Goal: Task Accomplishment & Management: Use online tool/utility

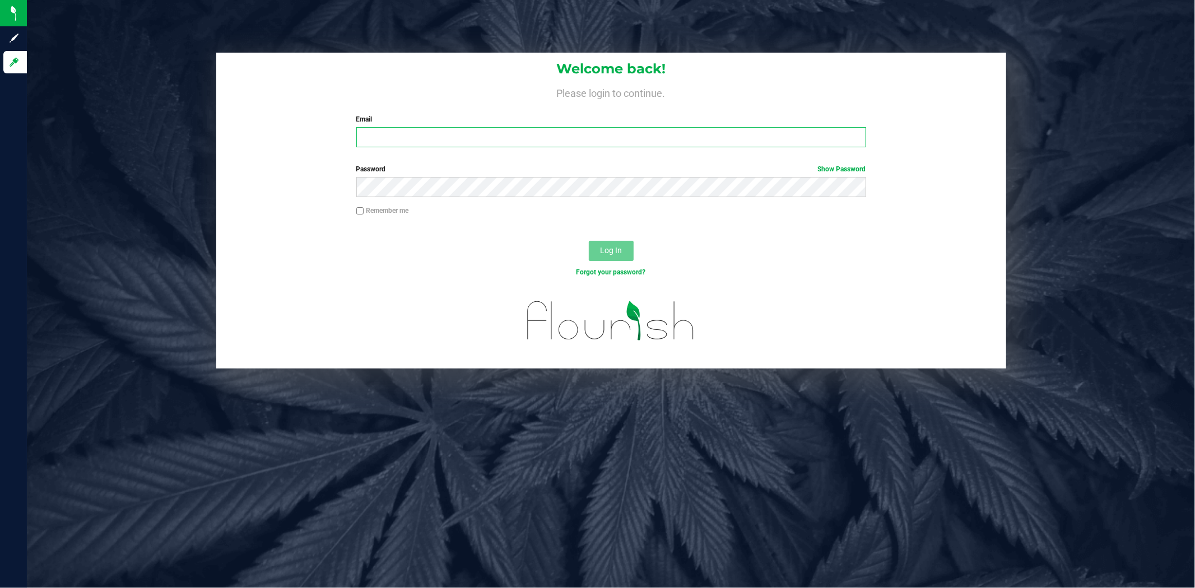
click at [386, 134] on input "Email" at bounding box center [611, 137] width 510 height 20
type input "[EMAIL_ADDRESS][DOMAIN_NAME]"
click at [618, 246] on span "Log In" at bounding box center [611, 250] width 22 height 9
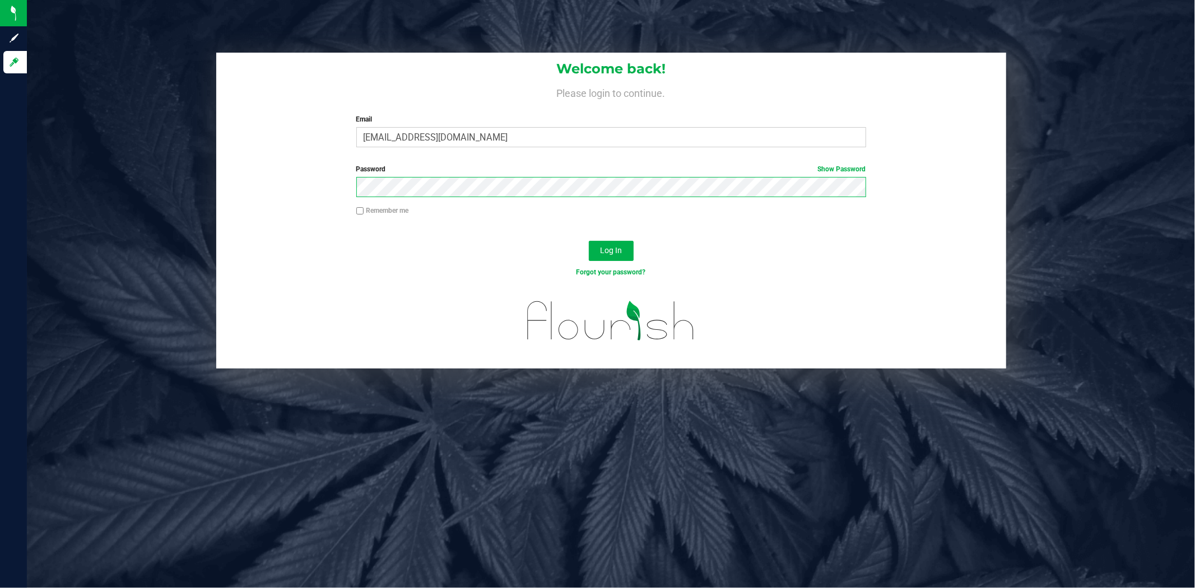
click at [589, 241] on button "Log In" at bounding box center [611, 251] width 45 height 20
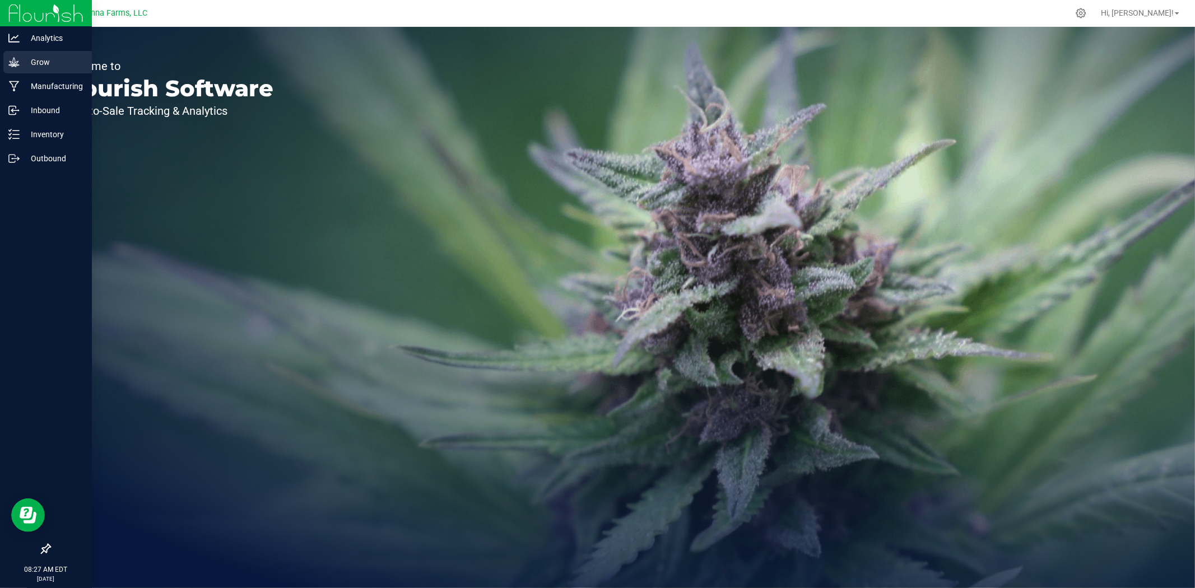
click at [36, 58] on p "Grow" at bounding box center [53, 61] width 67 height 13
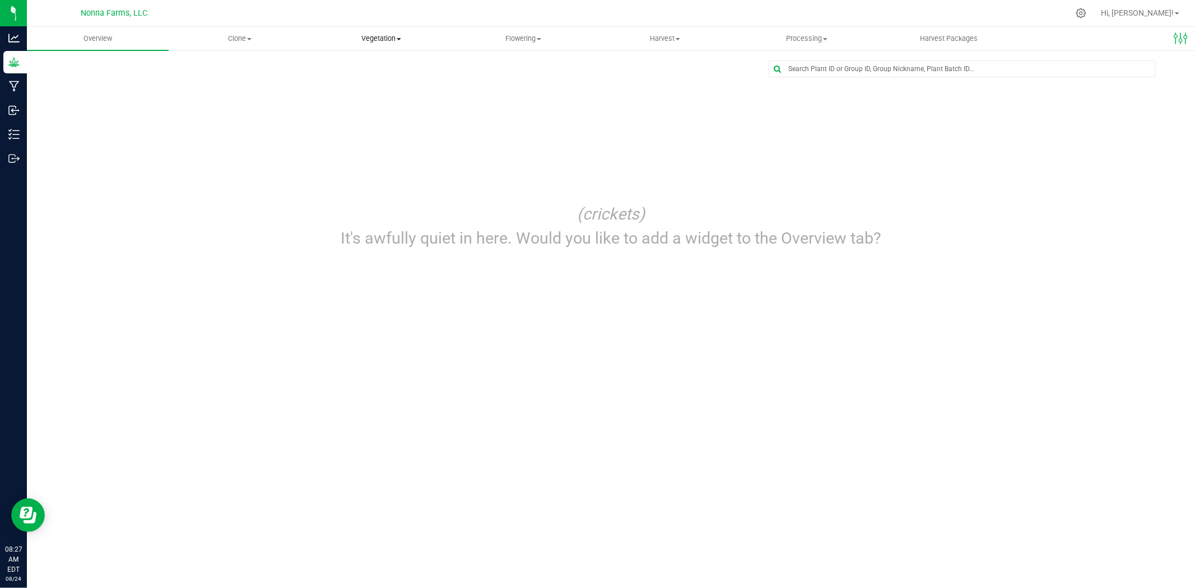
click at [397, 35] on span "Vegetation" at bounding box center [381, 39] width 141 height 10
click at [360, 66] on span "Veg groups" at bounding box center [345, 68] width 71 height 10
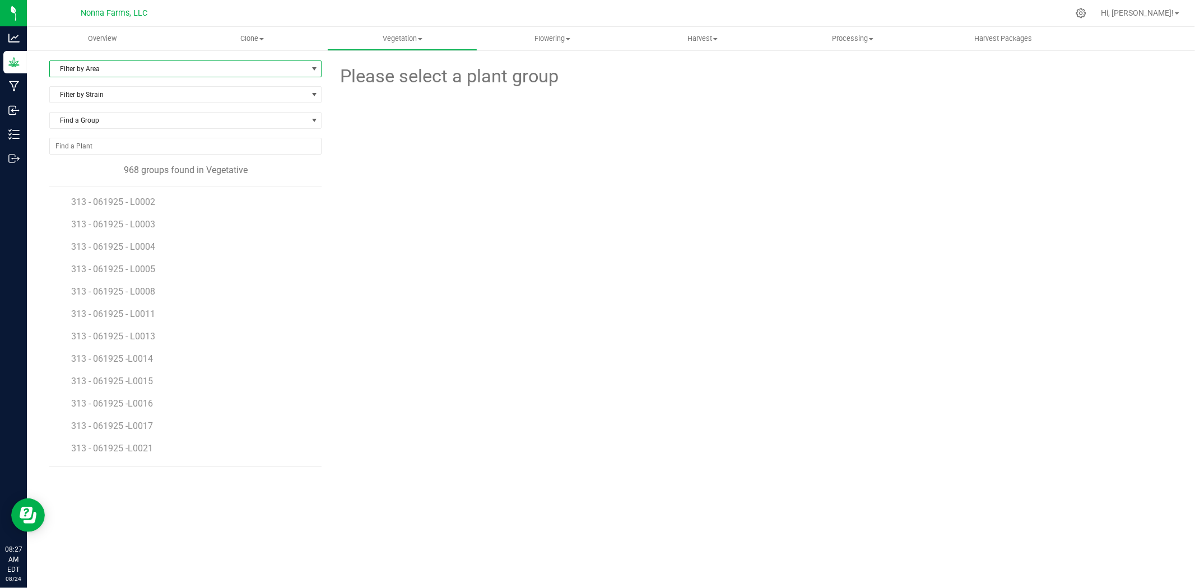
click at [99, 70] on span "Filter by Area" at bounding box center [178, 69] width 257 height 16
click at [108, 189] on li "Zone 3 Vegetative" at bounding box center [185, 188] width 271 height 17
click at [143, 94] on span "Filter by Strain" at bounding box center [178, 95] width 257 height 16
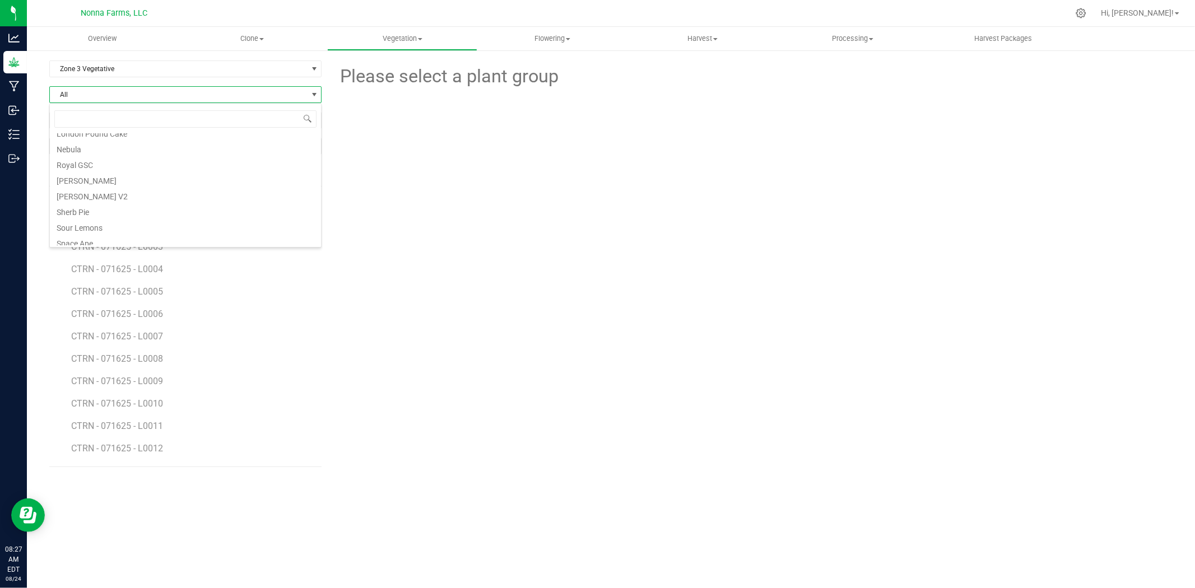
scroll to position [295, 0]
click at [80, 159] on li "Space Ape" at bounding box center [185, 160] width 271 height 16
drag, startPoint x: 202, startPoint y: 328, endPoint x: 194, endPoint y: 367, distance: 40.5
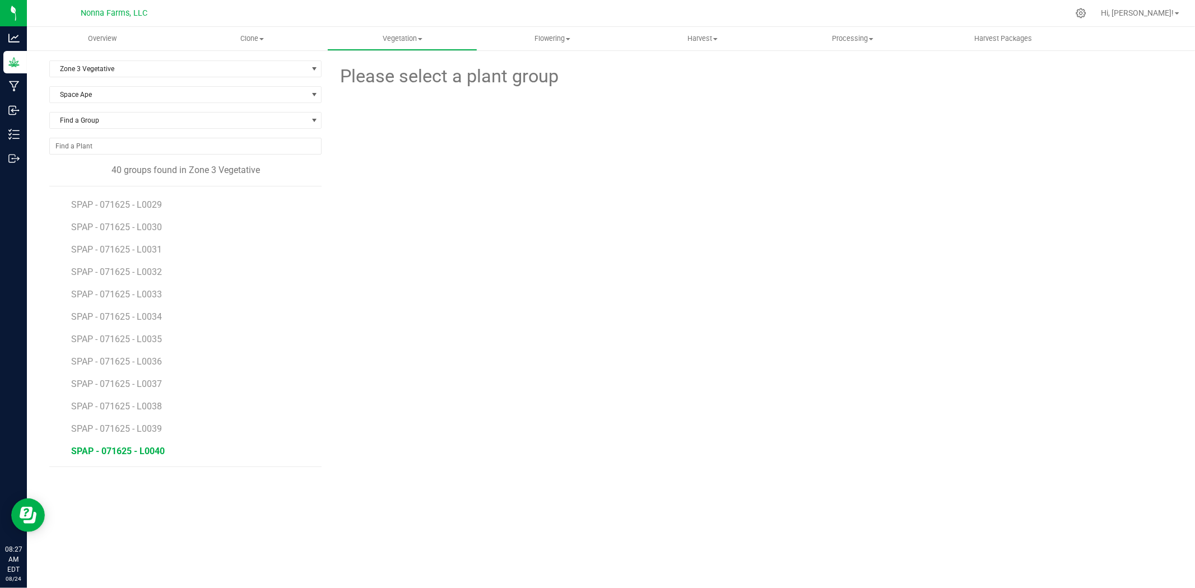
click at [156, 449] on span "SPAP - 071625 - L0040" at bounding box center [118, 451] width 94 height 11
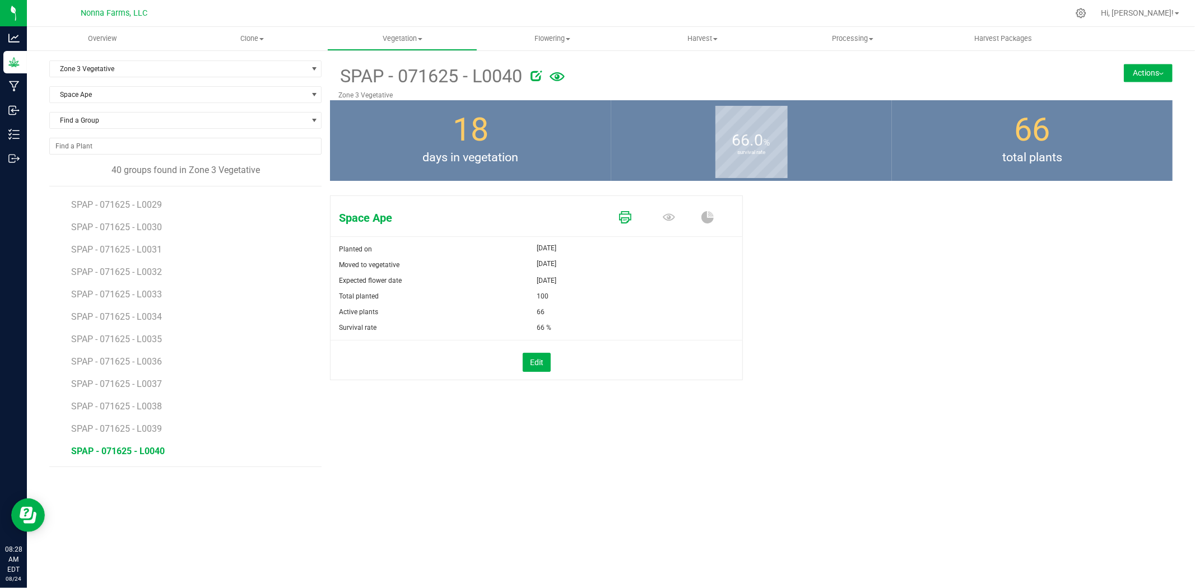
click at [628, 222] on icon at bounding box center [625, 217] width 12 height 12
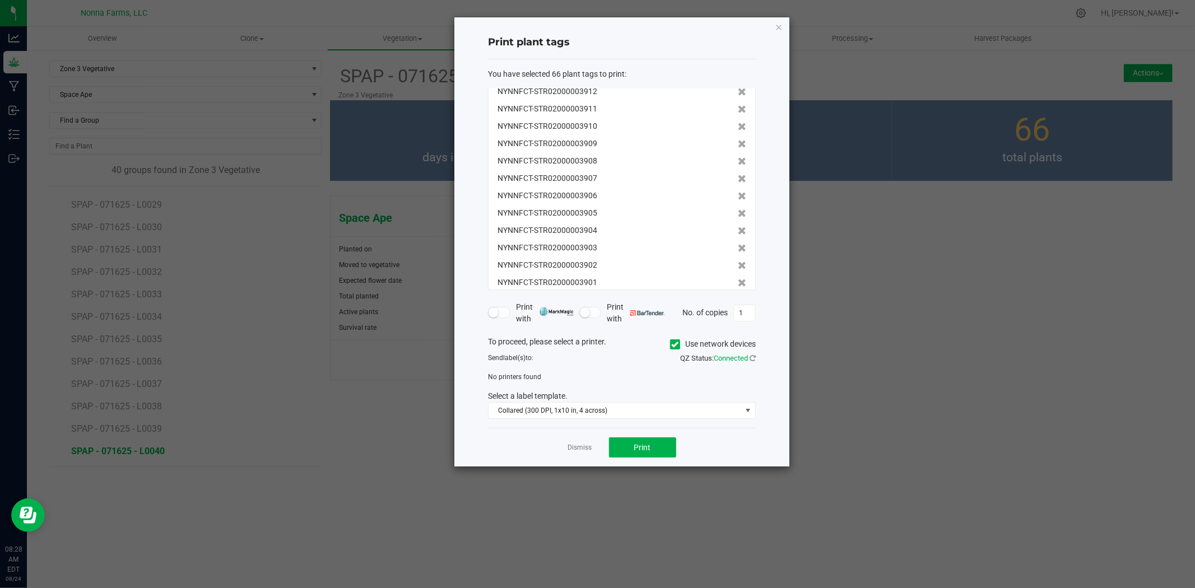
scroll to position [954, 0]
click at [738, 275] on icon at bounding box center [742, 275] width 8 height 8
click at [738, 274] on icon at bounding box center [742, 275] width 8 height 8
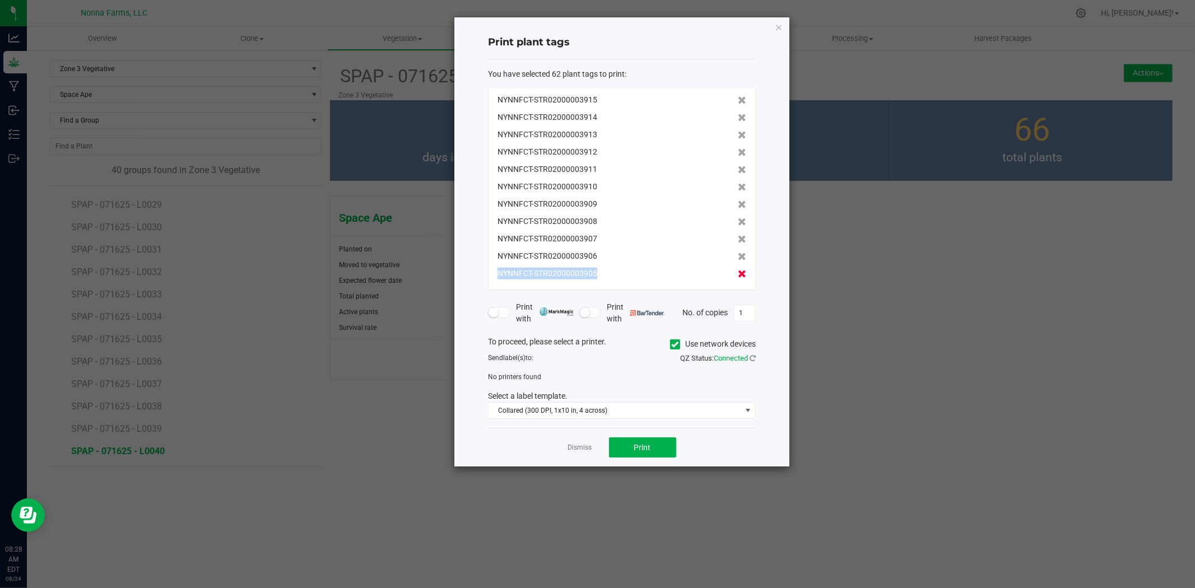
click at [738, 276] on icon at bounding box center [742, 274] width 8 height 8
click at [738, 276] on icon at bounding box center [742, 275] width 8 height 8
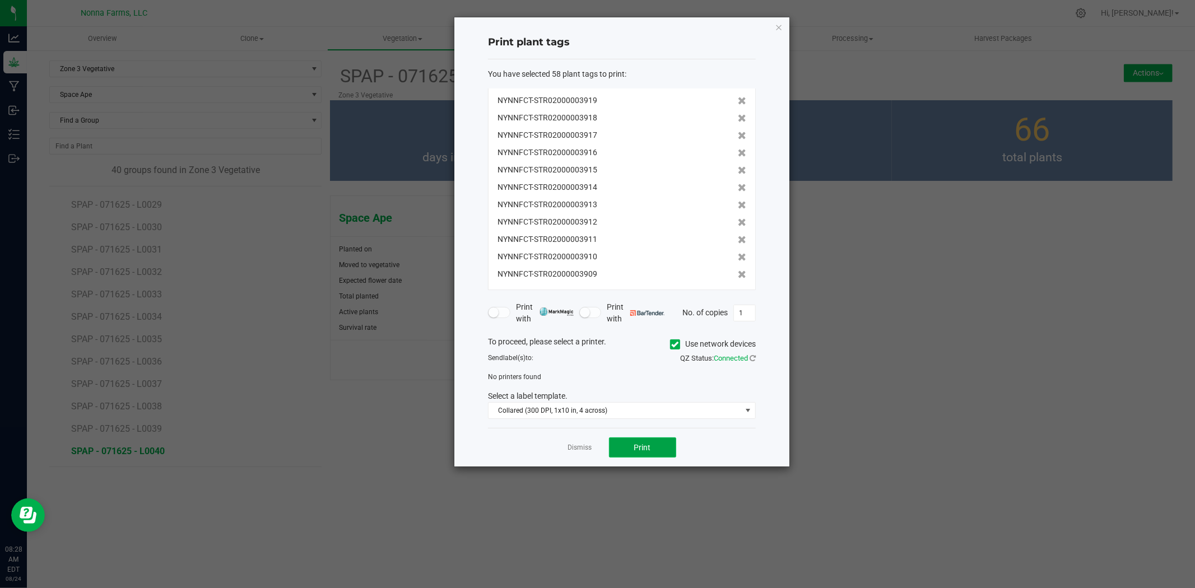
click at [662, 451] on button "Print" at bounding box center [642, 447] width 67 height 20
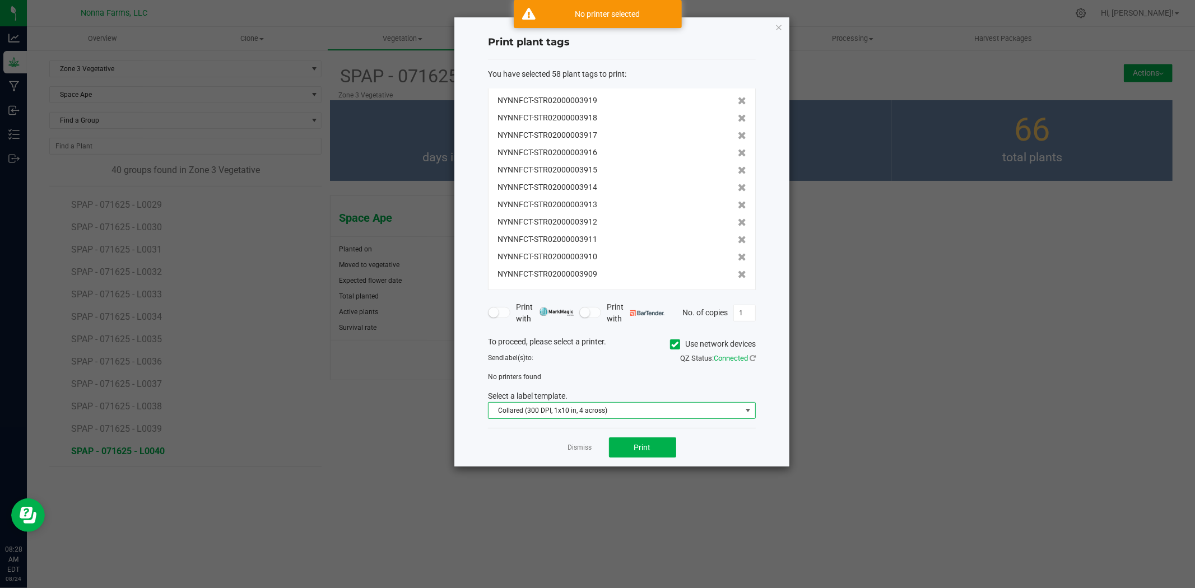
click at [600, 407] on span "Collared (300 DPI, 1x10 in, 4 across)" at bounding box center [614, 411] width 253 height 16
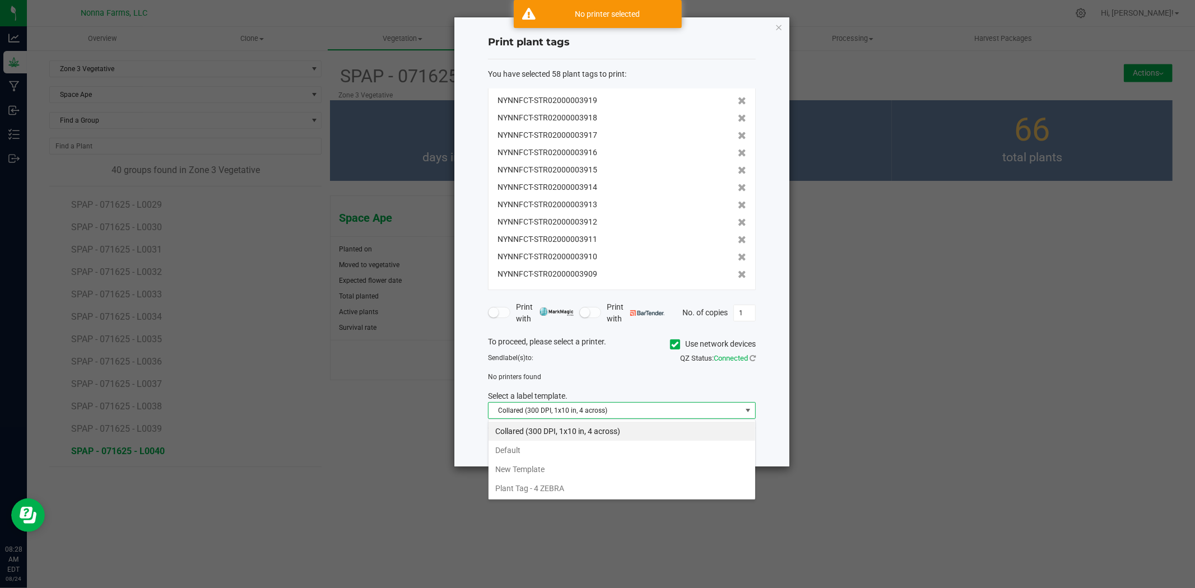
scroll to position [17, 267]
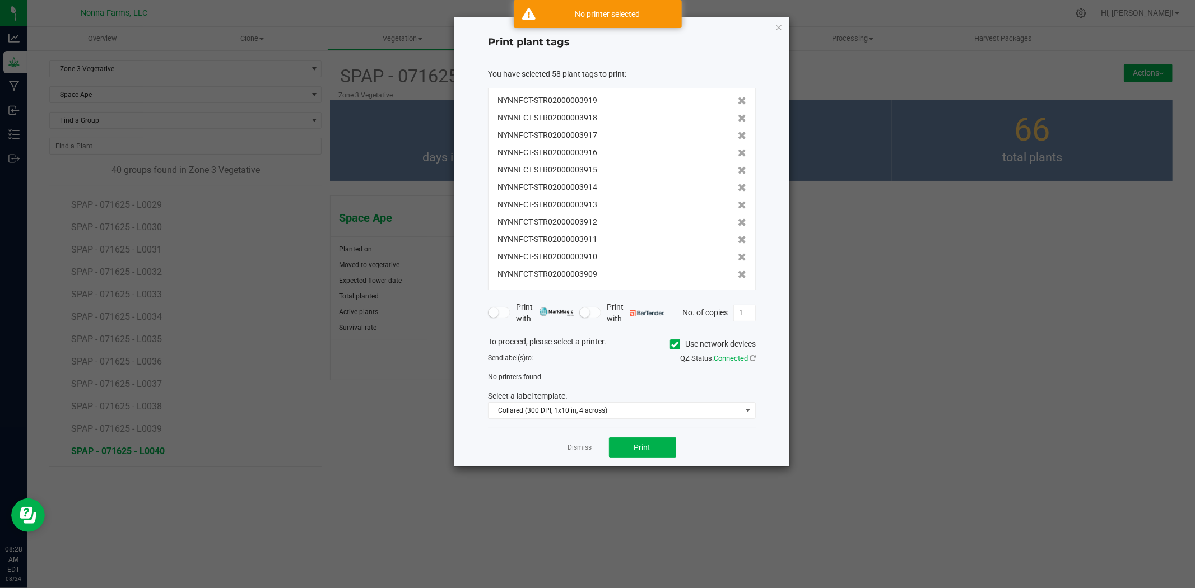
click at [600, 375] on div "No printers found" at bounding box center [621, 377] width 285 height 10
click at [899, 362] on ngb-modal-window "Print plant tags You have selected 58 plant tags to print : NYNNFCT-STR02000003…" at bounding box center [601, 294] width 1203 height 588
click at [589, 444] on link "Dismiss" at bounding box center [580, 448] width 24 height 10
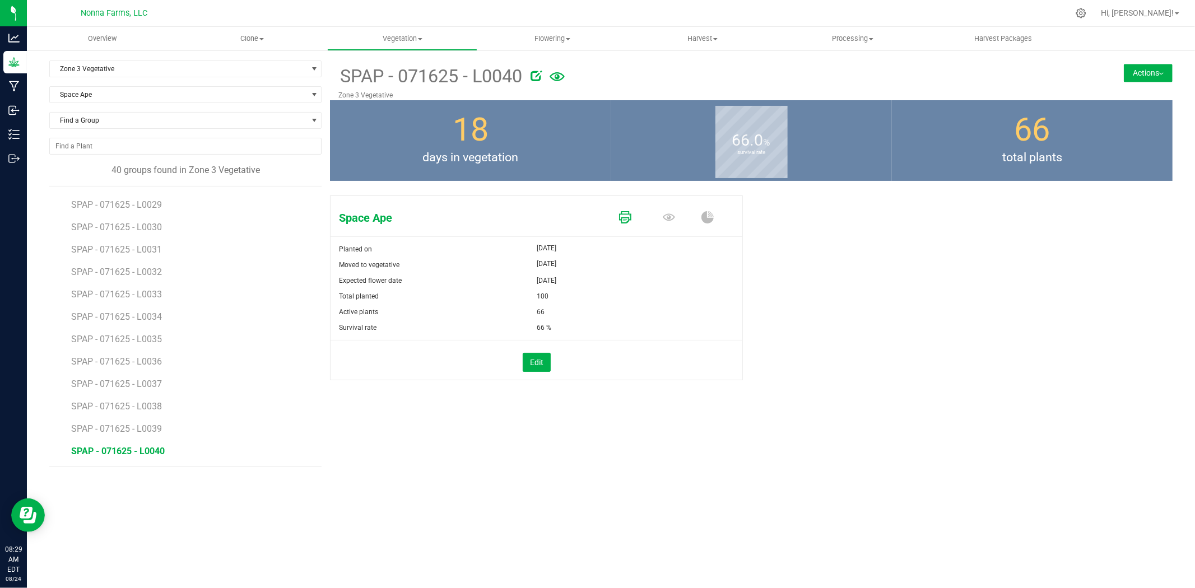
click at [629, 217] on icon at bounding box center [625, 217] width 12 height 12
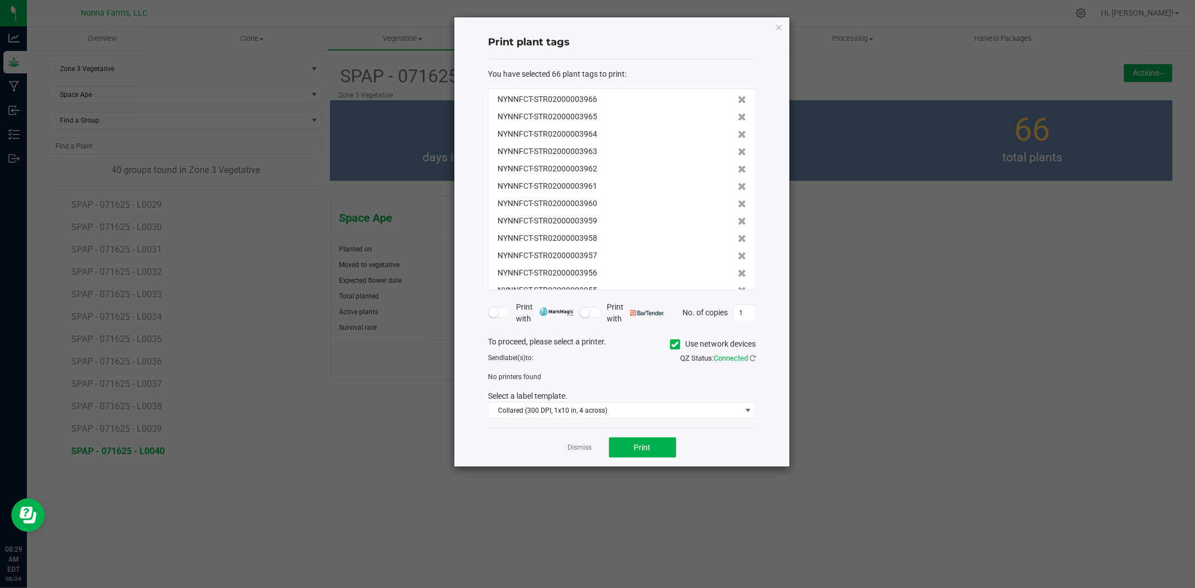
click at [534, 377] on span "No printers found" at bounding box center [514, 377] width 53 height 8
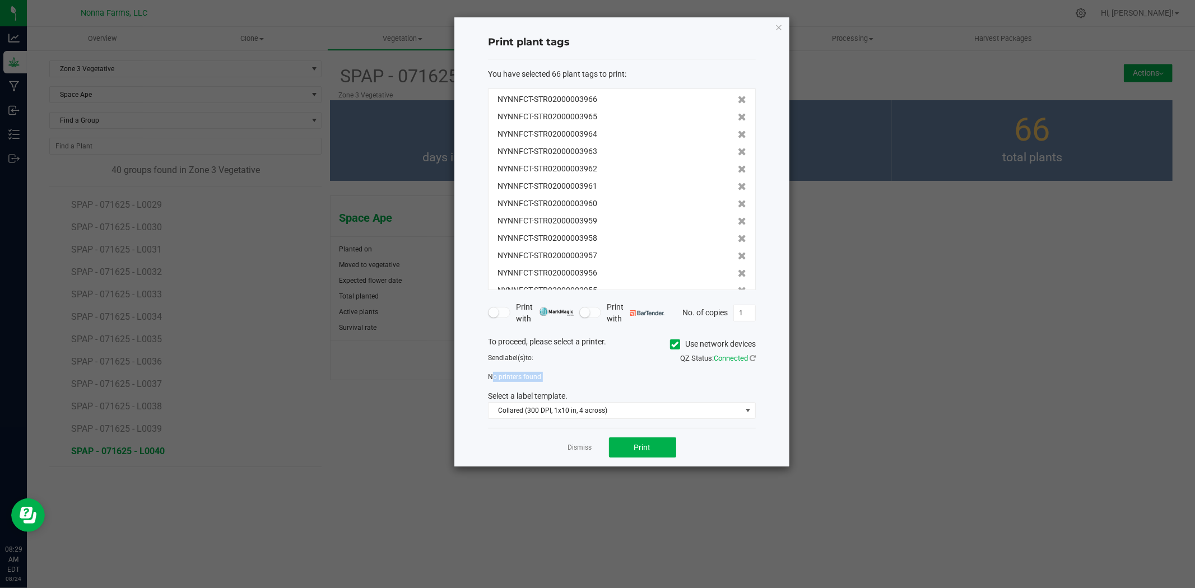
click at [568, 367] on div "To proceed, please select a printer. Use network devices Send label(s) to: QZ S…" at bounding box center [622, 377] width 268 height 83
click at [570, 434] on div "Dismiss Print" at bounding box center [622, 447] width 268 height 39
click at [577, 445] on link "Dismiss" at bounding box center [580, 448] width 24 height 10
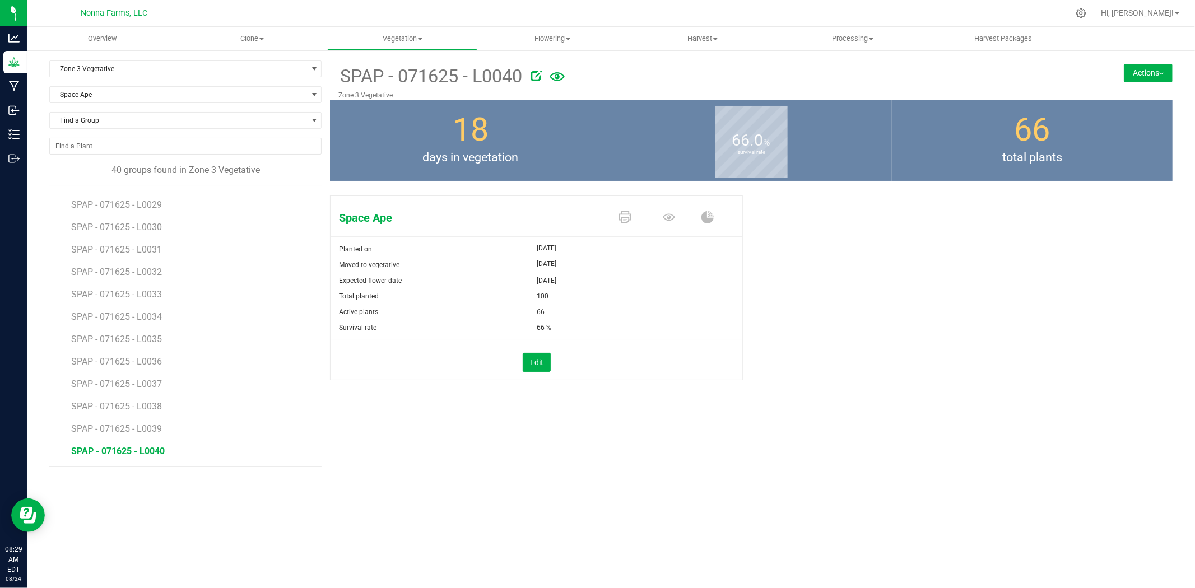
click at [634, 212] on span at bounding box center [627, 218] width 44 height 20
click at [626, 218] on icon at bounding box center [625, 217] width 12 height 12
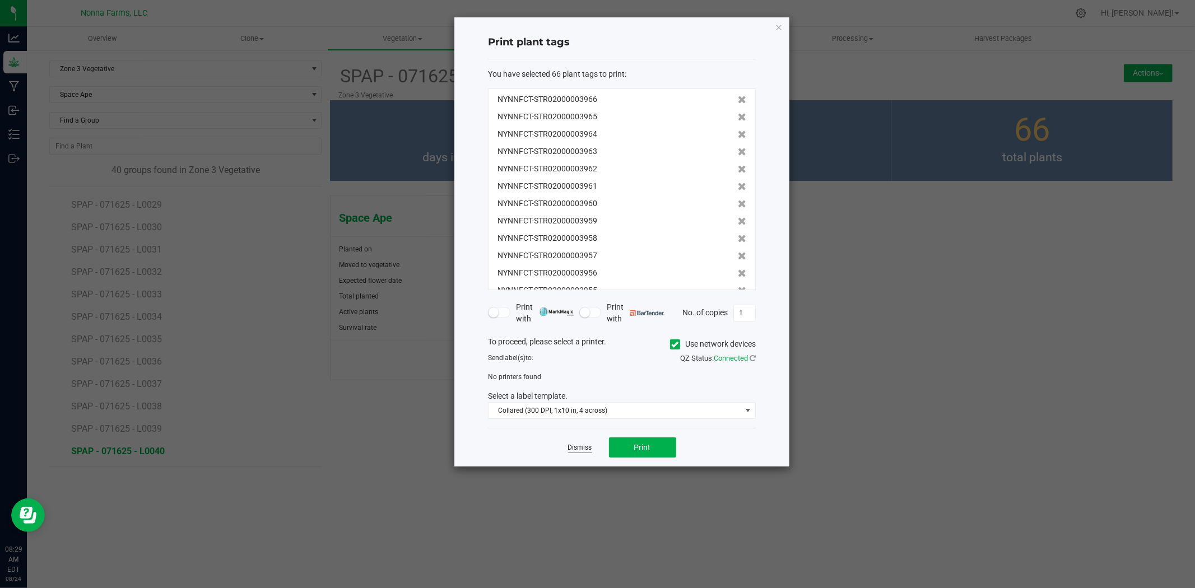
click at [581, 446] on link "Dismiss" at bounding box center [580, 448] width 24 height 10
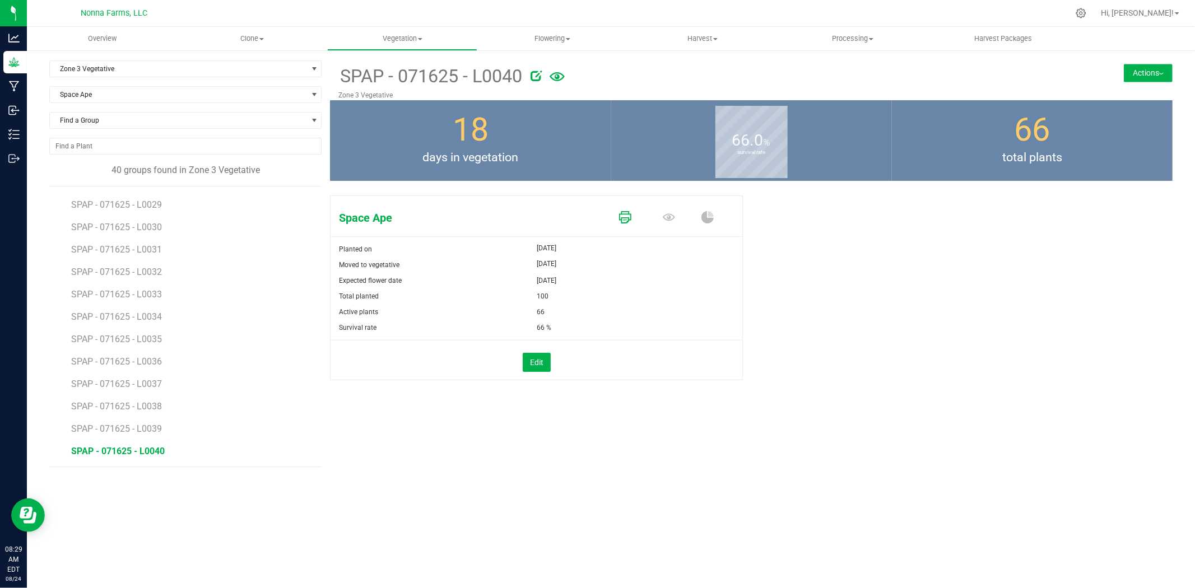
click at [626, 218] on icon at bounding box center [625, 217] width 12 height 12
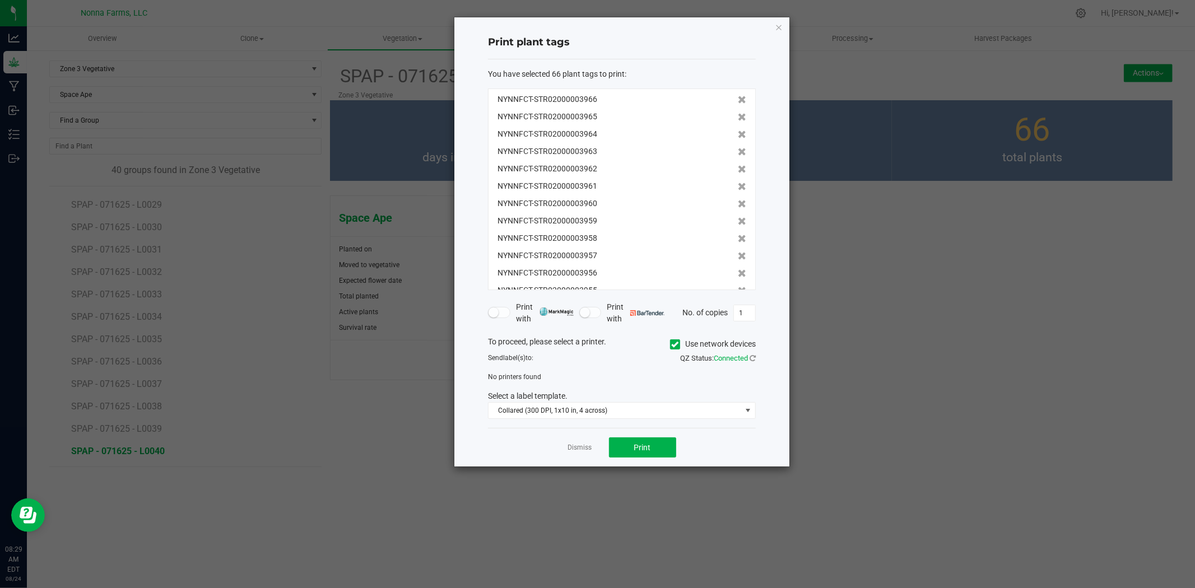
click at [670, 339] on span at bounding box center [675, 344] width 10 height 10
click at [0, 0] on input "Use network devices" at bounding box center [0, 0] width 0 height 0
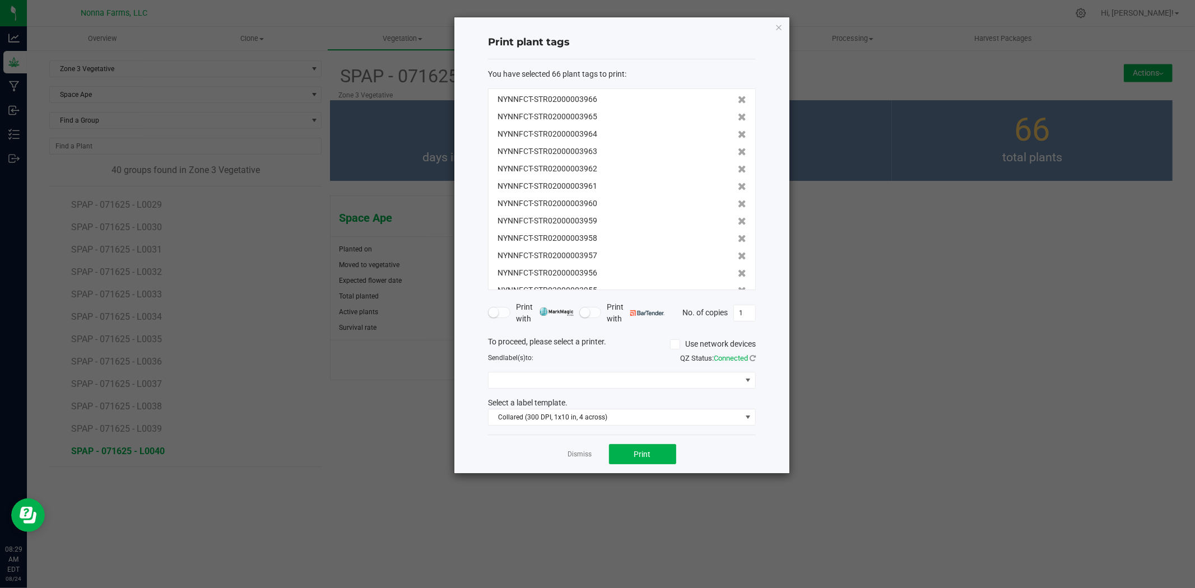
click at [618, 390] on div "To proceed, please select a printer. Use network devices Send label(s) to: QZ S…" at bounding box center [622, 381] width 268 height 90
click at [618, 382] on span at bounding box center [614, 380] width 253 height 16
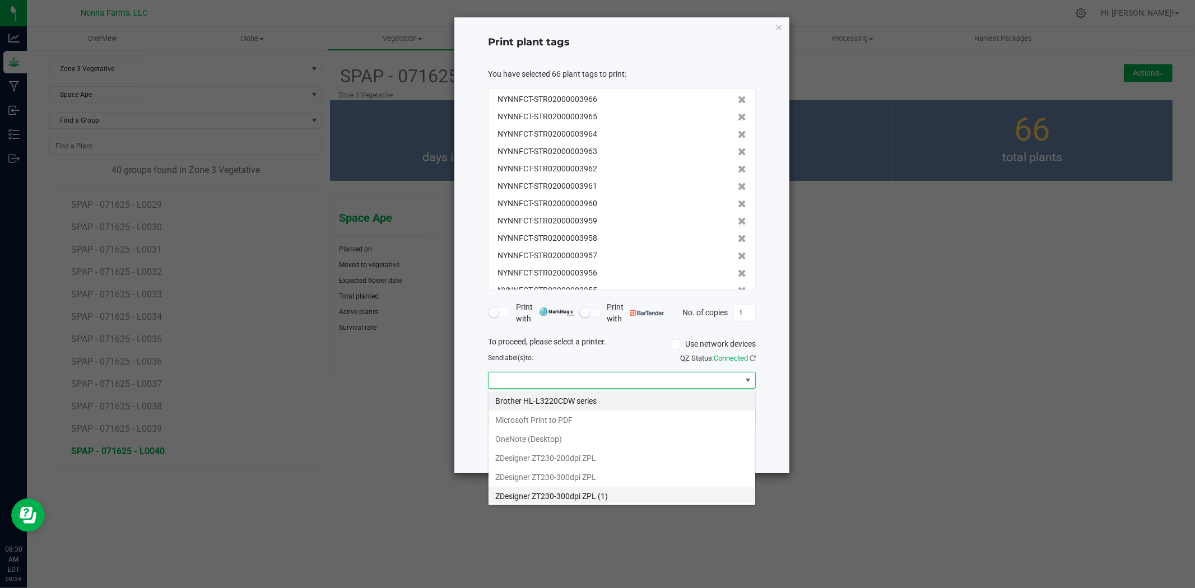
click at [595, 496] on \(1\) "ZDesigner ZT230-300dpi ZPL (1)" at bounding box center [621, 496] width 267 height 19
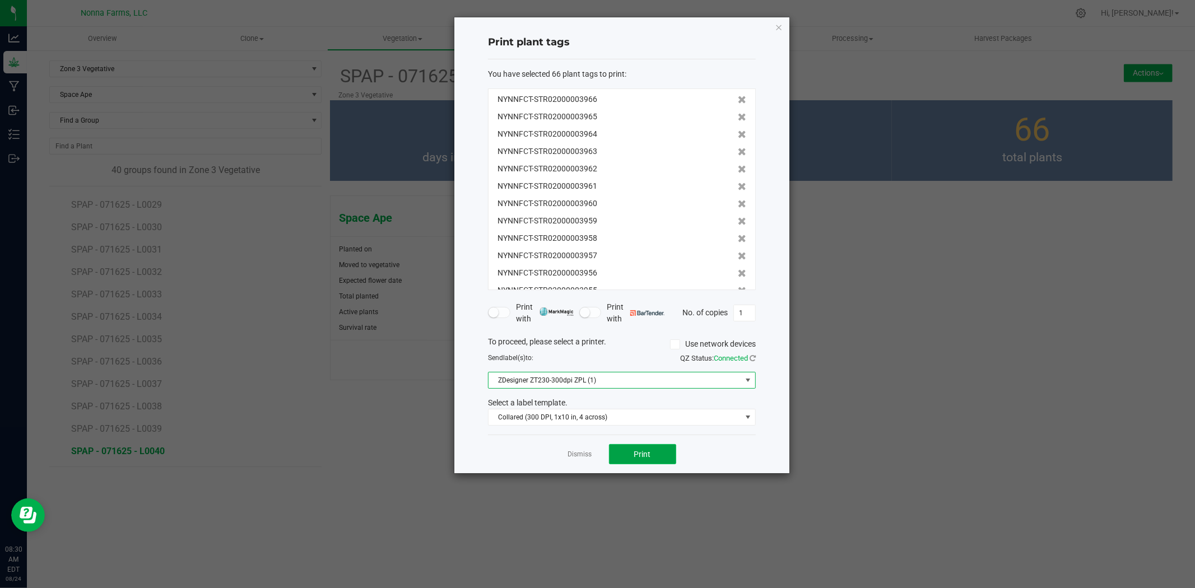
click at [640, 457] on span "Print" at bounding box center [642, 454] width 17 height 9
click at [575, 455] on link "Dismiss" at bounding box center [580, 455] width 24 height 10
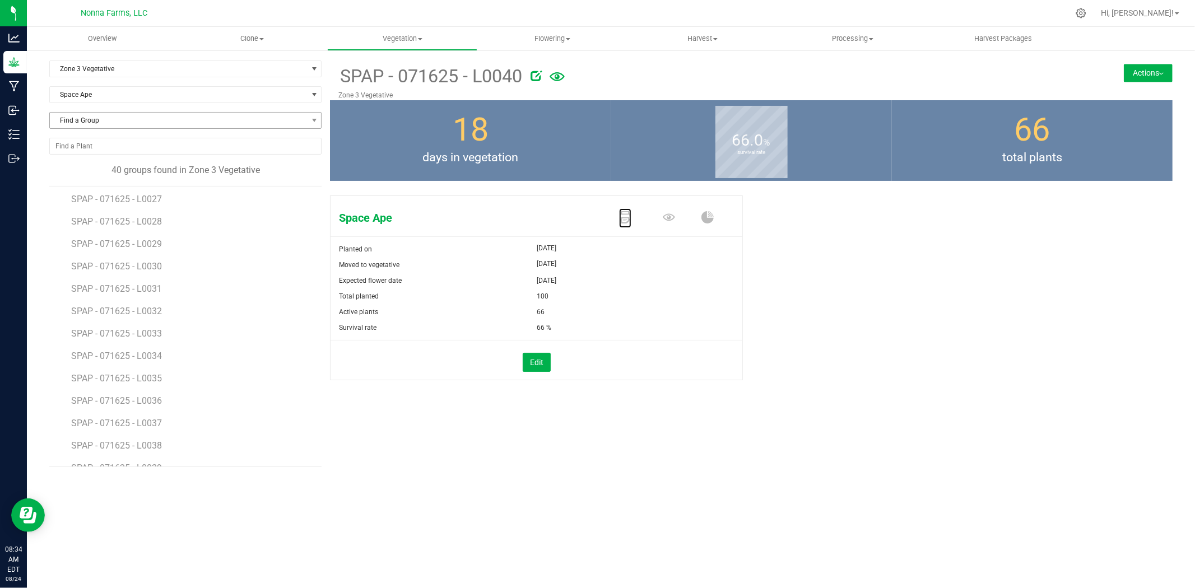
scroll to position [624, 0]
click at [157, 94] on span "Space Ape" at bounding box center [178, 95] width 257 height 16
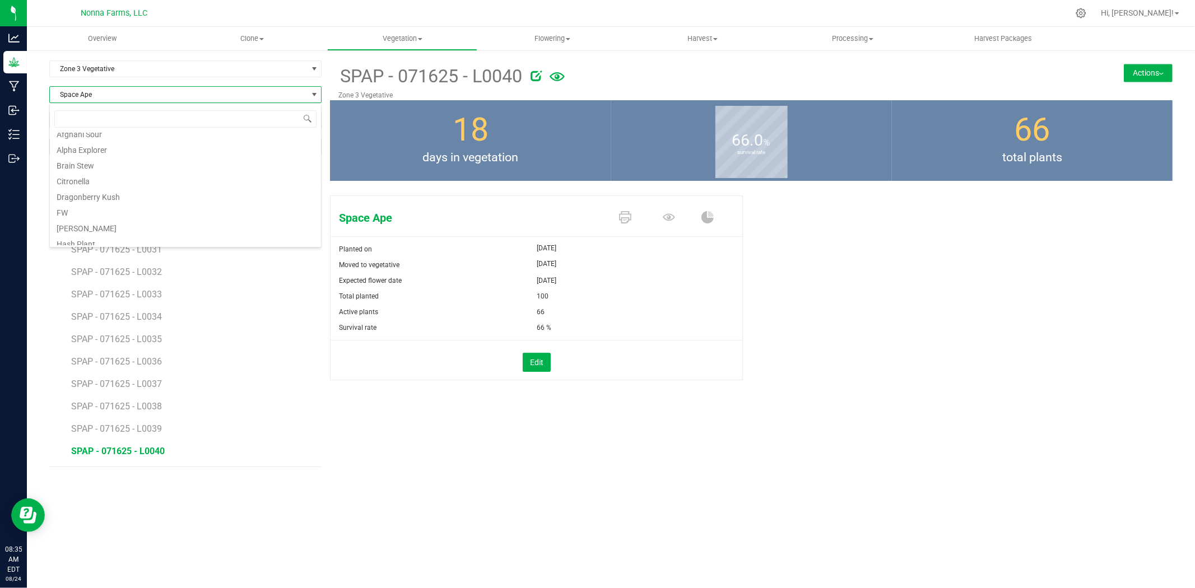
scroll to position [30, 0]
click at [97, 191] on li "Citronella" at bounding box center [185, 189] width 271 height 16
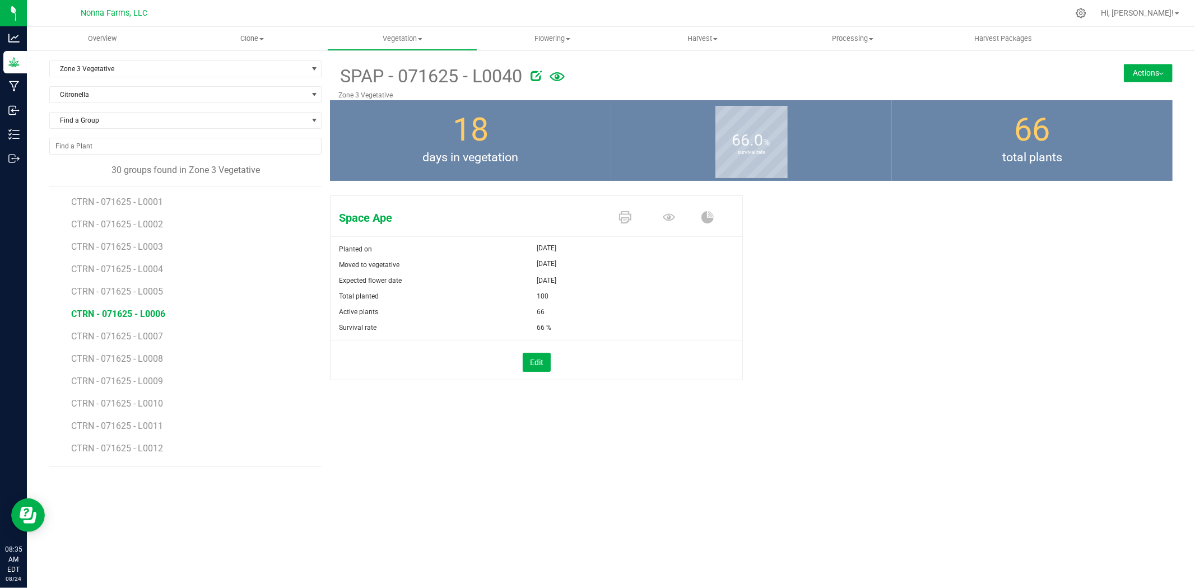
click at [147, 316] on span "CTRN - 071625 - L0006" at bounding box center [118, 314] width 94 height 11
click at [142, 200] on span "CTRN - 071625 - L0001" at bounding box center [118, 202] width 94 height 11
click at [622, 217] on icon at bounding box center [625, 217] width 12 height 12
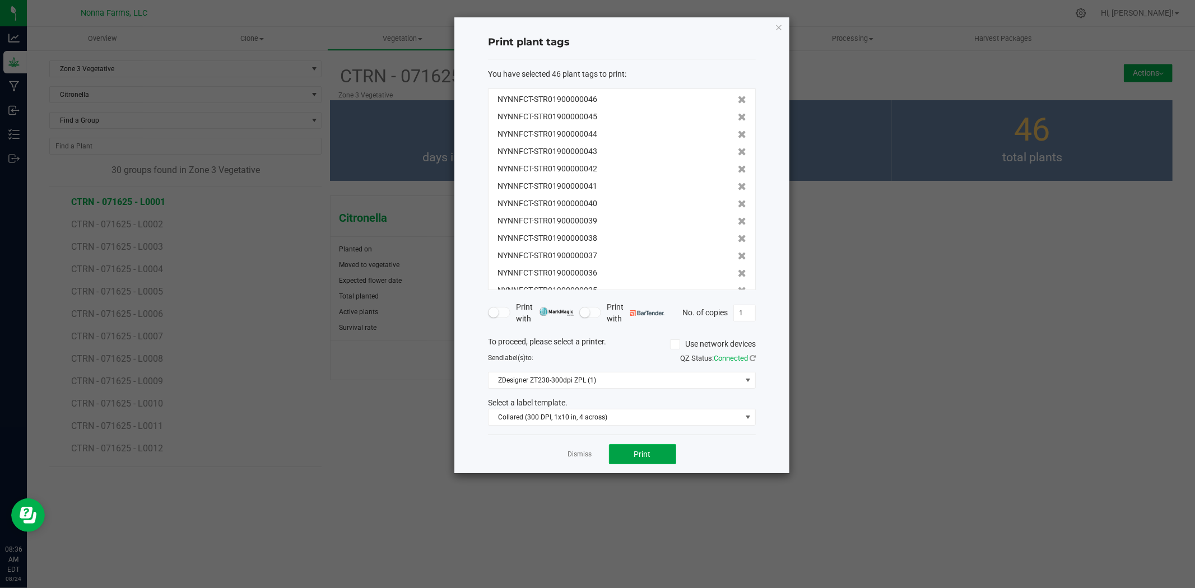
click at [652, 459] on button "Print" at bounding box center [642, 454] width 67 height 20
click at [581, 458] on link "Dismiss" at bounding box center [580, 455] width 24 height 10
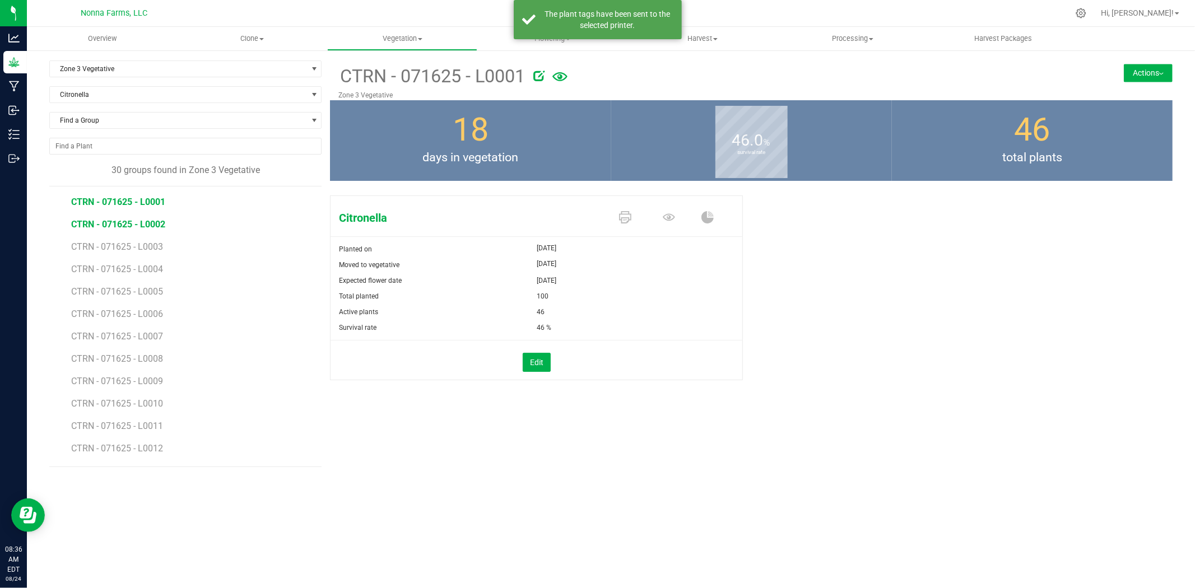
click at [153, 227] on span "CTRN - 071625 - L0002" at bounding box center [118, 224] width 94 height 11
click at [628, 215] on icon at bounding box center [625, 217] width 12 height 12
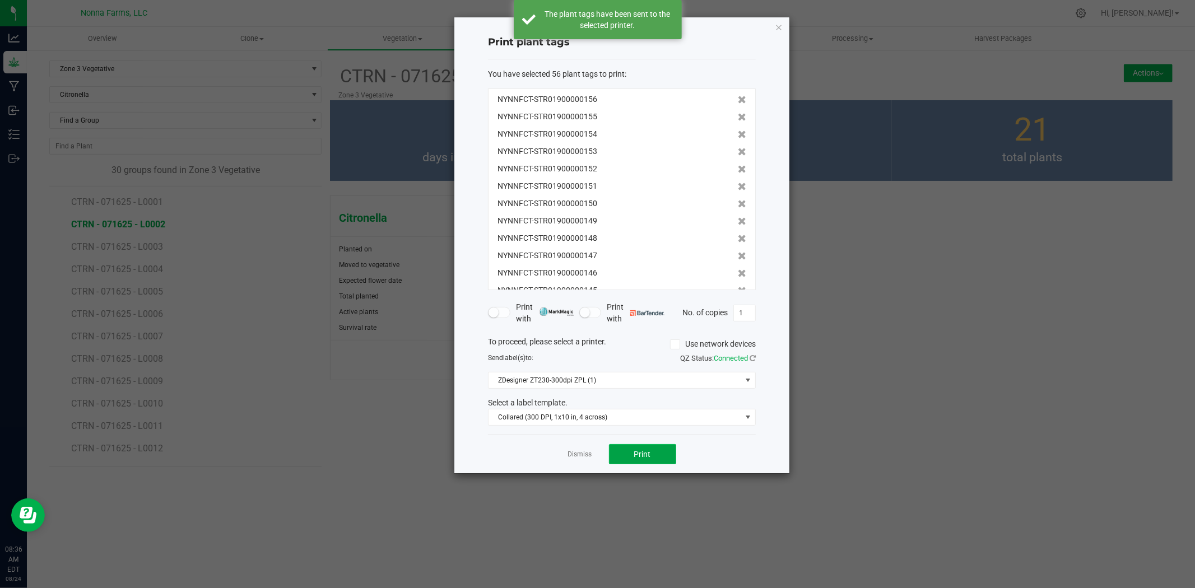
click at [642, 453] on span "Print" at bounding box center [642, 454] width 17 height 9
click at [586, 454] on link "Dismiss" at bounding box center [580, 455] width 24 height 10
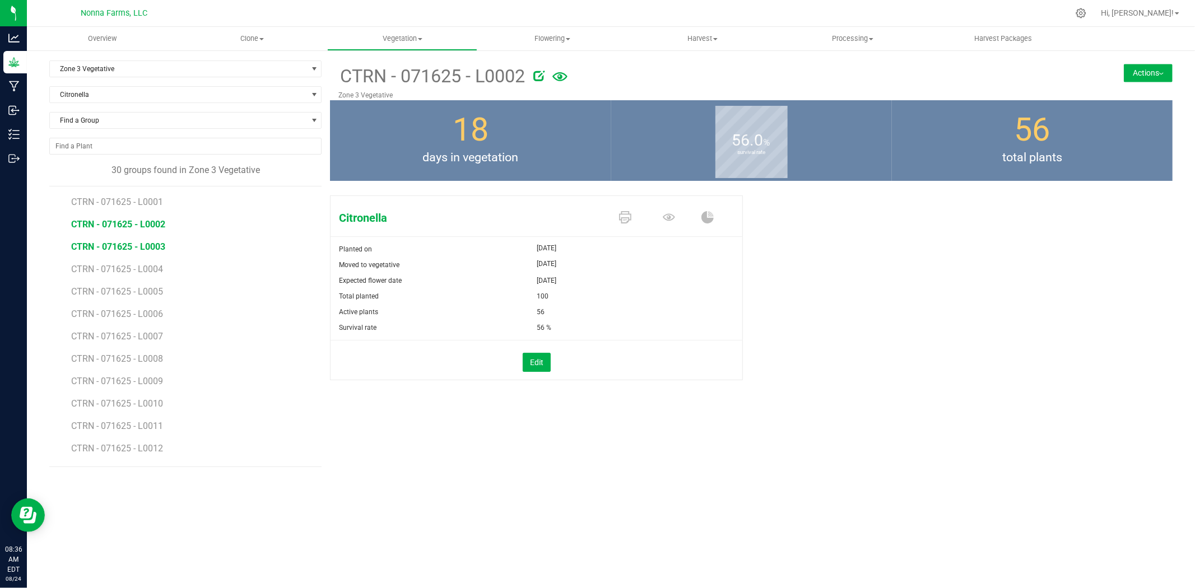
click at [155, 243] on span "CTRN - 071625 - L0003" at bounding box center [118, 246] width 94 height 11
click at [633, 217] on span at bounding box center [627, 218] width 44 height 20
click at [619, 217] on icon at bounding box center [625, 217] width 12 height 12
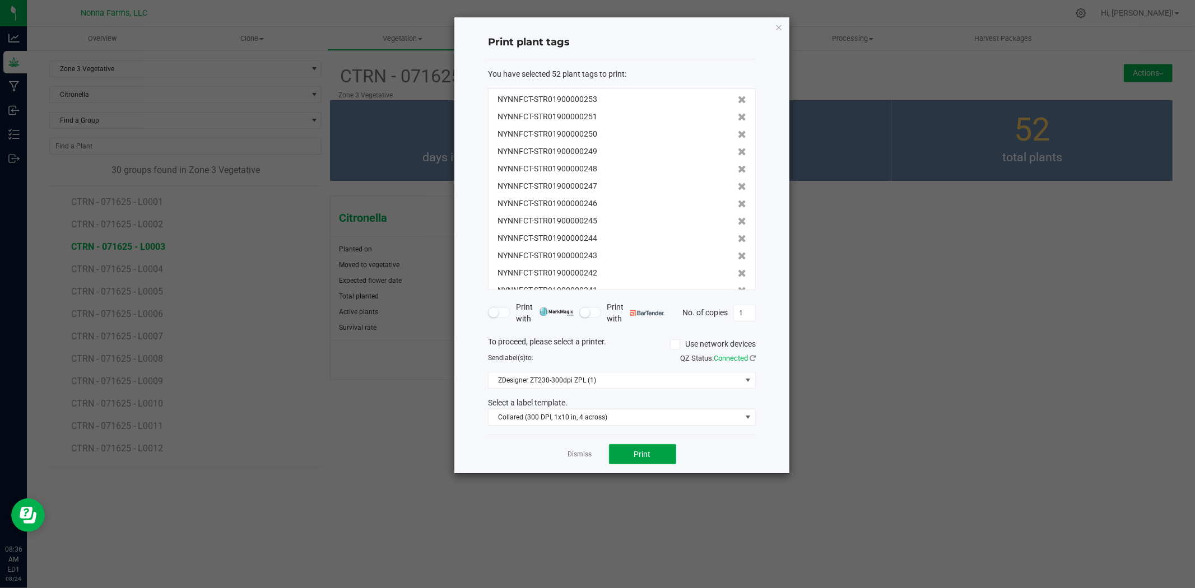
click at [624, 454] on button "Print" at bounding box center [642, 454] width 67 height 20
click at [580, 453] on link "Dismiss" at bounding box center [580, 455] width 24 height 10
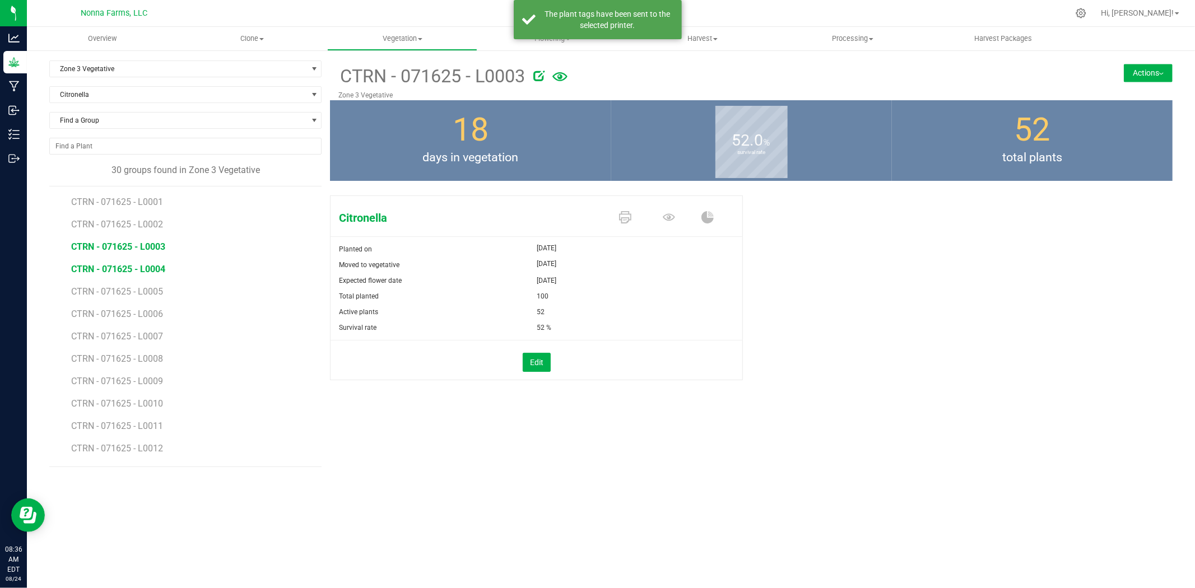
click at [119, 268] on span "CTRN - 071625 - L0004" at bounding box center [118, 269] width 94 height 11
click at [626, 220] on icon at bounding box center [625, 217] width 12 height 12
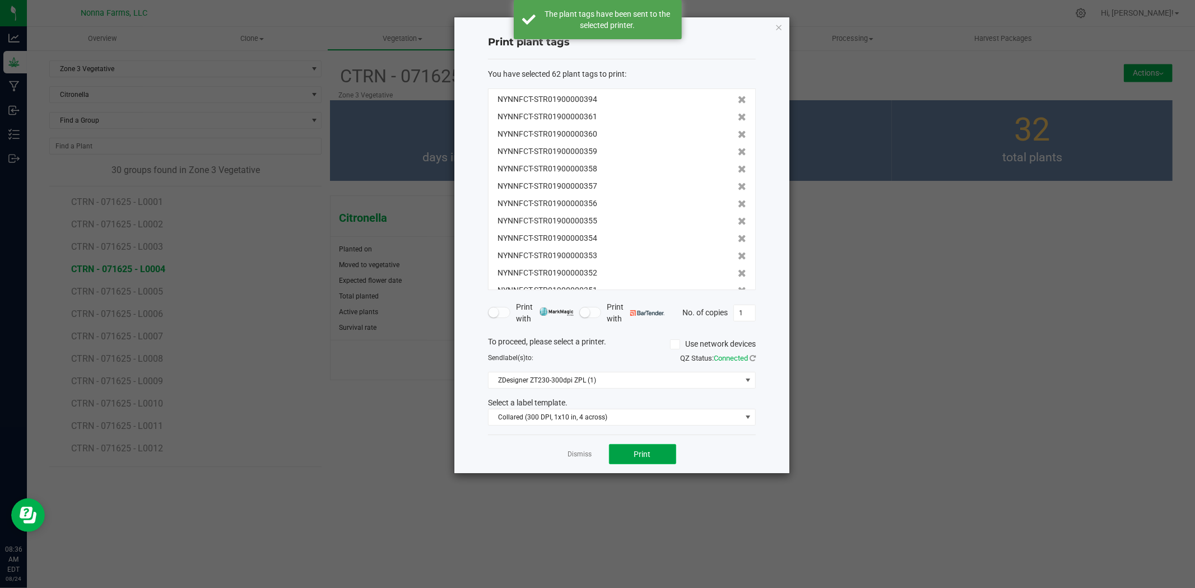
click at [632, 447] on button "Print" at bounding box center [642, 454] width 67 height 20
click at [572, 454] on link "Dismiss" at bounding box center [580, 455] width 24 height 10
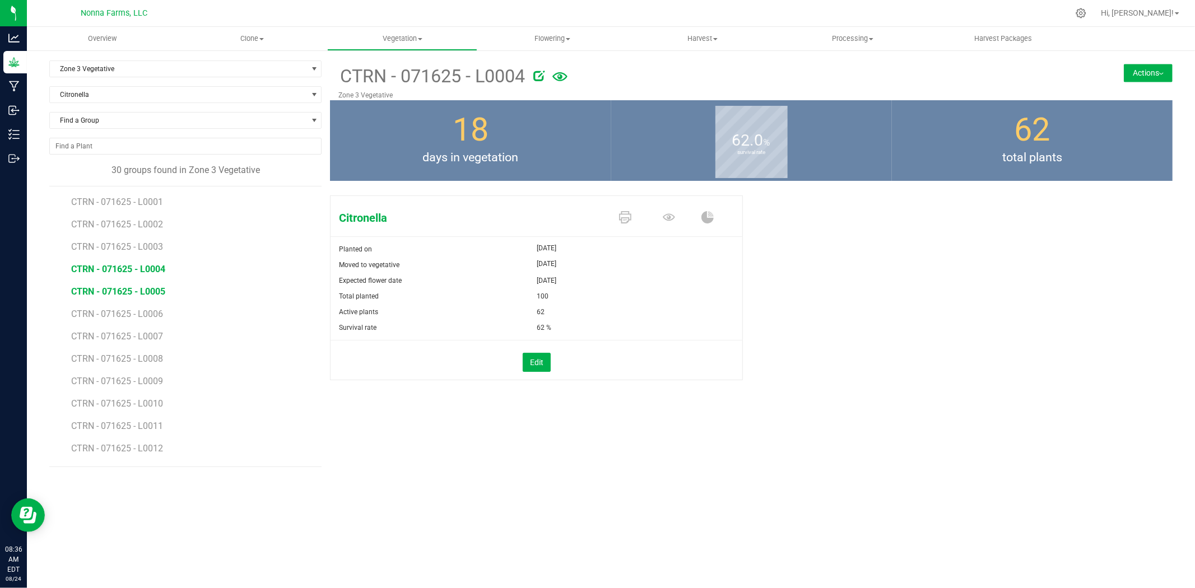
click at [134, 292] on span "CTRN - 071625 - L0005" at bounding box center [118, 291] width 94 height 11
click at [627, 217] on icon at bounding box center [625, 217] width 12 height 12
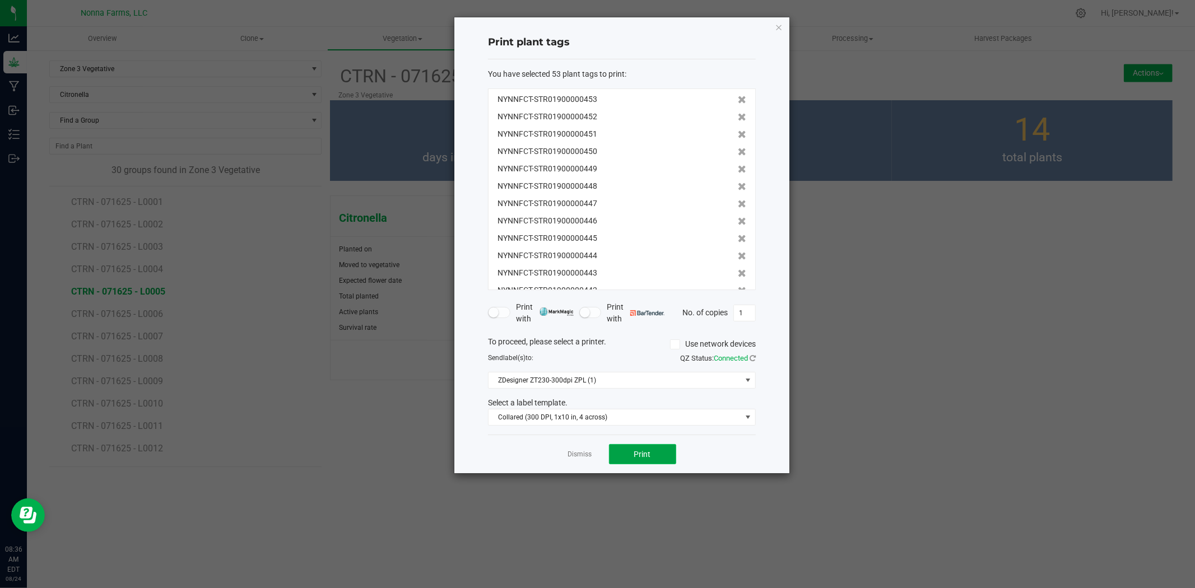
click at [652, 451] on button "Print" at bounding box center [642, 454] width 67 height 20
click at [586, 454] on link "Dismiss" at bounding box center [580, 455] width 24 height 10
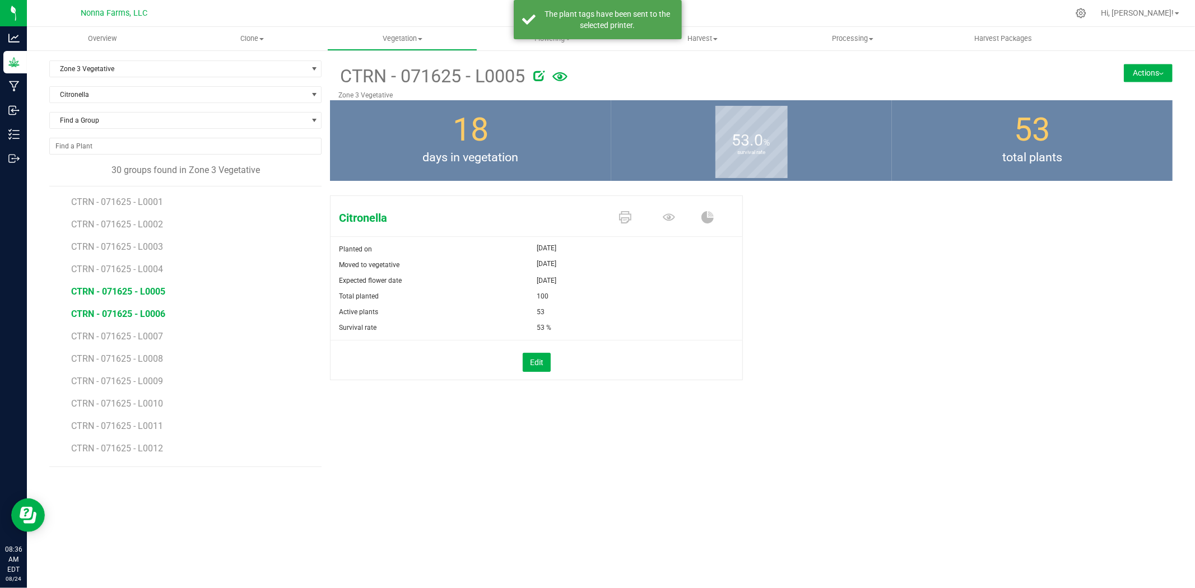
click at [148, 314] on span "CTRN - 071625 - L0006" at bounding box center [118, 314] width 94 height 11
click at [624, 220] on icon at bounding box center [625, 217] width 12 height 12
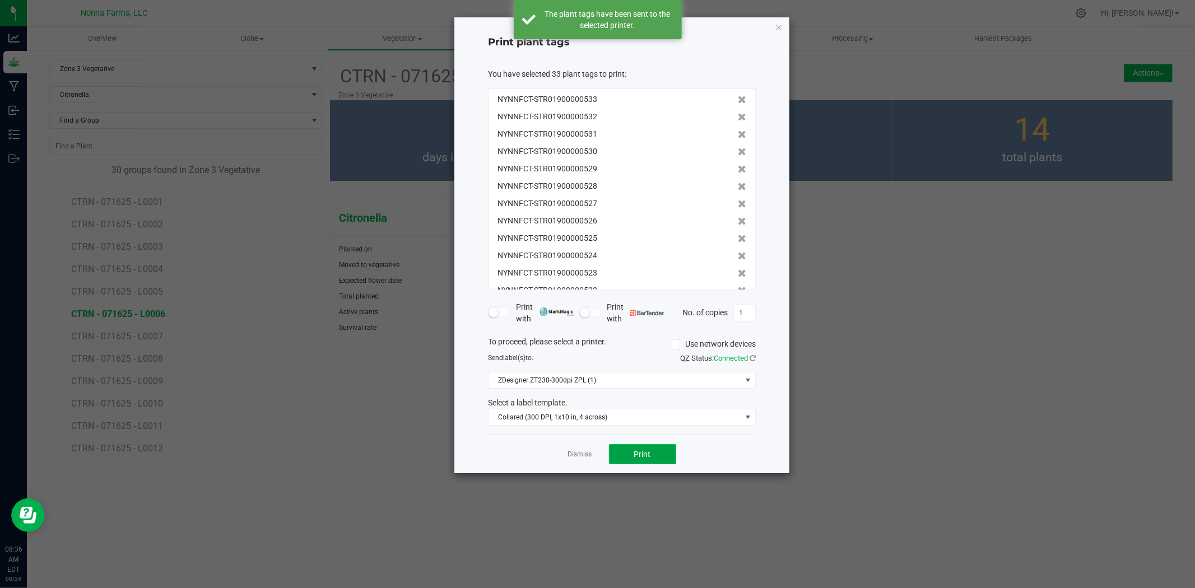
click at [650, 456] on span "Print" at bounding box center [642, 454] width 17 height 9
click at [573, 454] on link "Dismiss" at bounding box center [580, 455] width 24 height 10
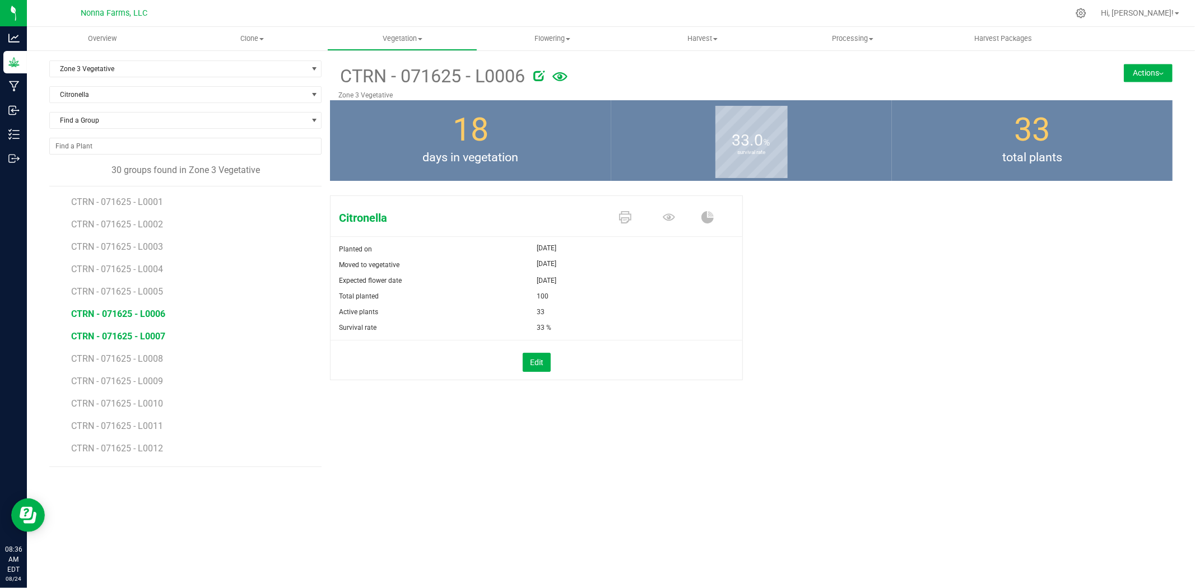
click at [153, 338] on span "CTRN - 071625 - L0007" at bounding box center [118, 336] width 94 height 11
click at [629, 210] on link at bounding box center [625, 218] width 12 height 20
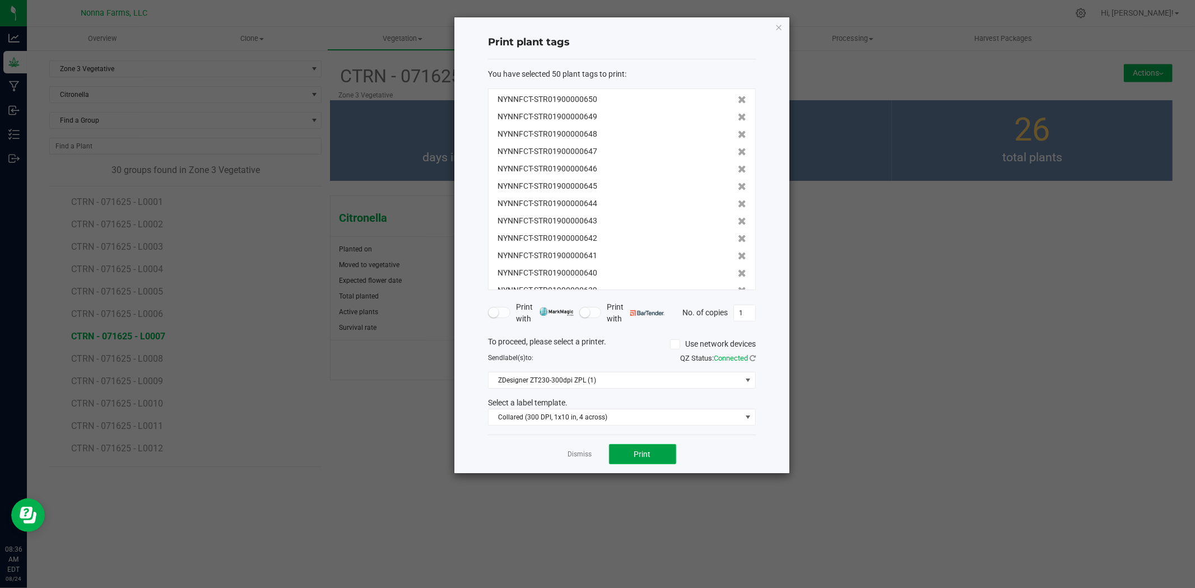
click at [656, 455] on button "Print" at bounding box center [642, 454] width 67 height 20
click at [568, 450] on link "Dismiss" at bounding box center [580, 455] width 24 height 10
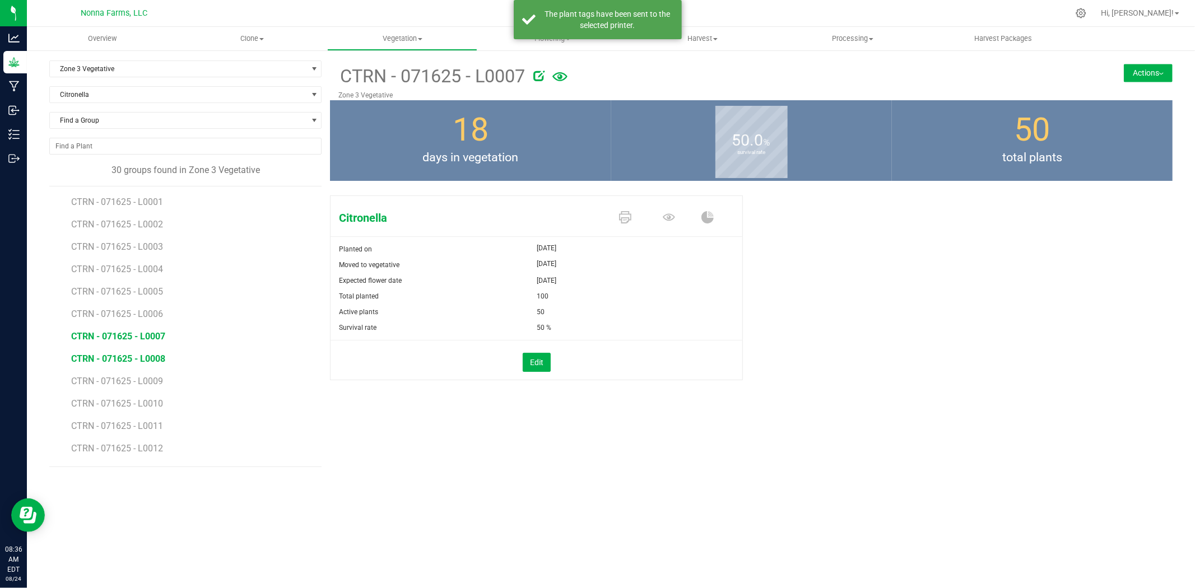
click at [135, 363] on span "CTRN - 071625 - L0008" at bounding box center [118, 358] width 94 height 11
click at [623, 218] on icon at bounding box center [625, 217] width 12 height 12
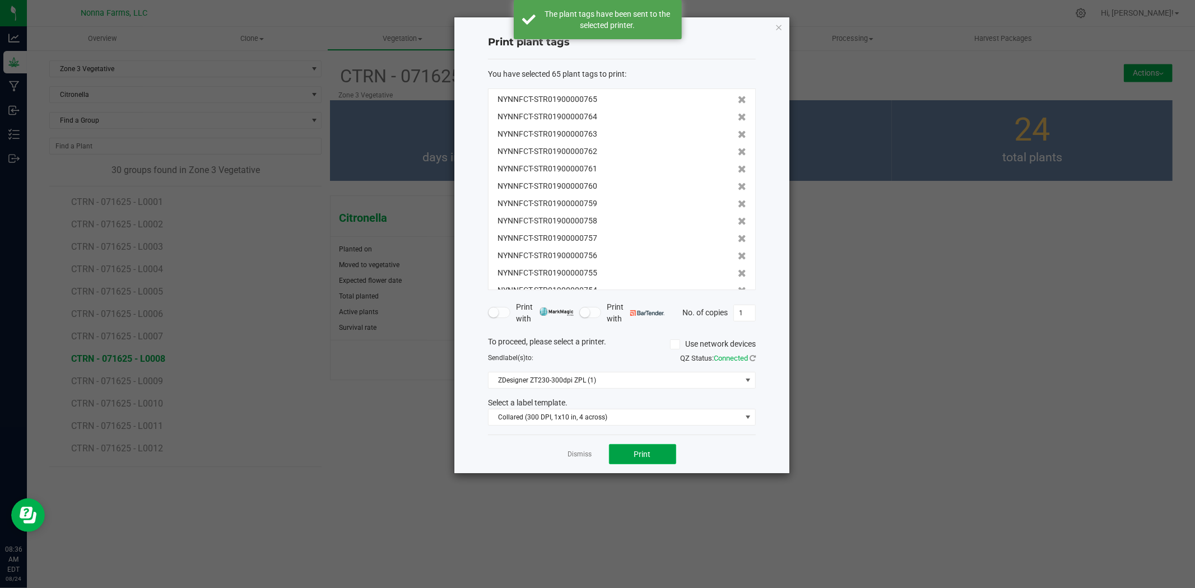
click at [645, 457] on span "Print" at bounding box center [642, 454] width 17 height 9
click at [580, 454] on link "Dismiss" at bounding box center [580, 455] width 24 height 10
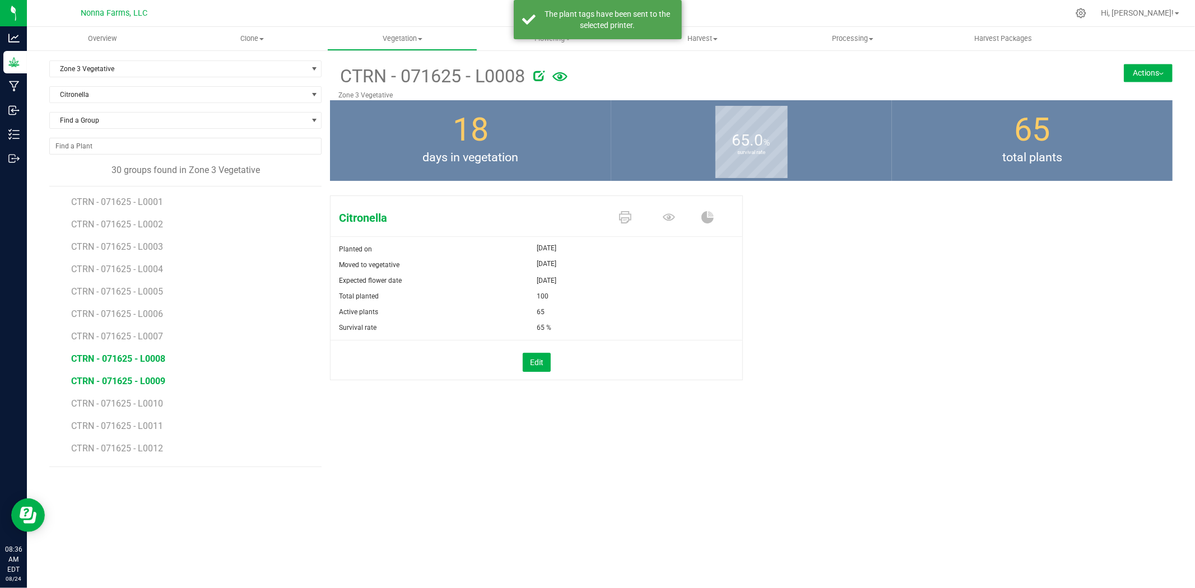
click at [138, 381] on span "CTRN - 071625 - L0009" at bounding box center [118, 381] width 94 height 11
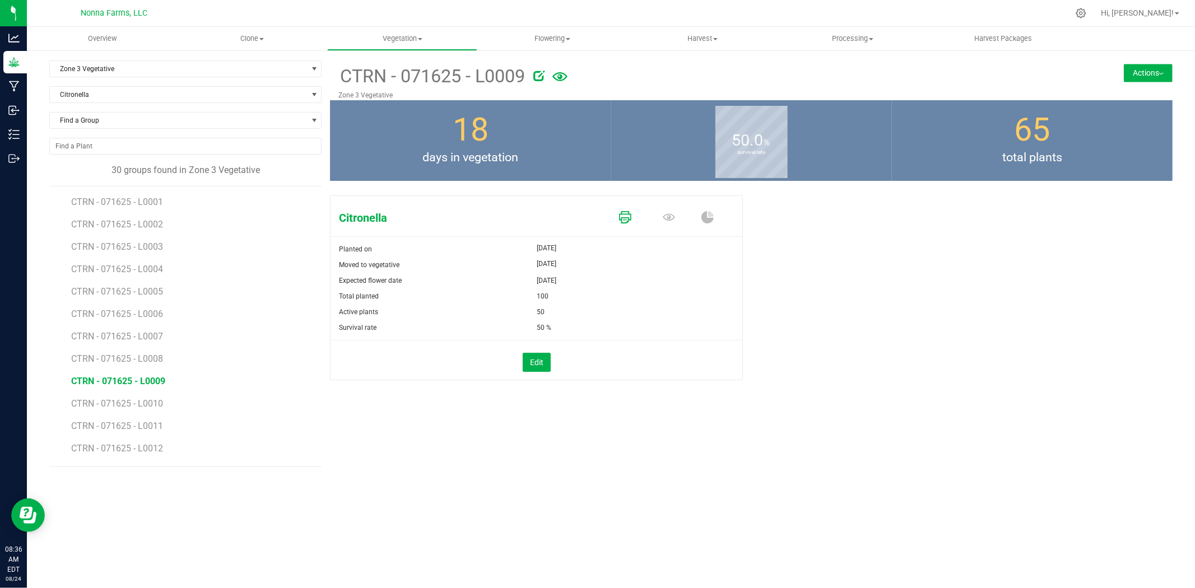
click at [623, 217] on icon at bounding box center [625, 217] width 12 height 12
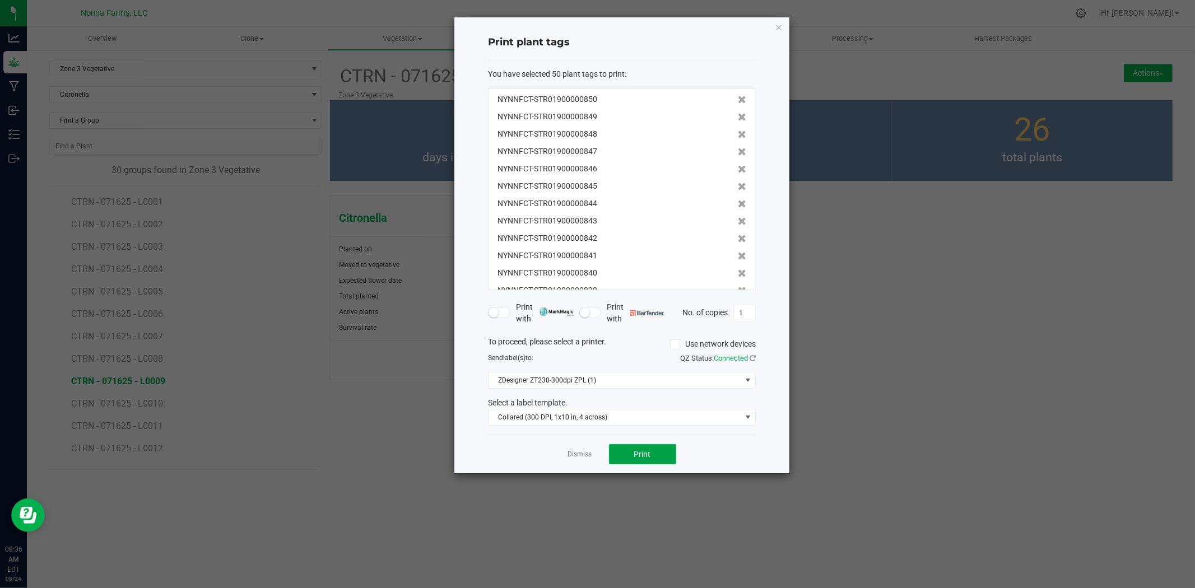
click at [645, 456] on span "Print" at bounding box center [642, 454] width 17 height 9
click at [588, 451] on link "Dismiss" at bounding box center [580, 455] width 24 height 10
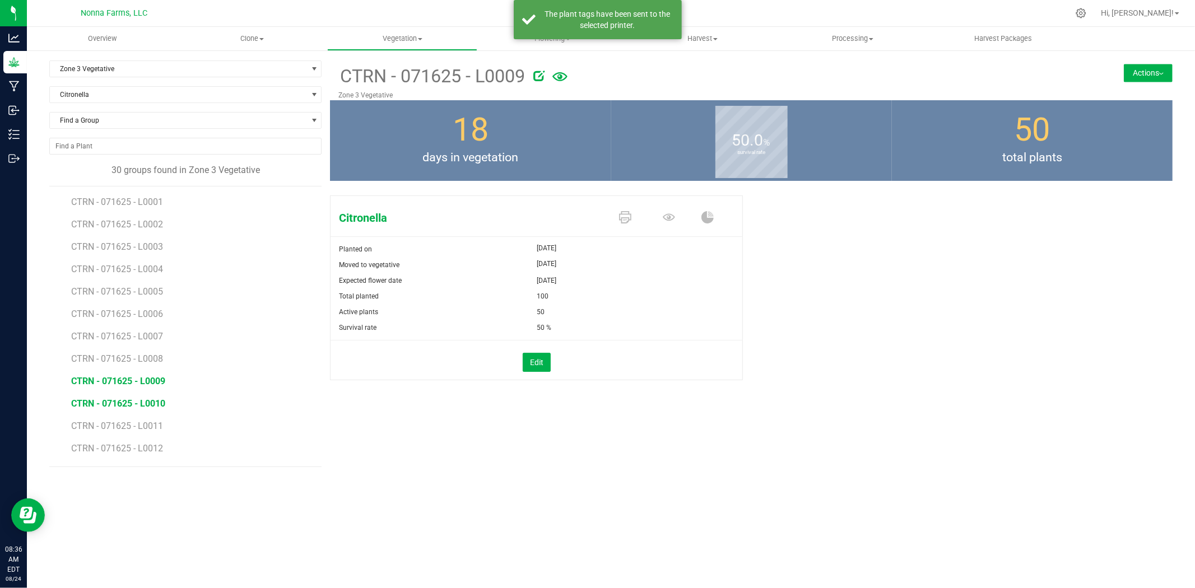
click at [141, 408] on span "CTRN - 071625 - L0010" at bounding box center [118, 403] width 94 height 11
click at [628, 217] on icon at bounding box center [625, 217] width 12 height 12
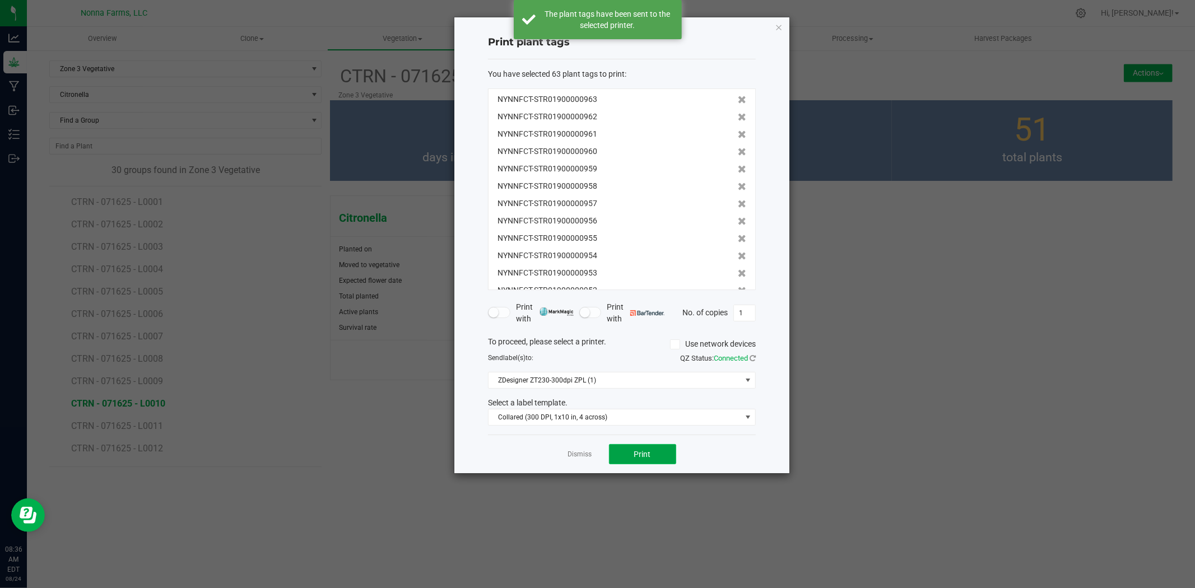
click at [650, 455] on span "Print" at bounding box center [642, 454] width 17 height 9
click at [585, 451] on link "Dismiss" at bounding box center [580, 455] width 24 height 10
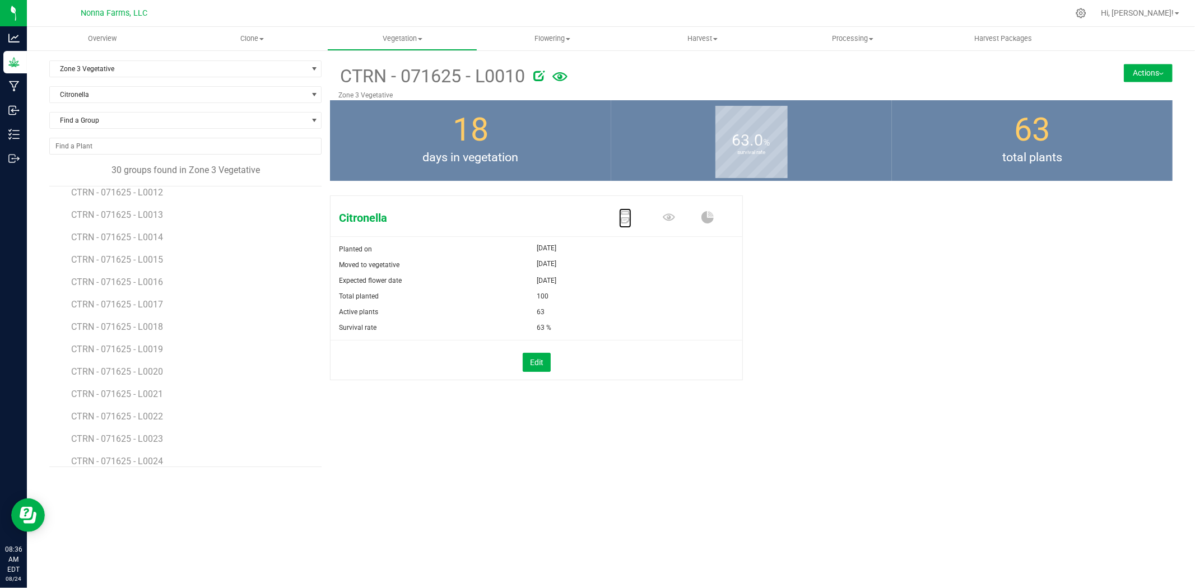
scroll to position [152, 0]
click at [150, 275] on span "CTRN - 071625 - L0011" at bounding box center [118, 274] width 94 height 11
click at [158, 272] on span "CTRN - 071625 - L0004" at bounding box center [118, 269] width 94 height 11
click at [626, 222] on icon at bounding box center [625, 217] width 12 height 12
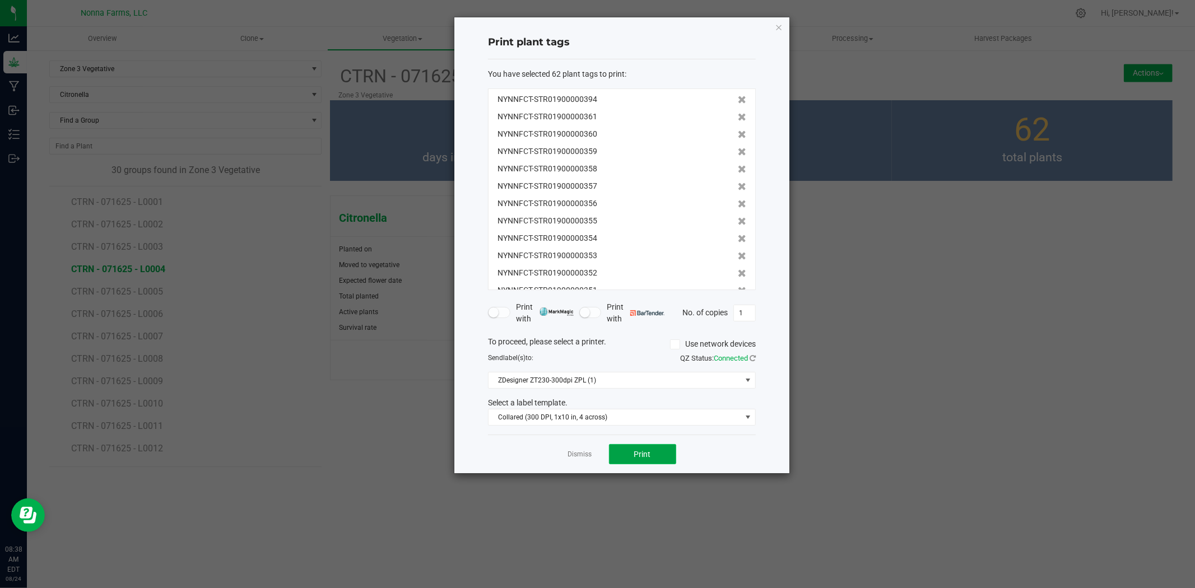
click at [629, 456] on button "Print" at bounding box center [642, 454] width 67 height 20
click at [580, 450] on link "Dismiss" at bounding box center [580, 455] width 24 height 10
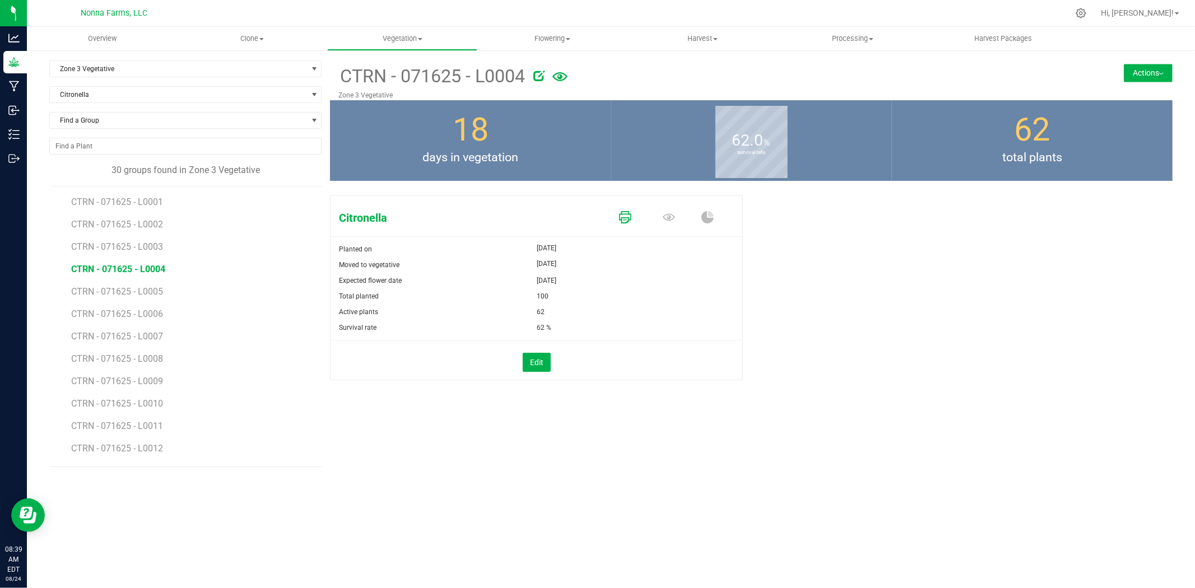
click at [622, 220] on icon at bounding box center [625, 217] width 12 height 12
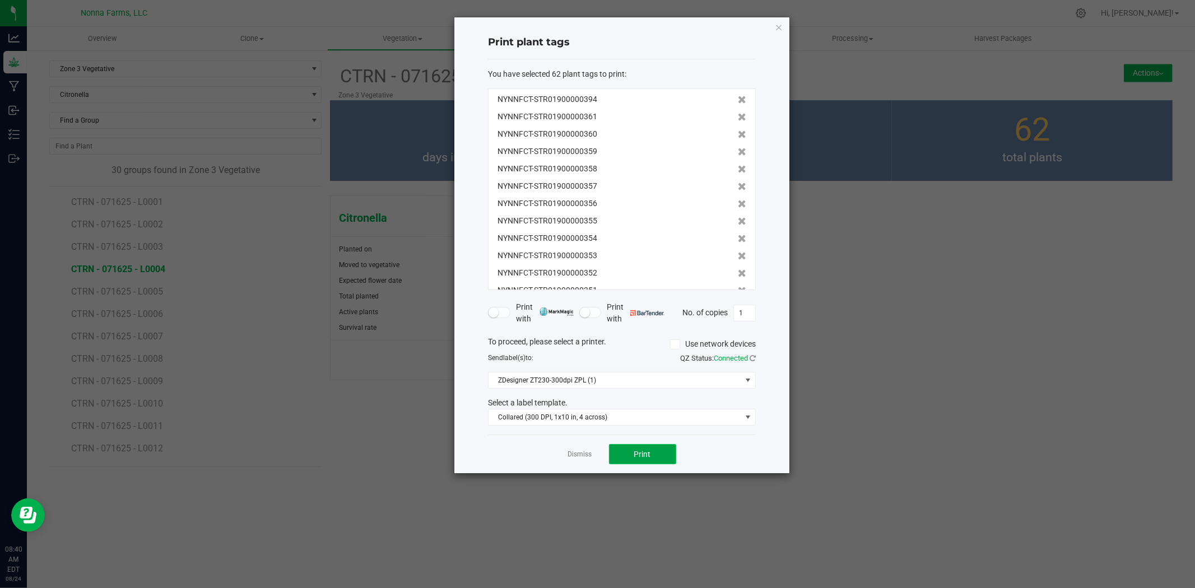
click at [639, 452] on span "Print" at bounding box center [642, 454] width 17 height 9
click at [576, 457] on link "Dismiss" at bounding box center [580, 455] width 24 height 10
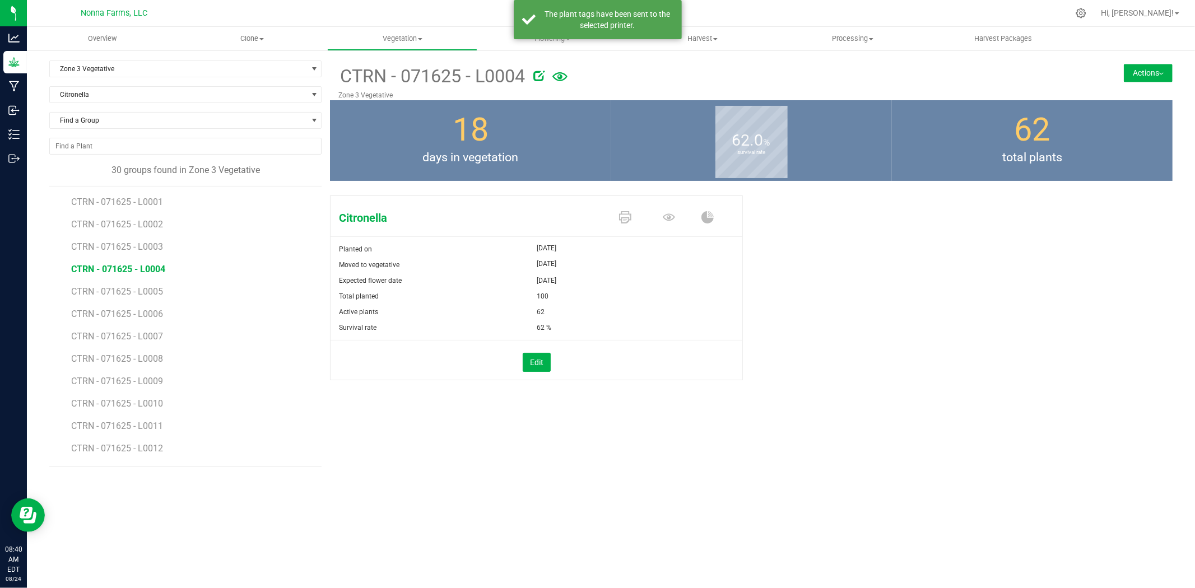
click at [129, 298] on li "CTRN - 071625 - L0005" at bounding box center [192, 287] width 242 height 22
click at [132, 295] on span "CTRN - 071625 - L0005" at bounding box center [118, 291] width 94 height 11
click at [622, 217] on icon at bounding box center [625, 217] width 12 height 12
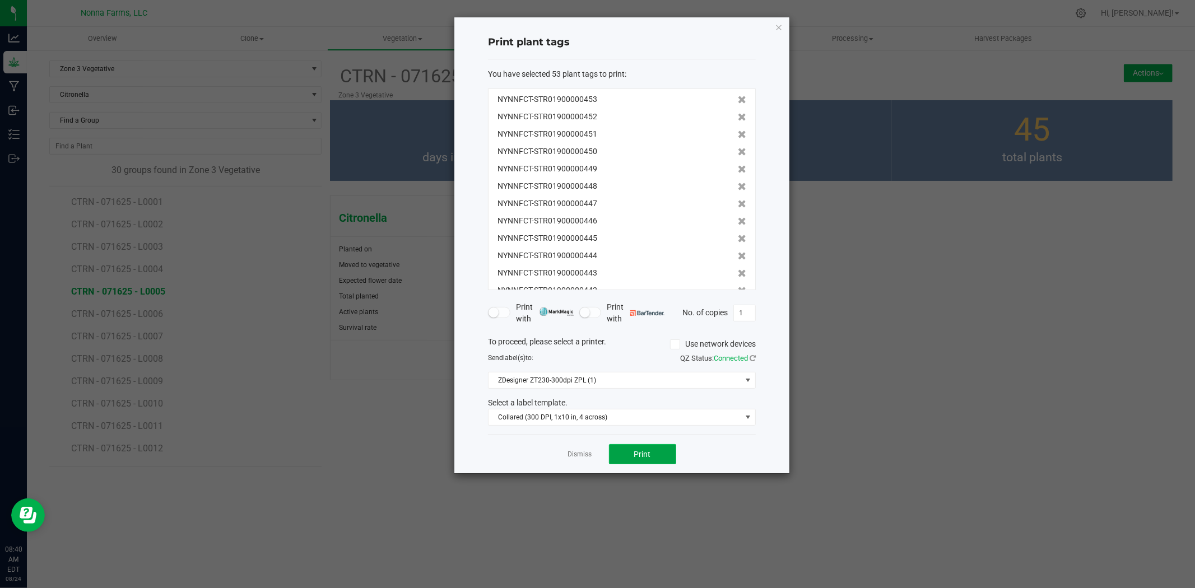
click at [625, 458] on button "Print" at bounding box center [642, 454] width 67 height 20
click at [570, 456] on link "Dismiss" at bounding box center [580, 455] width 24 height 10
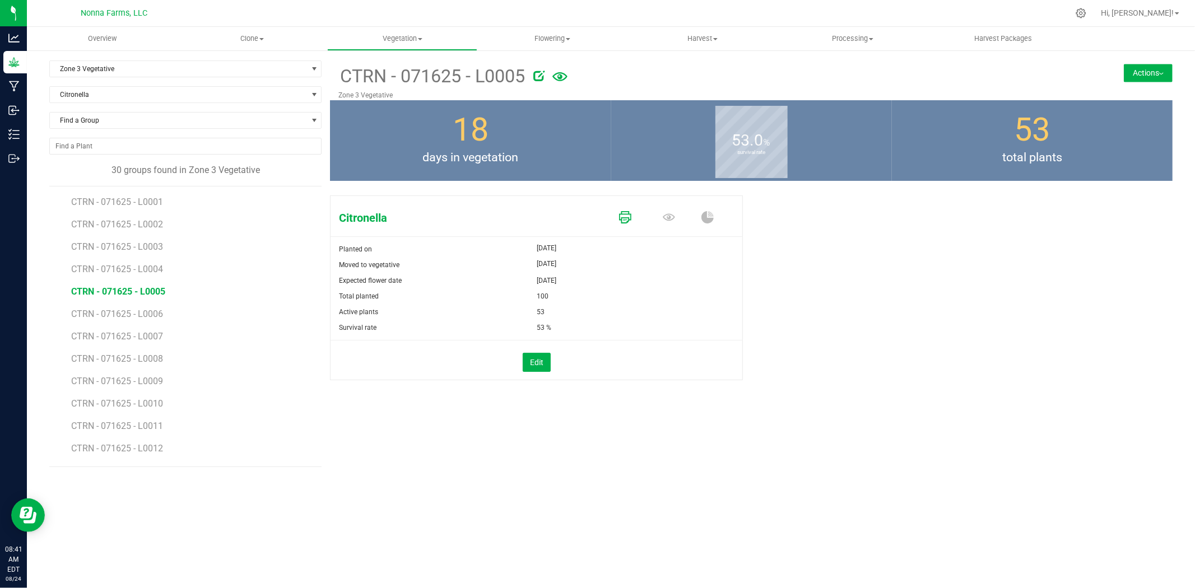
click at [619, 221] on icon at bounding box center [625, 217] width 12 height 12
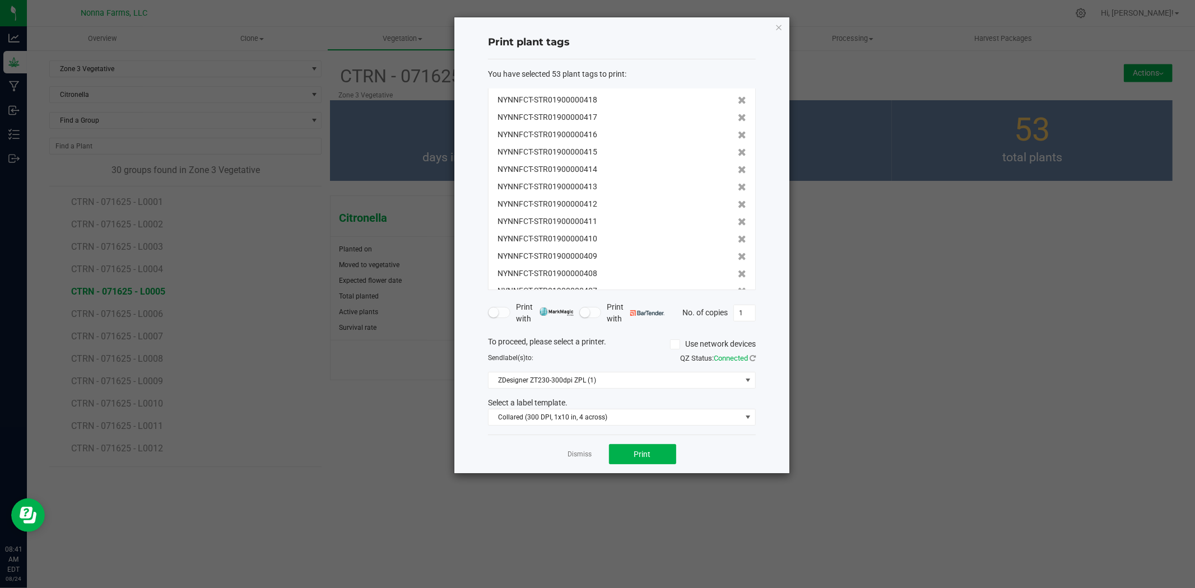
scroll to position [729, 0]
click at [566, 451] on div "Dismiss Print" at bounding box center [622, 454] width 268 height 39
click at [570, 454] on link "Dismiss" at bounding box center [580, 455] width 24 height 10
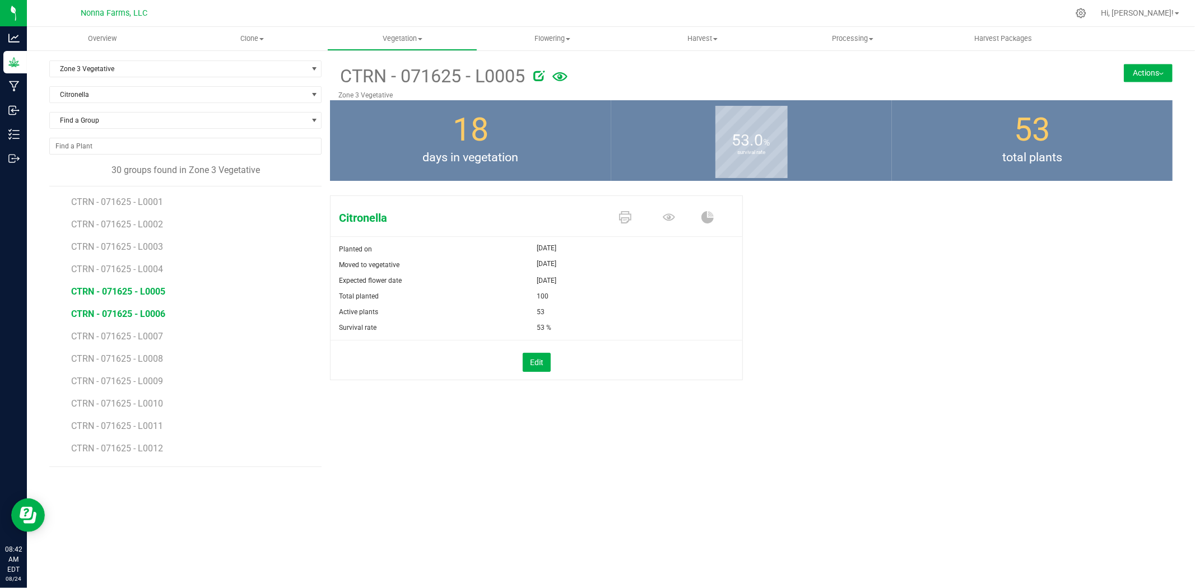
click at [107, 315] on span "CTRN - 071625 - L0006" at bounding box center [118, 314] width 94 height 11
click at [138, 249] on span "CTRN - 071625 - L0003" at bounding box center [118, 246] width 94 height 11
click at [623, 225] on link at bounding box center [625, 218] width 12 height 20
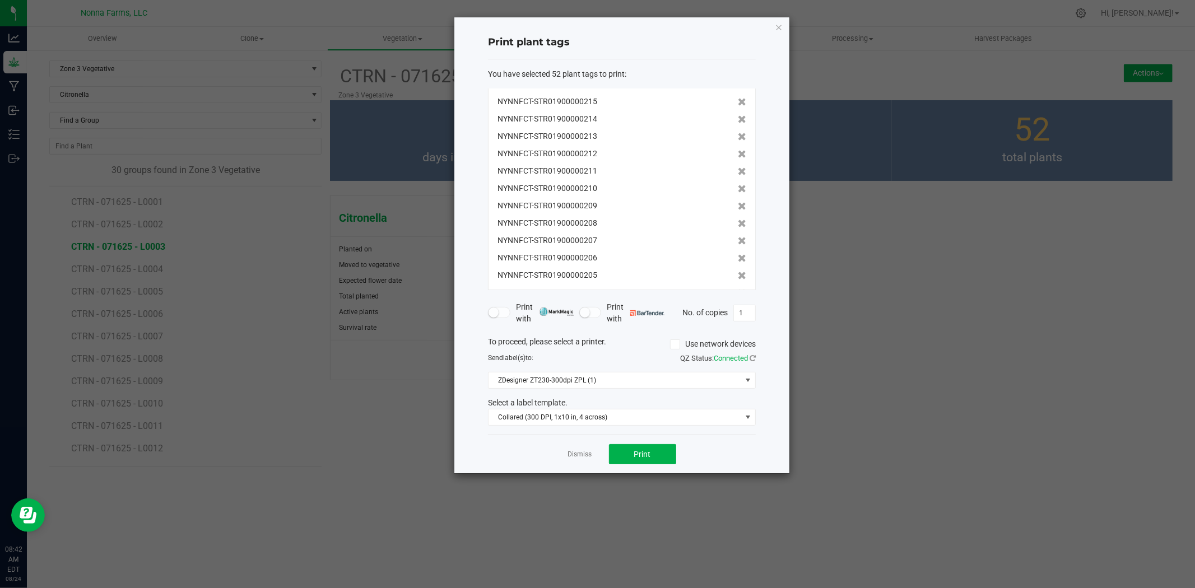
scroll to position [711, 0]
click at [738, 273] on icon at bounding box center [742, 274] width 8 height 8
click at [738, 273] on icon at bounding box center [742, 275] width 8 height 8
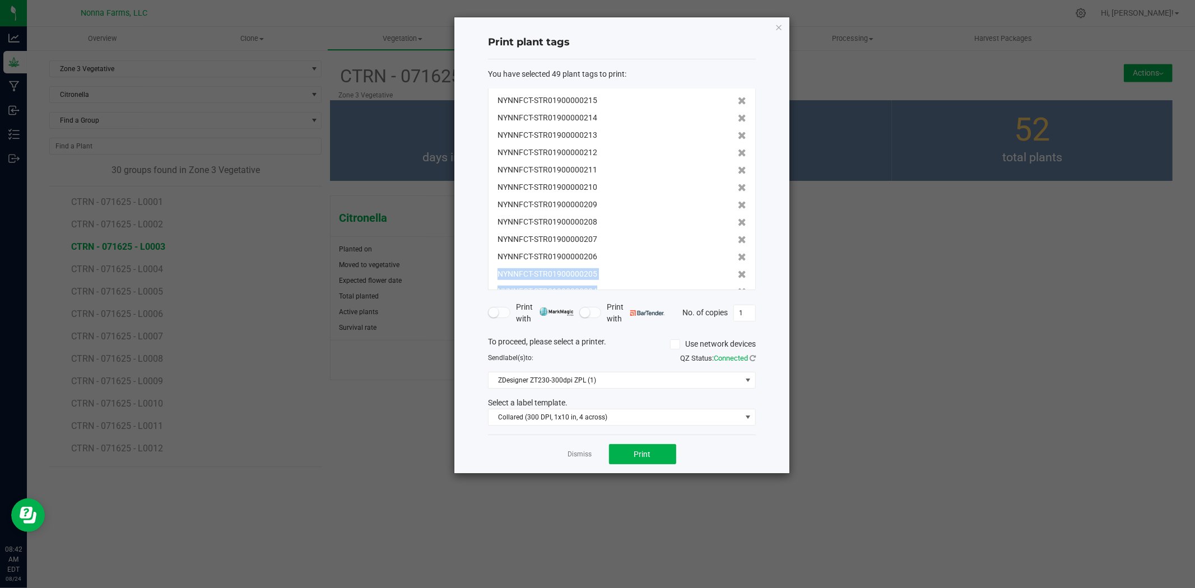
click at [738, 273] on icon at bounding box center [742, 275] width 8 height 8
click at [738, 273] on icon at bounding box center [742, 274] width 8 height 8
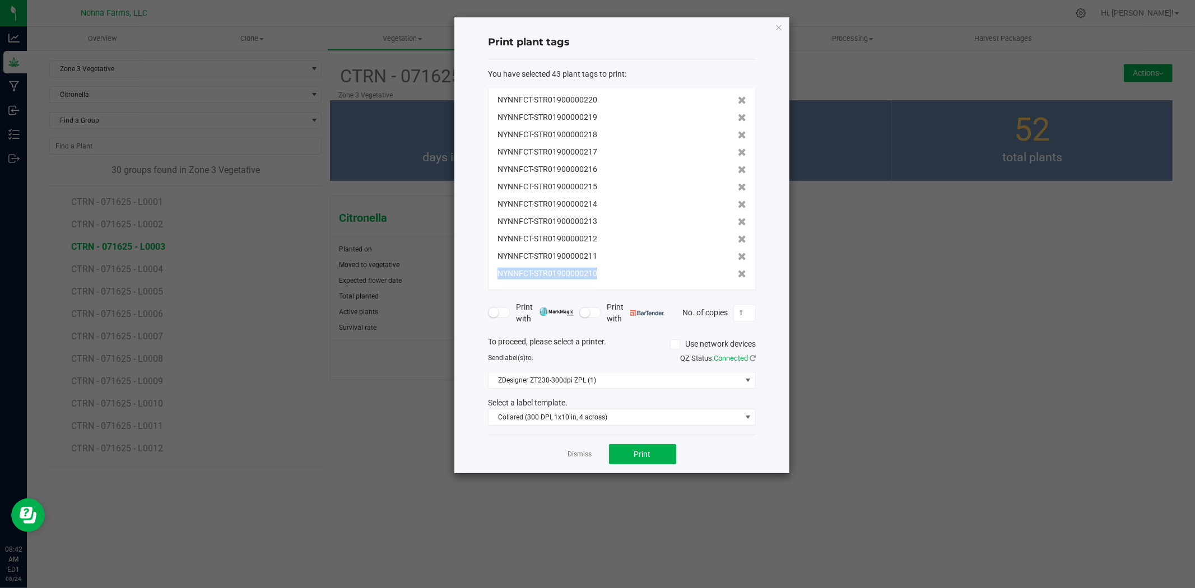
click at [738, 273] on icon at bounding box center [742, 274] width 8 height 8
click at [738, 273] on icon at bounding box center [742, 275] width 8 height 8
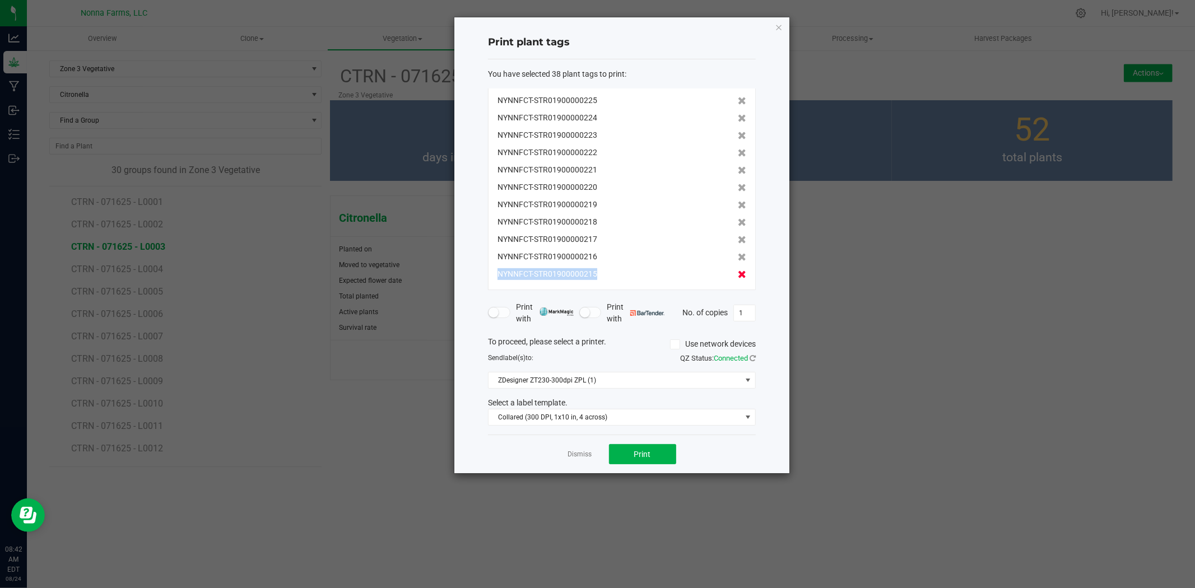
click at [738, 273] on icon at bounding box center [742, 275] width 8 height 8
click at [738, 273] on icon at bounding box center [742, 274] width 8 height 8
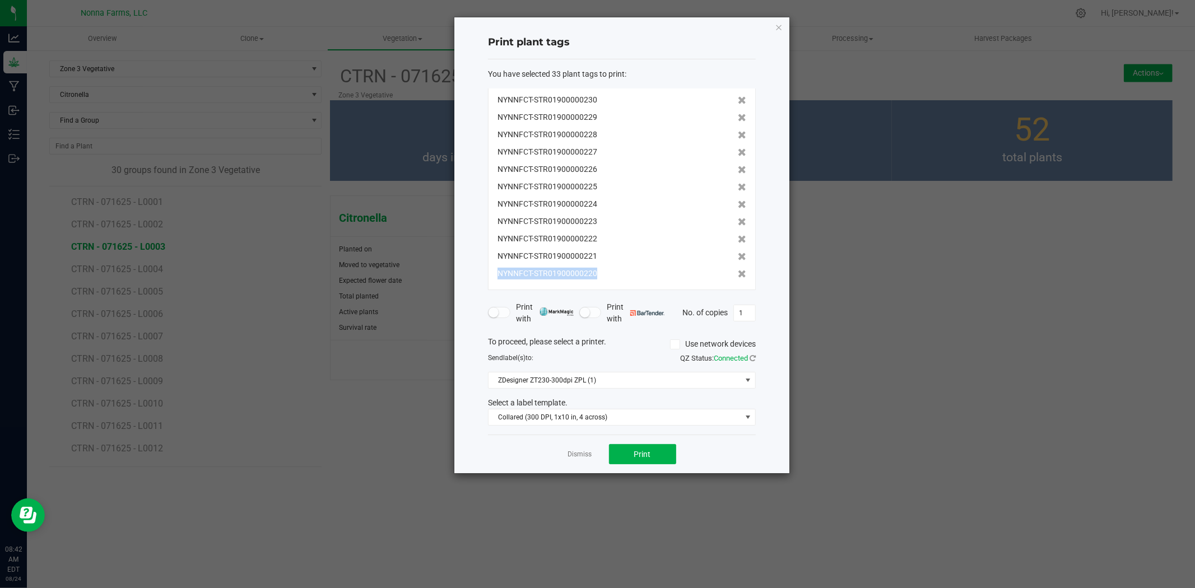
click at [738, 273] on icon at bounding box center [742, 274] width 8 height 8
click at [738, 273] on icon at bounding box center [742, 275] width 8 height 8
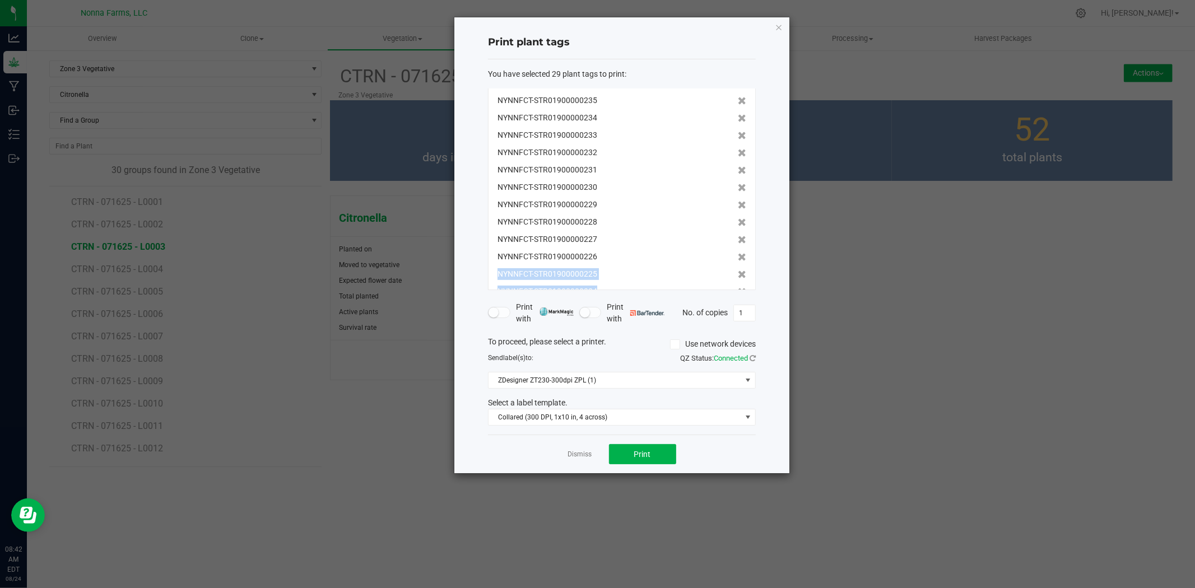
click at [738, 273] on icon at bounding box center [742, 275] width 8 height 8
click at [738, 273] on icon at bounding box center [742, 274] width 8 height 8
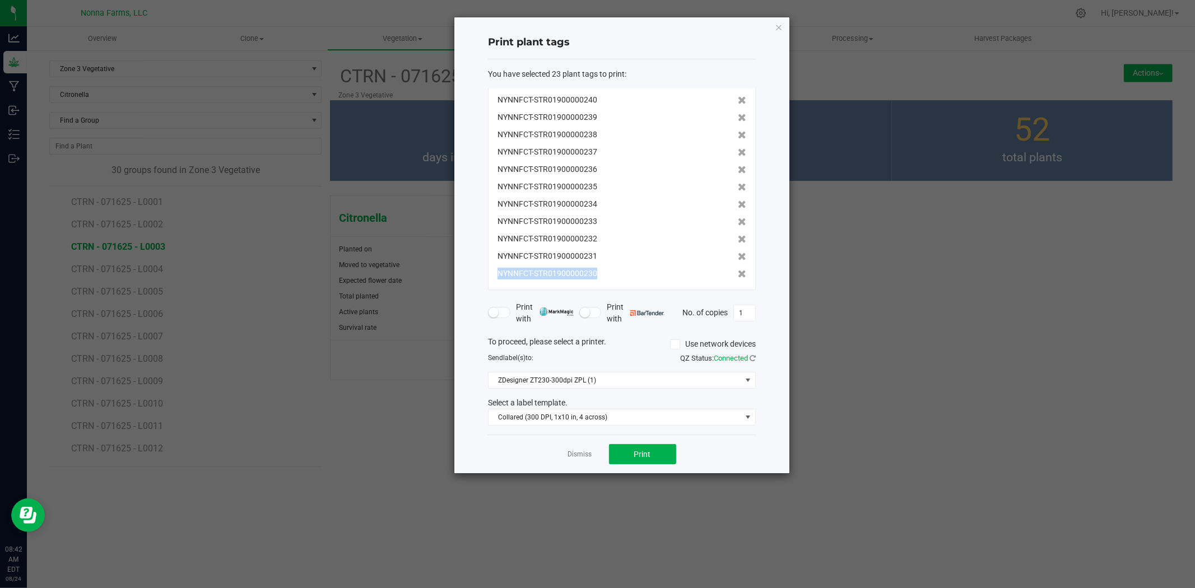
click at [738, 273] on icon at bounding box center [742, 274] width 8 height 8
click at [738, 273] on icon at bounding box center [742, 275] width 8 height 8
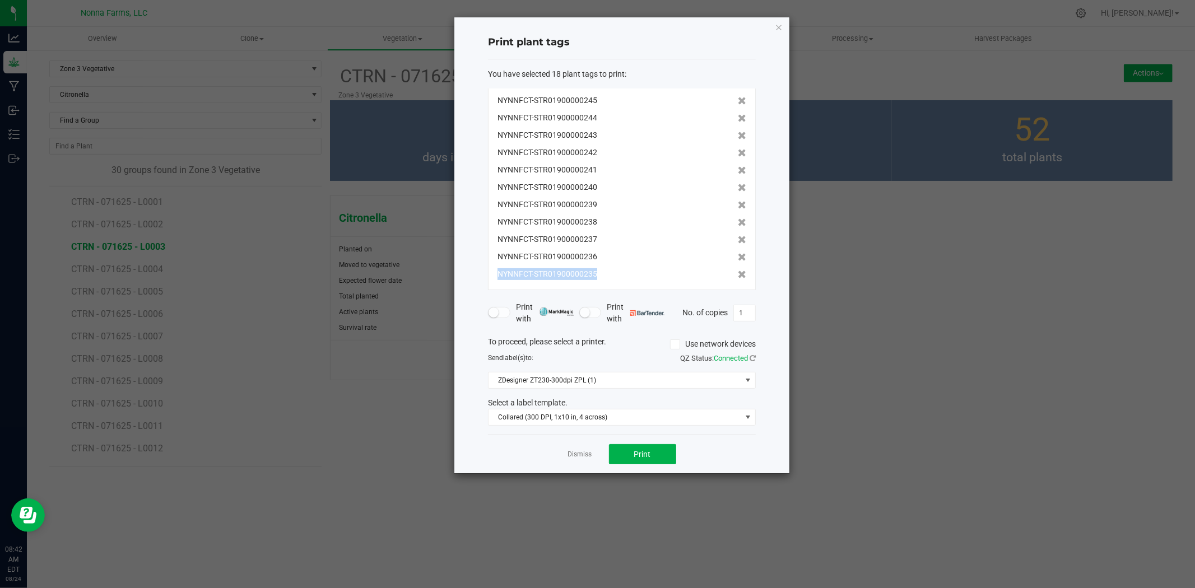
click at [738, 273] on icon at bounding box center [742, 275] width 8 height 8
click at [738, 273] on icon at bounding box center [742, 274] width 8 height 8
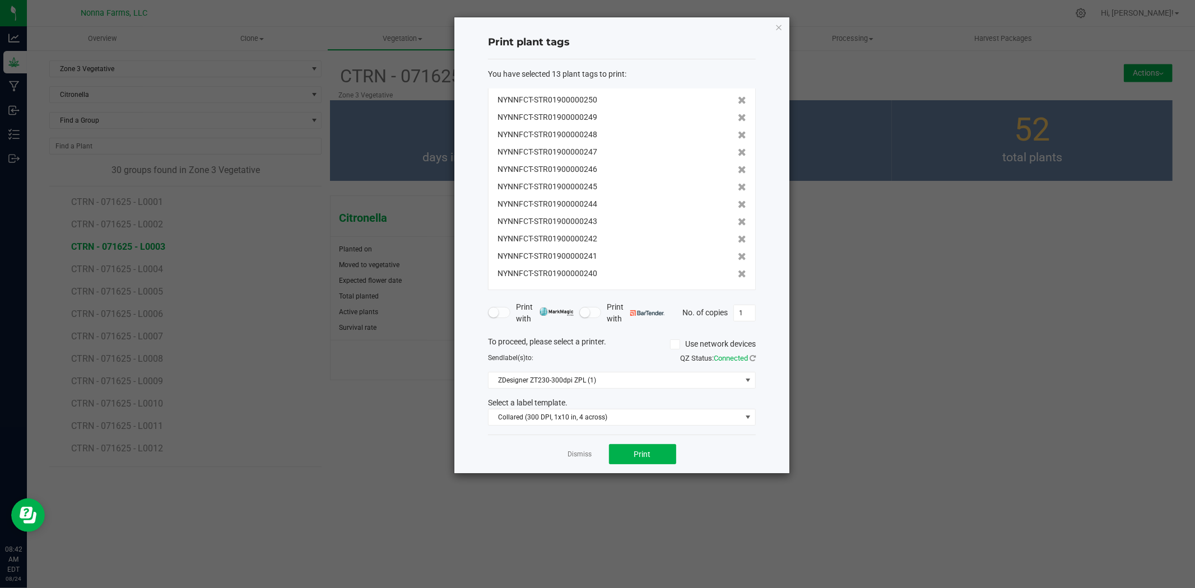
click at [738, 273] on icon at bounding box center [742, 274] width 8 height 8
click at [646, 454] on span "Print" at bounding box center [642, 454] width 17 height 9
click at [578, 451] on link "Dismiss" at bounding box center [580, 455] width 24 height 10
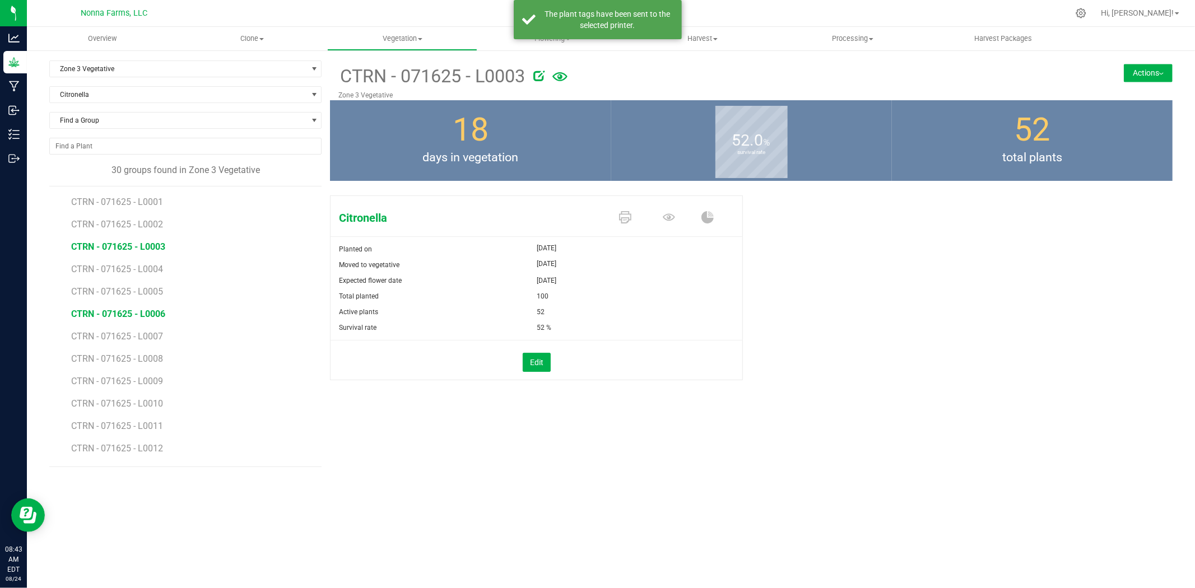
click at [134, 318] on span "CTRN - 071625 - L0006" at bounding box center [118, 314] width 94 height 11
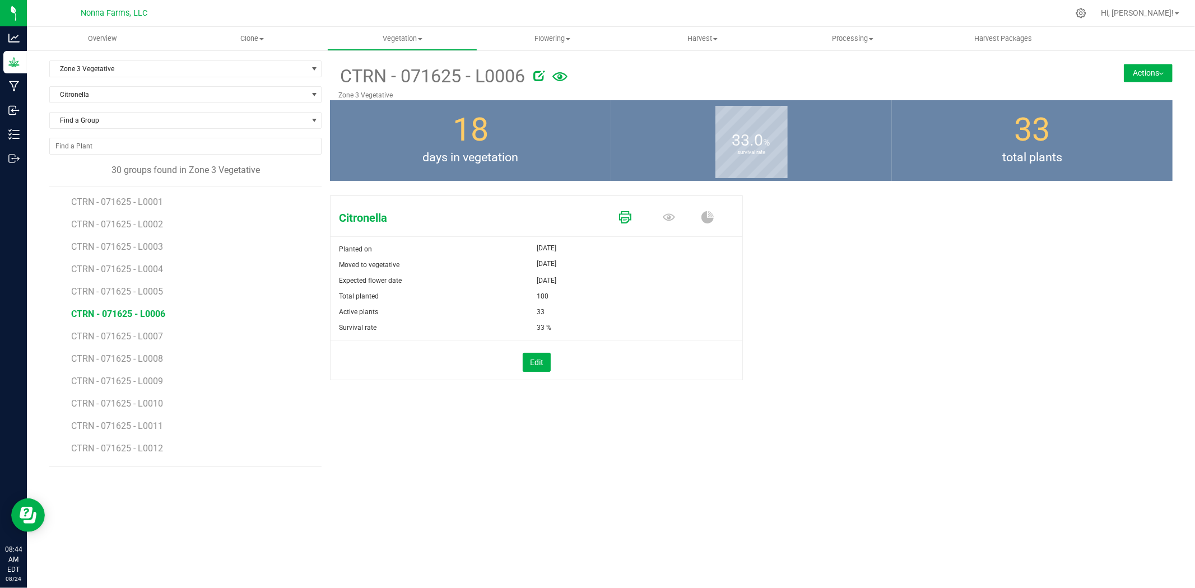
click at [624, 221] on icon at bounding box center [625, 217] width 12 height 12
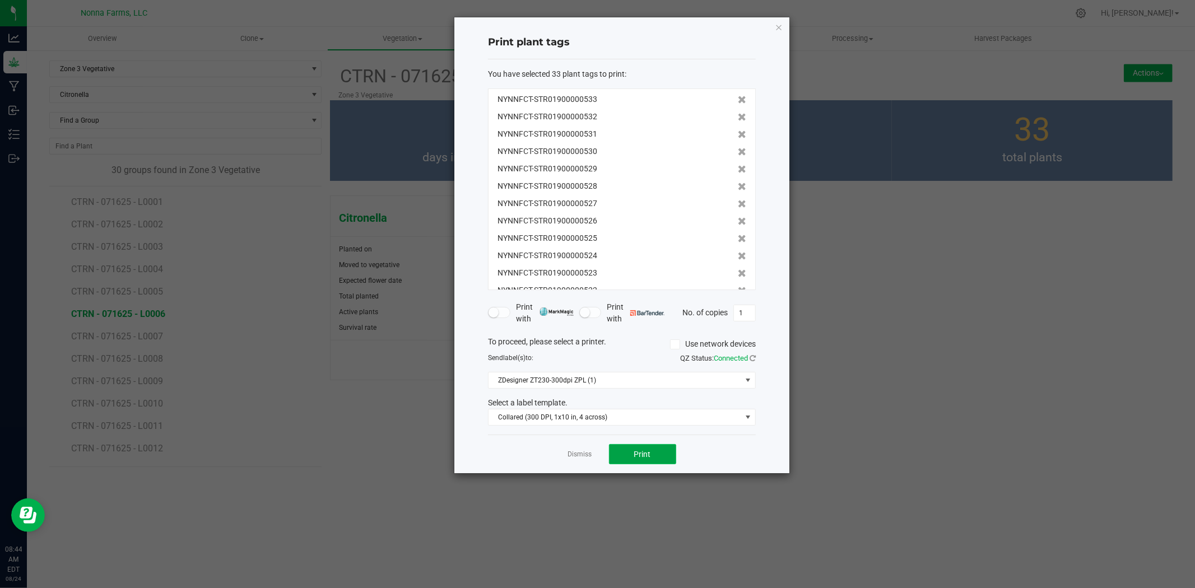
click at [644, 449] on button "Print" at bounding box center [642, 454] width 67 height 20
click at [573, 451] on link "Dismiss" at bounding box center [580, 455] width 24 height 10
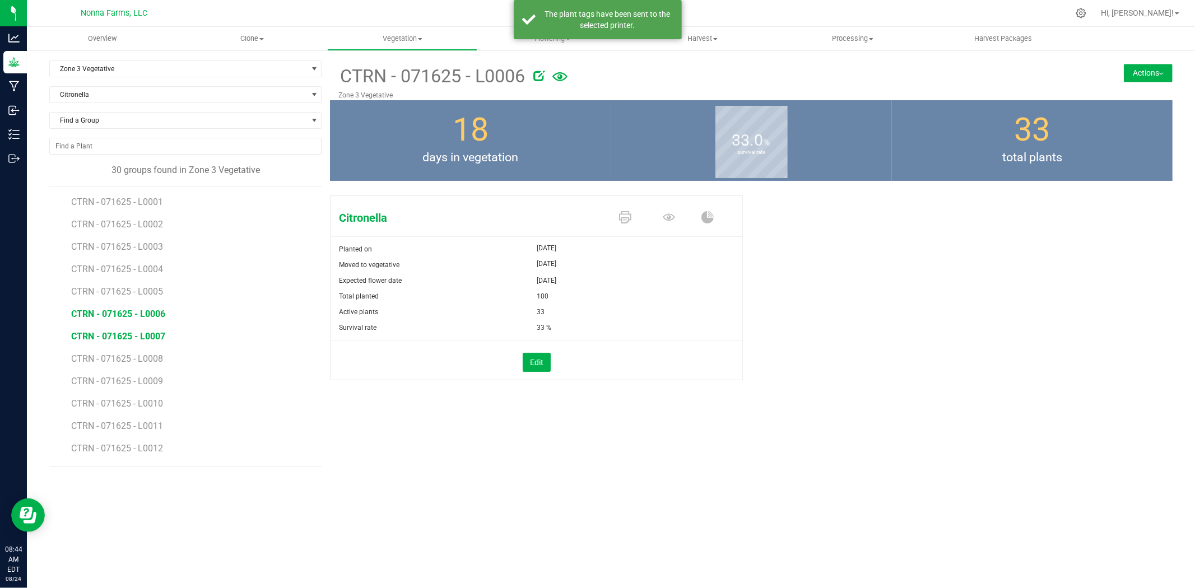
click at [153, 342] on span "CTRN - 071625 - L0007" at bounding box center [118, 336] width 94 height 11
click at [627, 216] on icon at bounding box center [625, 217] width 12 height 12
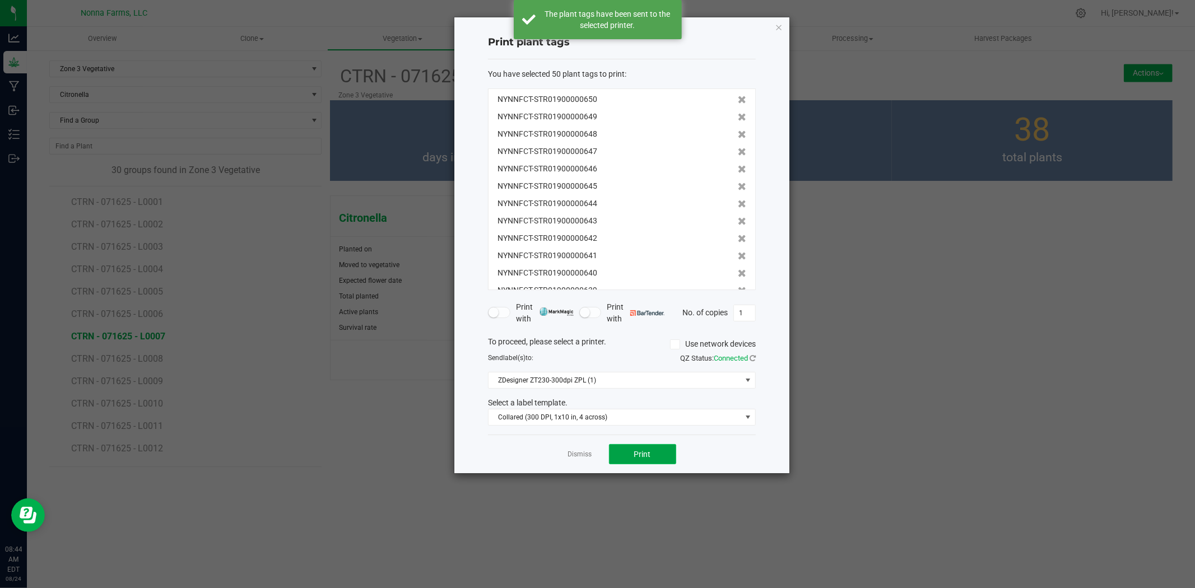
click at [637, 457] on span "Print" at bounding box center [642, 454] width 17 height 9
click at [574, 454] on link "Dismiss" at bounding box center [580, 455] width 24 height 10
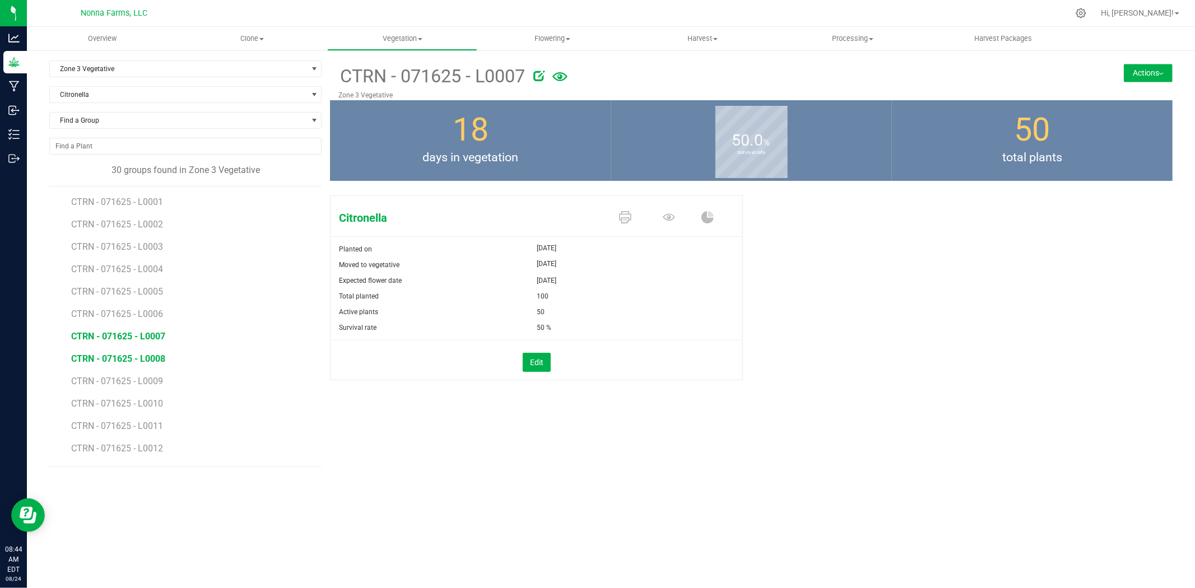
click at [143, 355] on span "CTRN - 071625 - L0008" at bounding box center [118, 358] width 94 height 11
click at [622, 220] on icon at bounding box center [625, 217] width 12 height 12
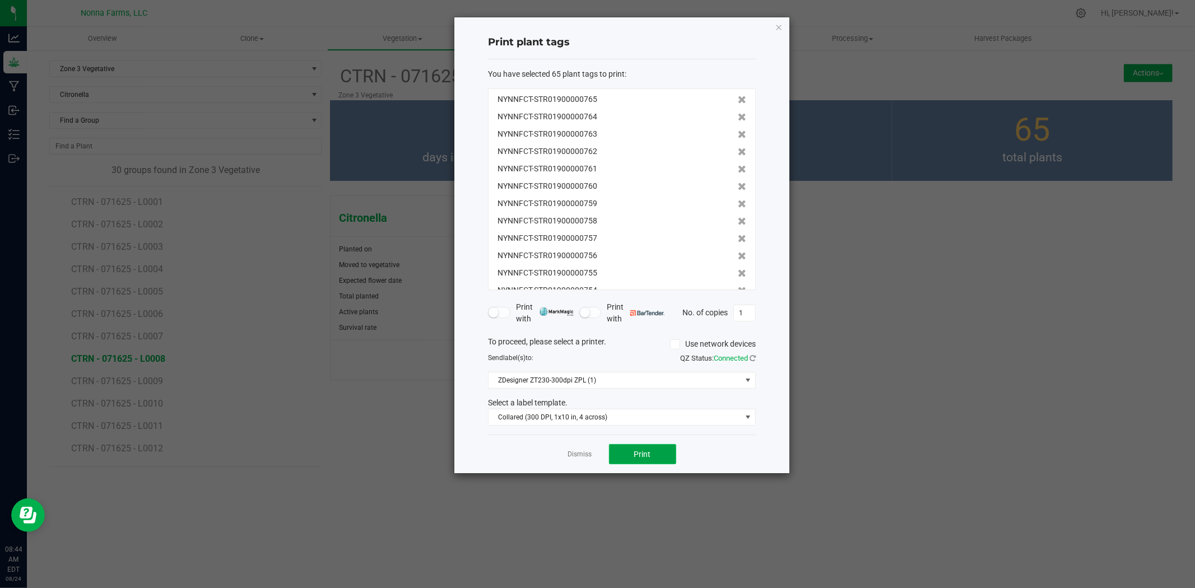
click at [631, 451] on button "Print" at bounding box center [642, 454] width 67 height 20
click at [573, 454] on link "Dismiss" at bounding box center [580, 455] width 24 height 10
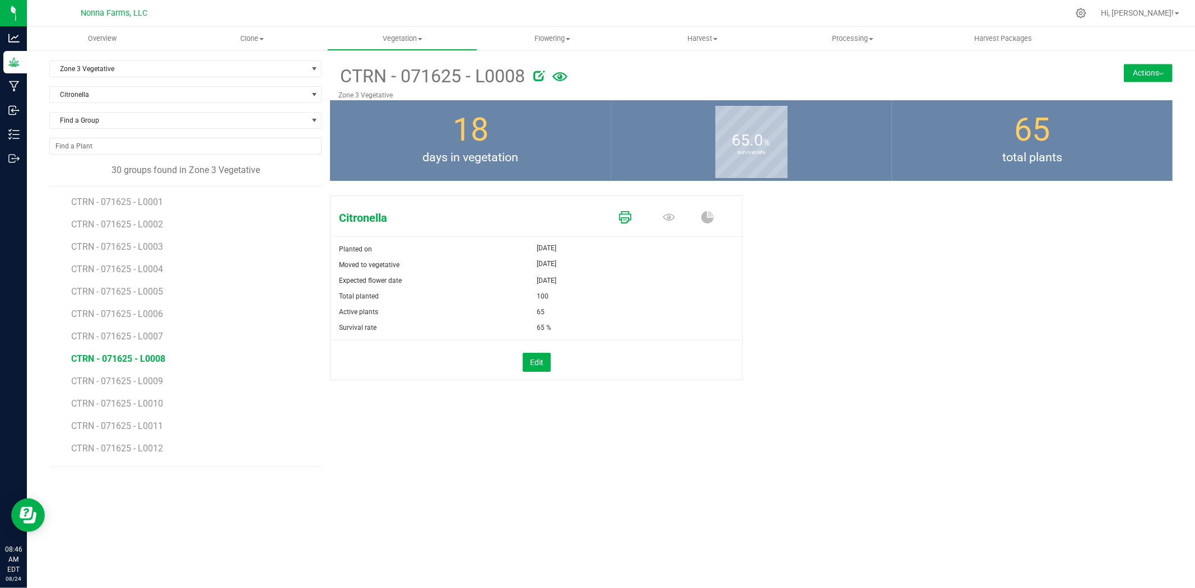
click at [625, 217] on icon at bounding box center [625, 217] width 12 height 12
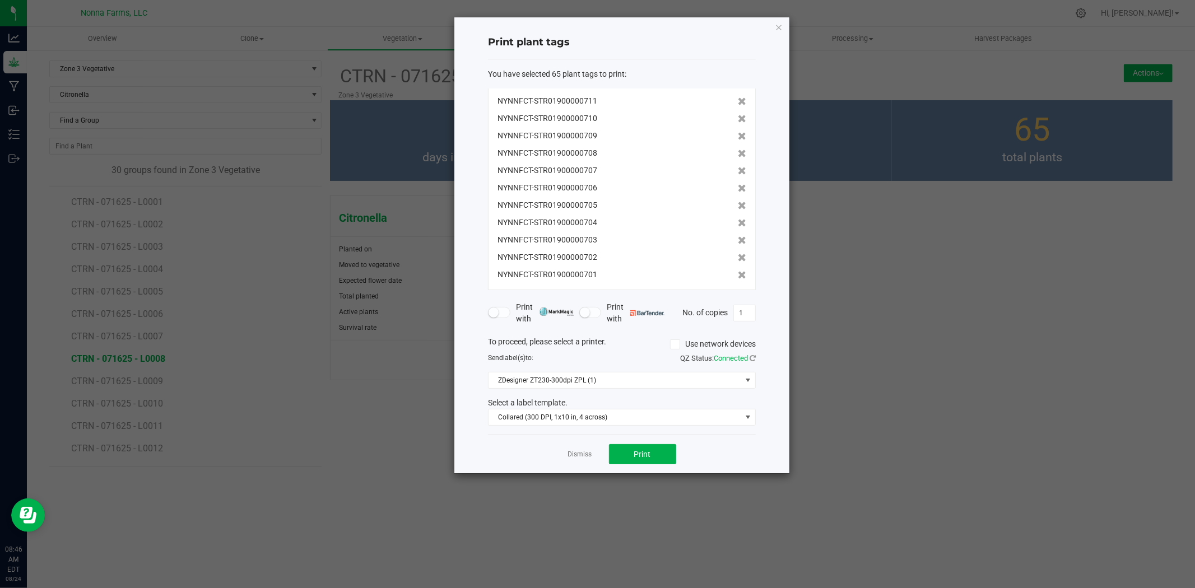
scroll to position [936, 0]
click at [738, 274] on icon at bounding box center [742, 275] width 8 height 8
click at [738, 274] on icon at bounding box center [742, 274] width 8 height 8
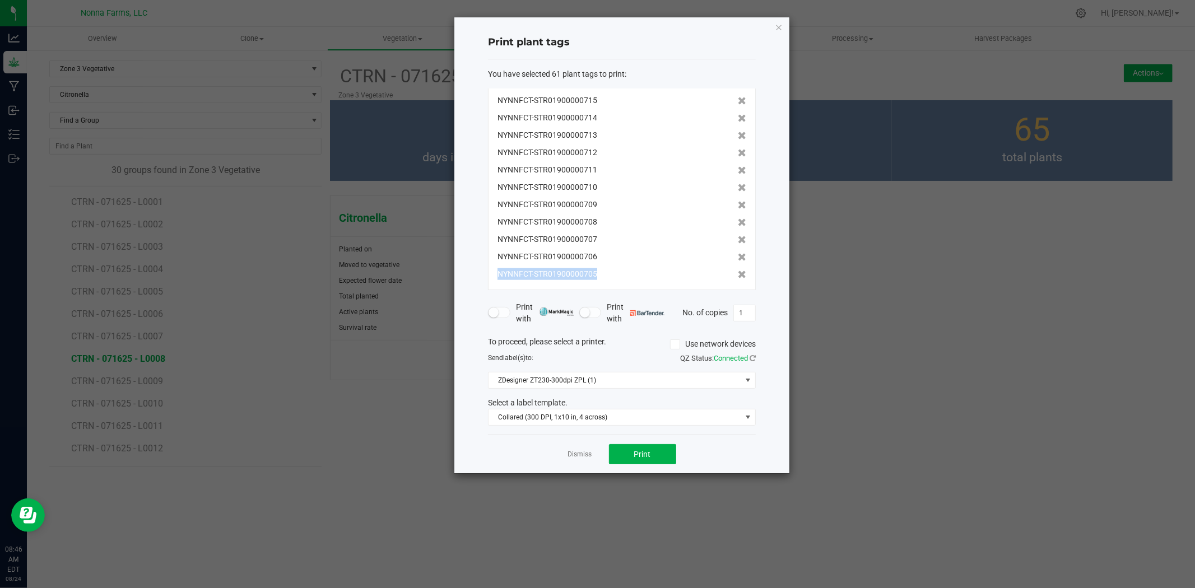
click at [738, 274] on icon at bounding box center [742, 275] width 8 height 8
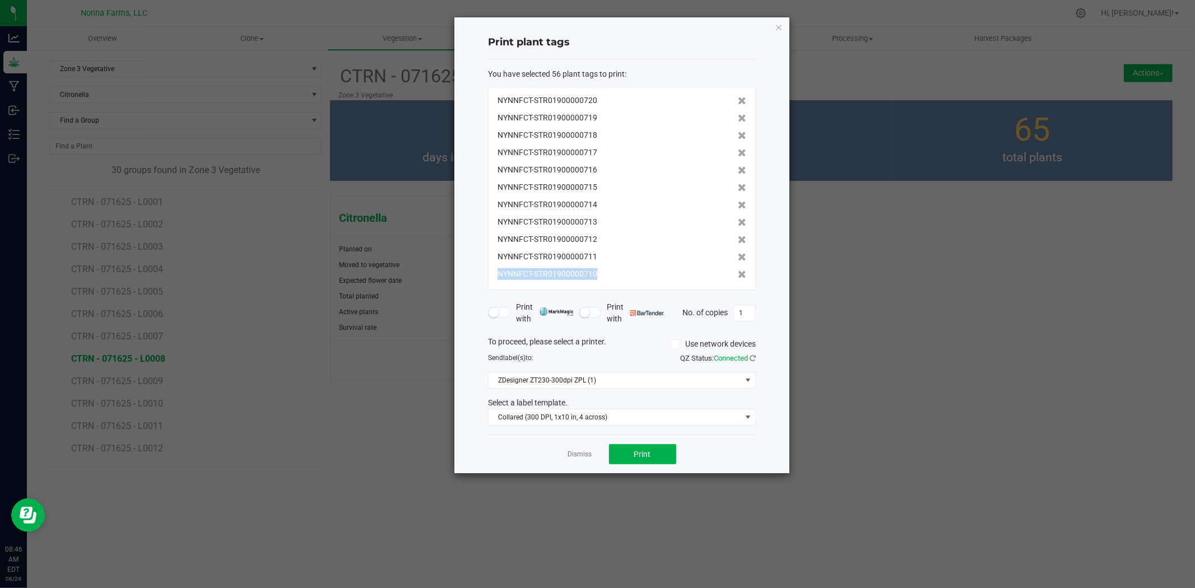
click at [738, 274] on icon at bounding box center [742, 275] width 8 height 8
click at [738, 274] on icon at bounding box center [742, 274] width 8 height 8
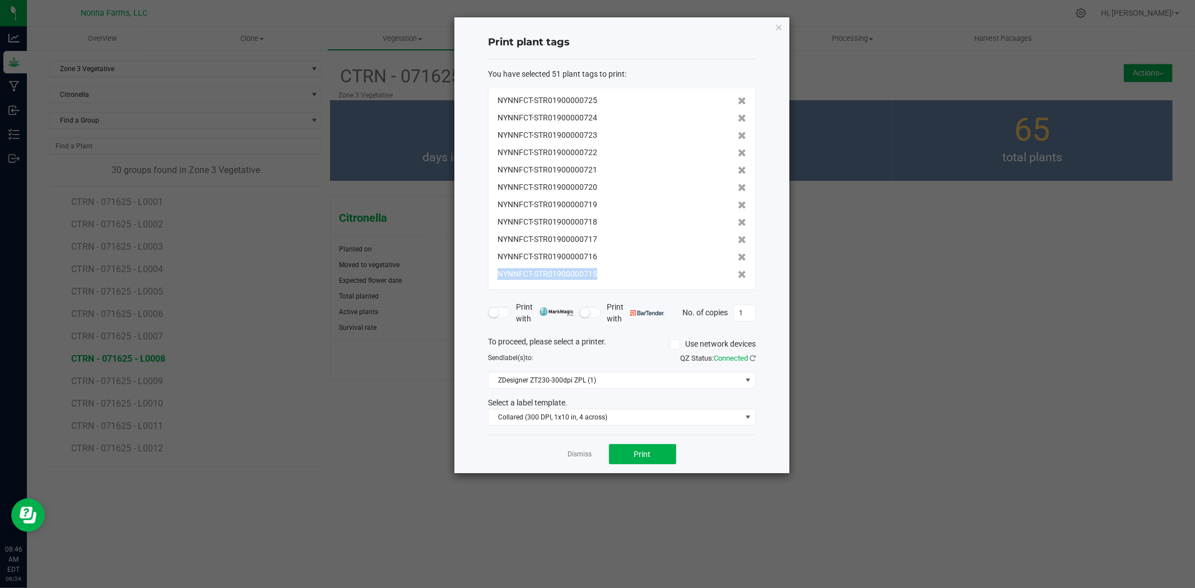
click at [738, 274] on icon at bounding box center [742, 275] width 8 height 8
click at [738, 275] on icon at bounding box center [742, 275] width 8 height 8
click at [738, 276] on icon at bounding box center [742, 275] width 8 height 8
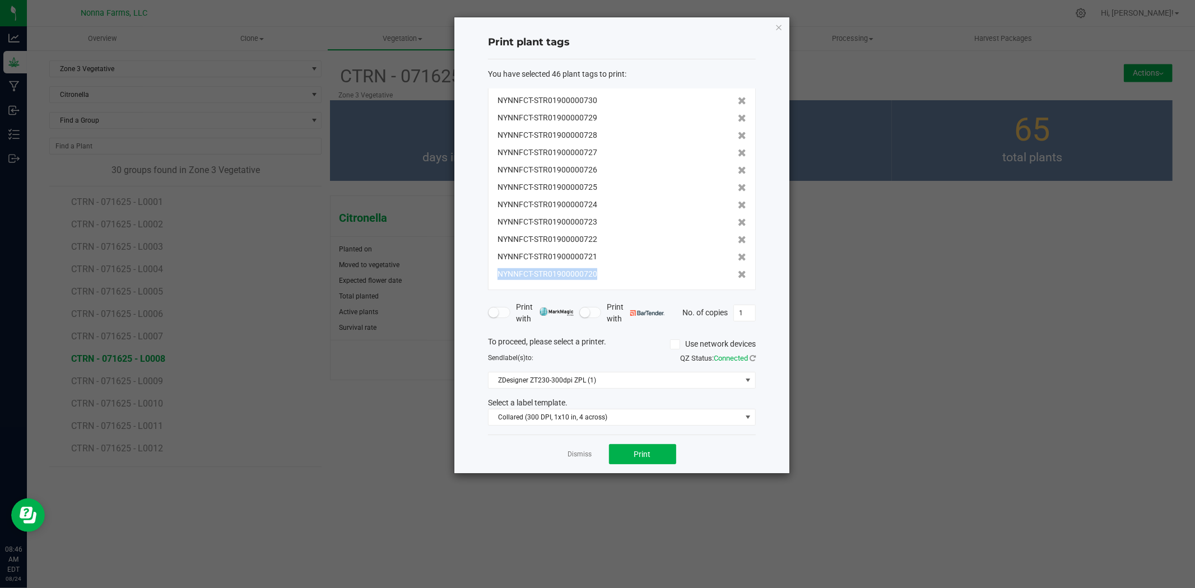
click at [738, 276] on icon at bounding box center [742, 275] width 8 height 8
click at [738, 276] on icon at bounding box center [742, 274] width 8 height 8
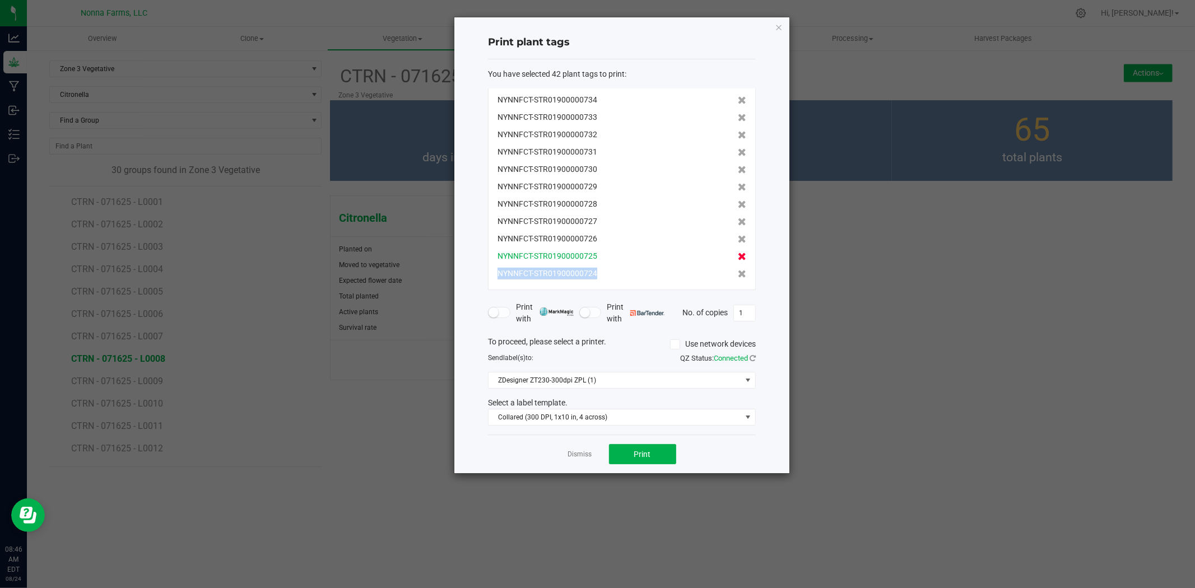
scroll to position [520, 0]
click at [738, 276] on icon at bounding box center [742, 275] width 8 height 8
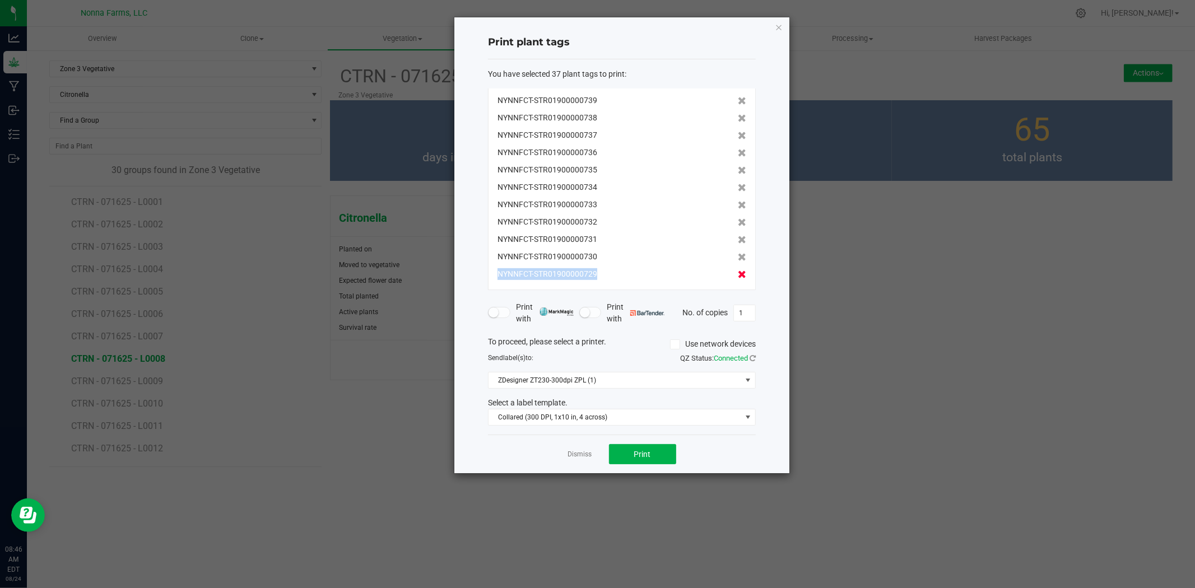
click at [738, 276] on icon at bounding box center [742, 275] width 8 height 8
click at [738, 276] on icon at bounding box center [742, 274] width 8 height 8
click at [738, 278] on span at bounding box center [742, 274] width 8 height 12
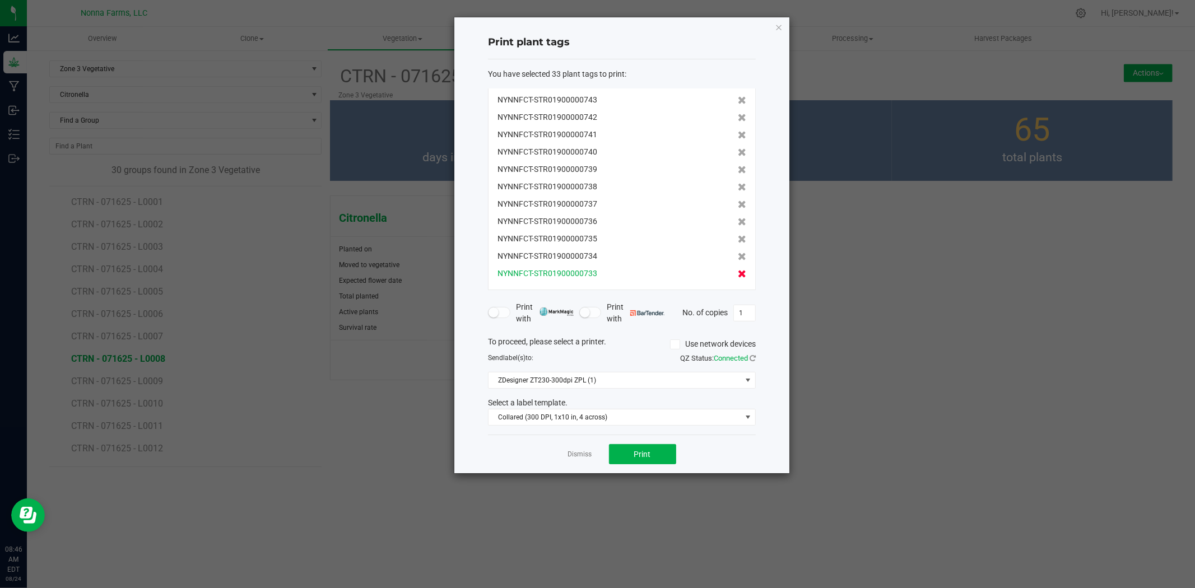
scroll to position [381, 0]
click at [626, 455] on button "Print" at bounding box center [642, 454] width 67 height 20
click at [577, 451] on link "Dismiss" at bounding box center [580, 455] width 24 height 10
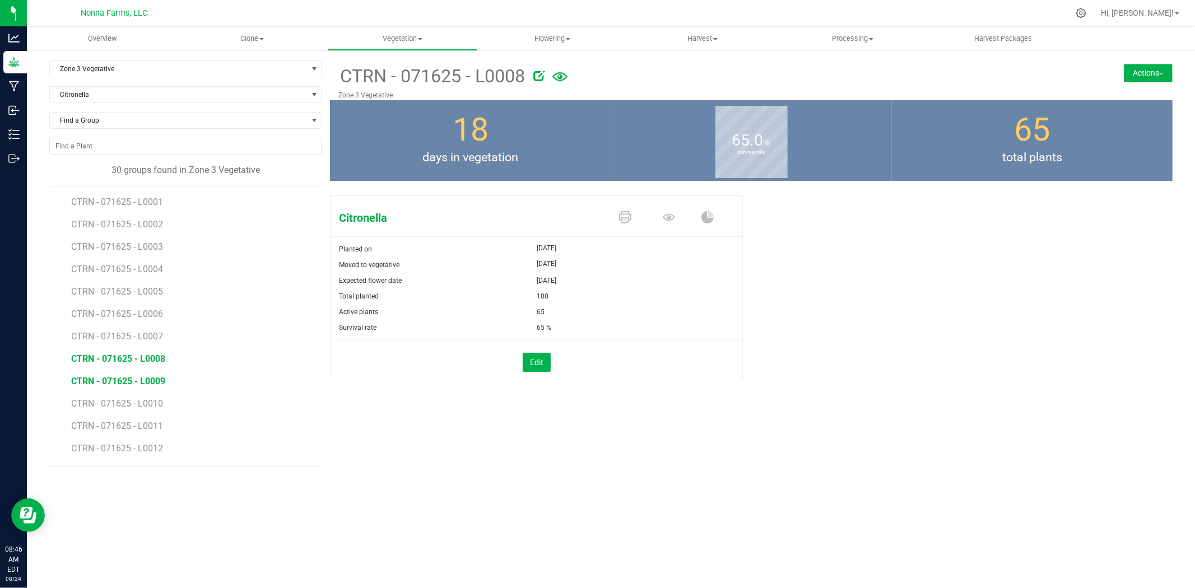
click at [150, 380] on span "CTRN - 071625 - L0009" at bounding box center [118, 381] width 94 height 11
click at [152, 361] on span "CTRN - 071625 - L0008" at bounding box center [118, 358] width 94 height 11
click at [631, 221] on icon at bounding box center [625, 217] width 12 height 12
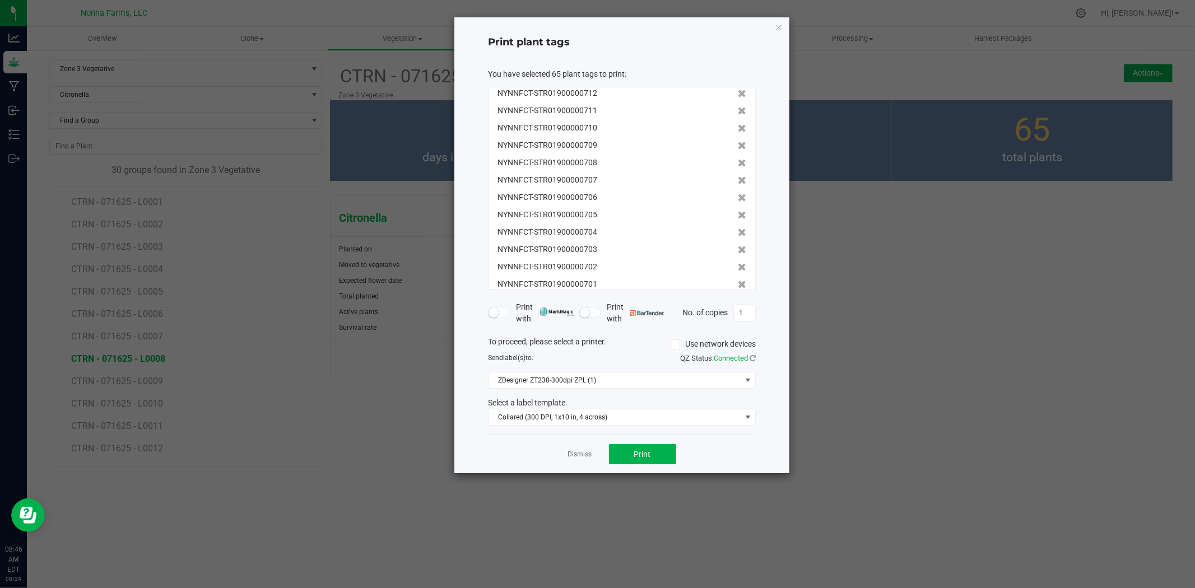
scroll to position [936, 0]
click at [738, 273] on icon at bounding box center [742, 275] width 8 height 8
click at [738, 273] on icon at bounding box center [742, 274] width 8 height 8
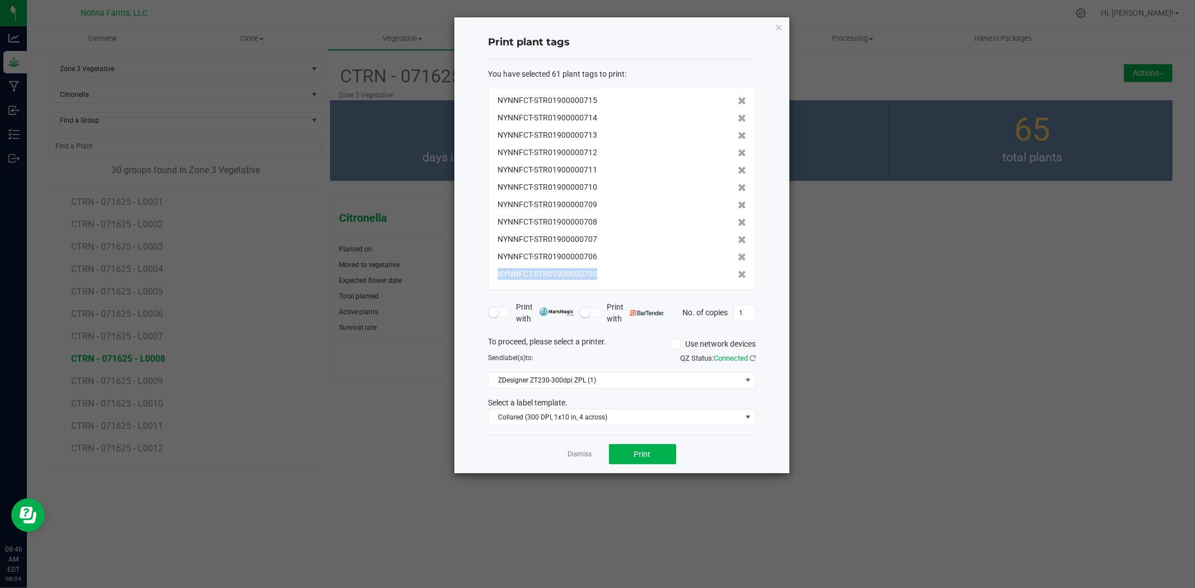
click at [738, 273] on icon at bounding box center [742, 275] width 8 height 8
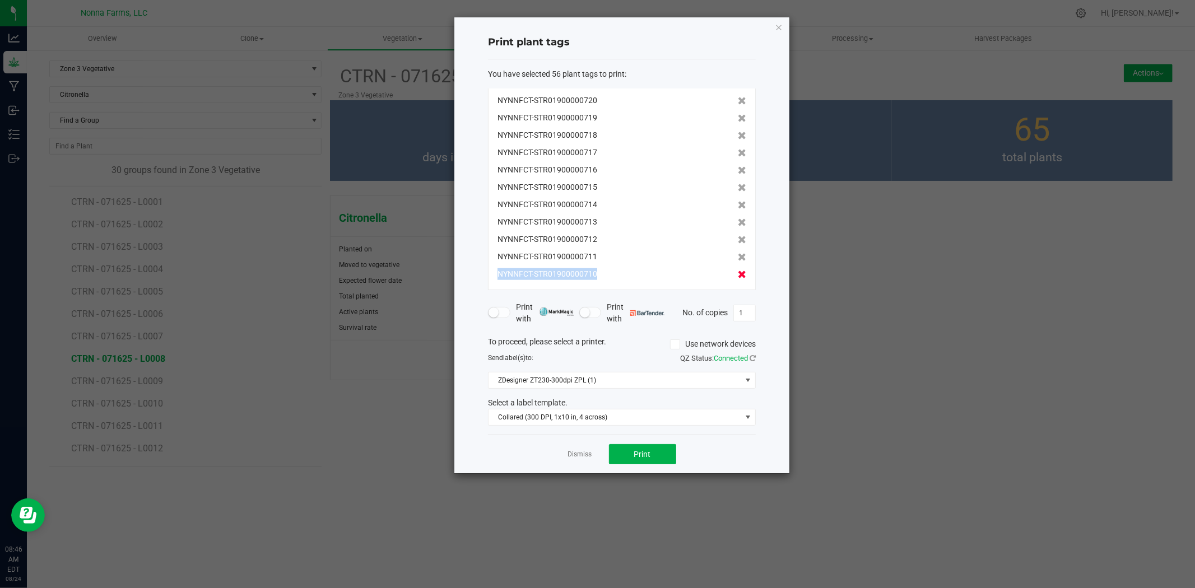
click at [738, 274] on icon at bounding box center [742, 275] width 8 height 8
click at [738, 274] on icon at bounding box center [742, 274] width 8 height 8
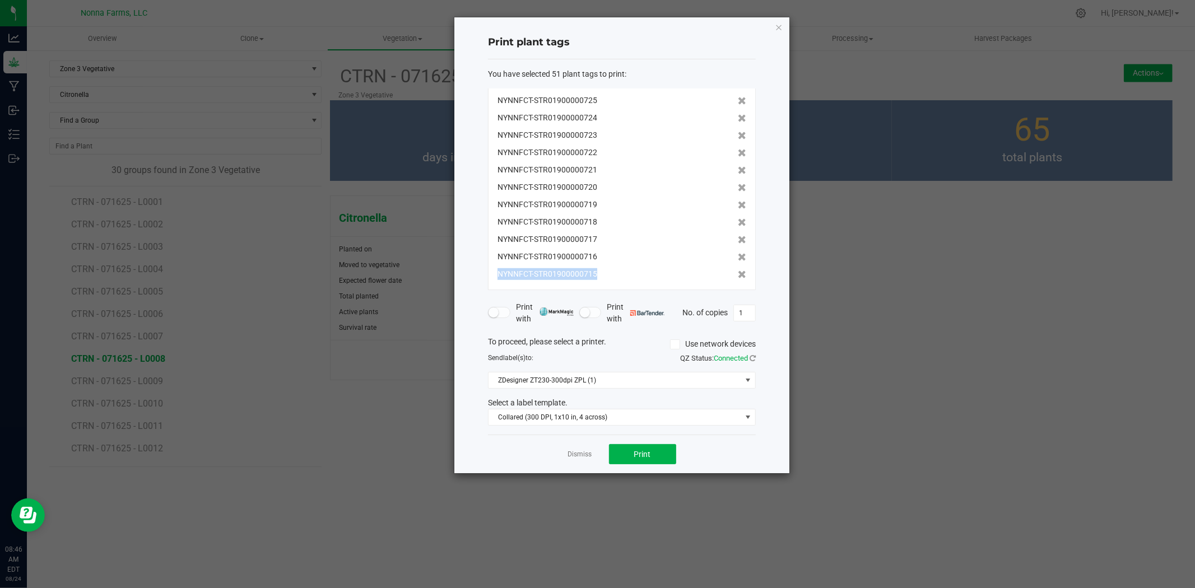
click at [738, 274] on icon at bounding box center [742, 275] width 8 height 8
click at [738, 275] on icon at bounding box center [742, 275] width 8 height 8
click at [738, 276] on icon at bounding box center [742, 275] width 8 height 8
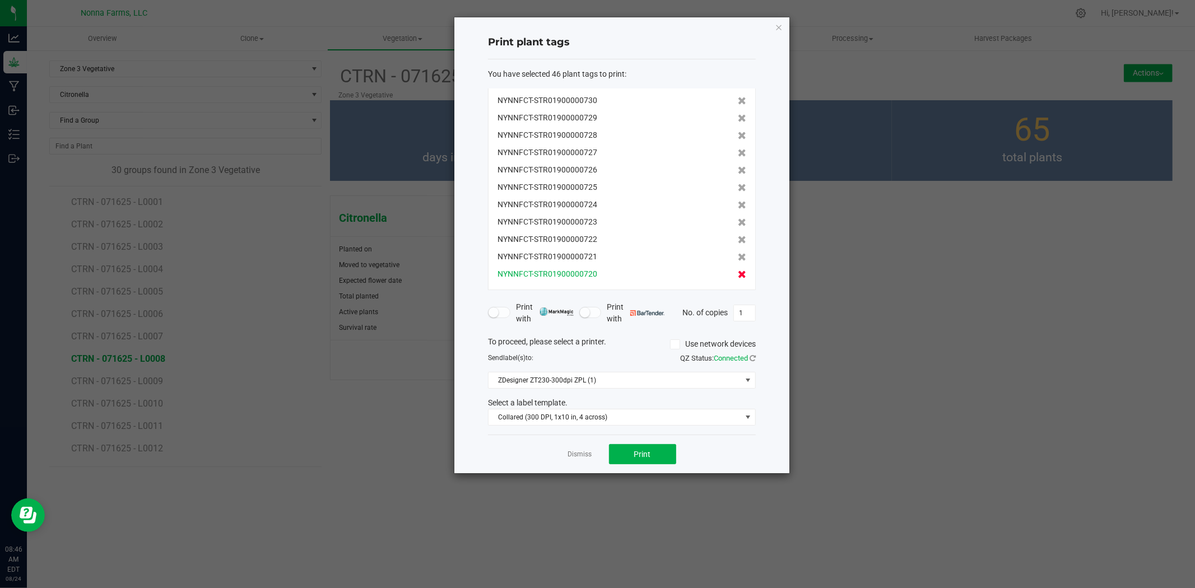
click at [738, 276] on icon at bounding box center [742, 275] width 8 height 8
click at [738, 276] on icon at bounding box center [742, 274] width 8 height 8
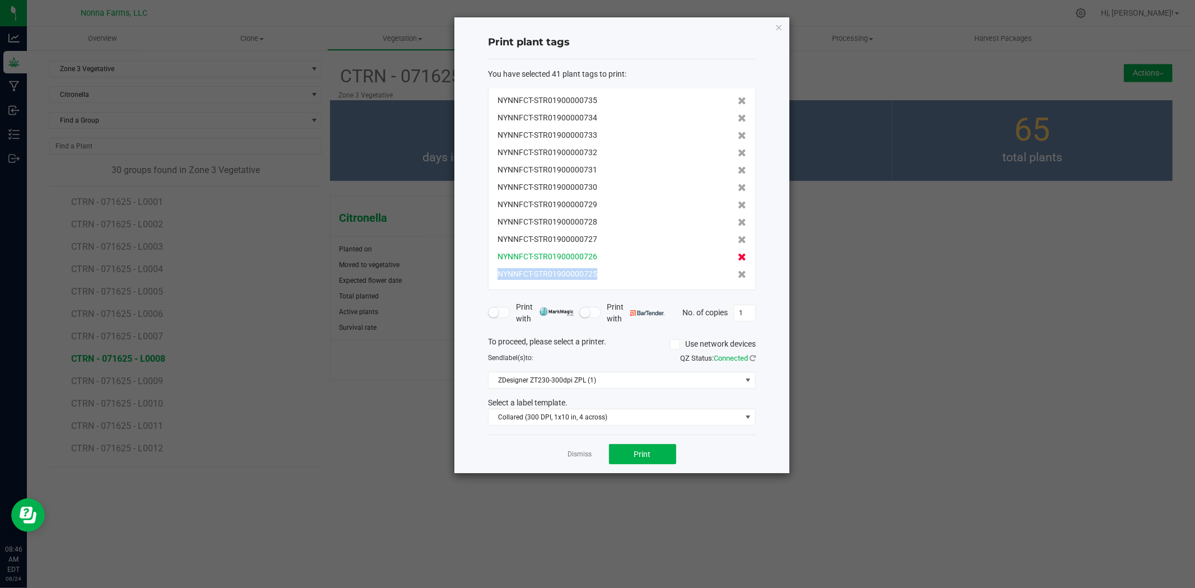
click at [738, 276] on icon at bounding box center [742, 275] width 8 height 8
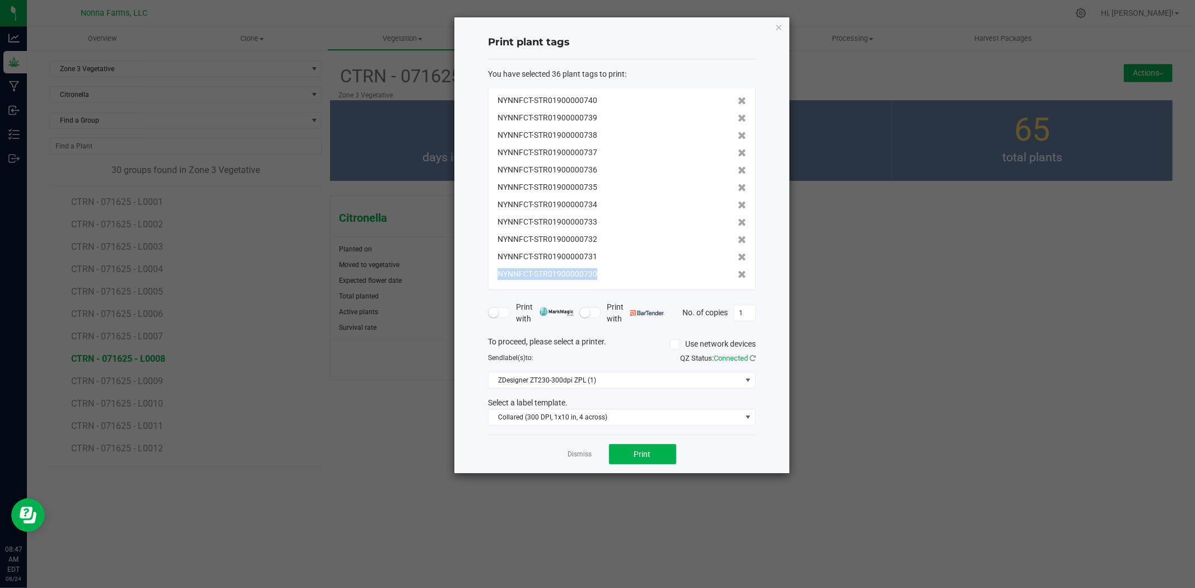
click at [738, 276] on icon at bounding box center [742, 275] width 8 height 8
click at [738, 276] on icon at bounding box center [742, 274] width 8 height 8
click at [641, 458] on span "Print" at bounding box center [642, 454] width 17 height 9
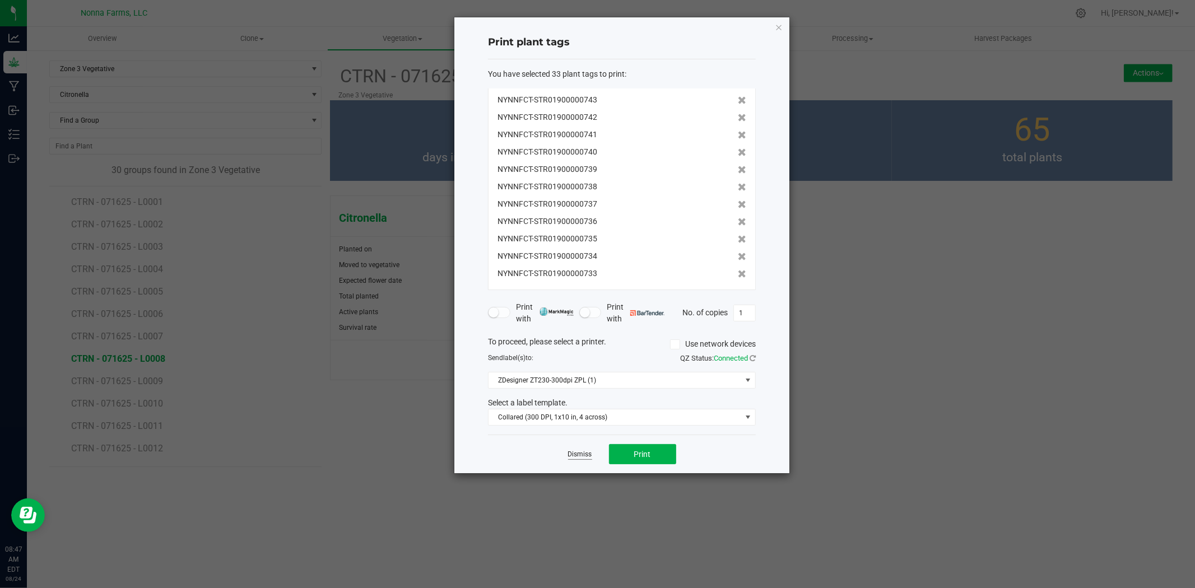
click at [580, 456] on link "Dismiss" at bounding box center [580, 455] width 24 height 10
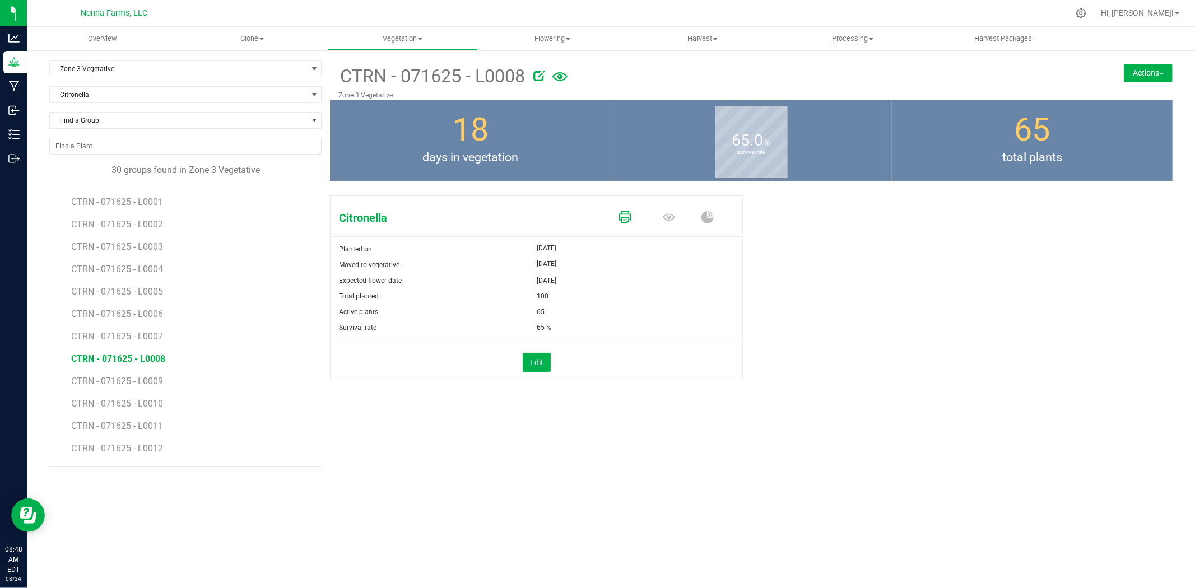
click at [622, 217] on icon at bounding box center [625, 217] width 12 height 12
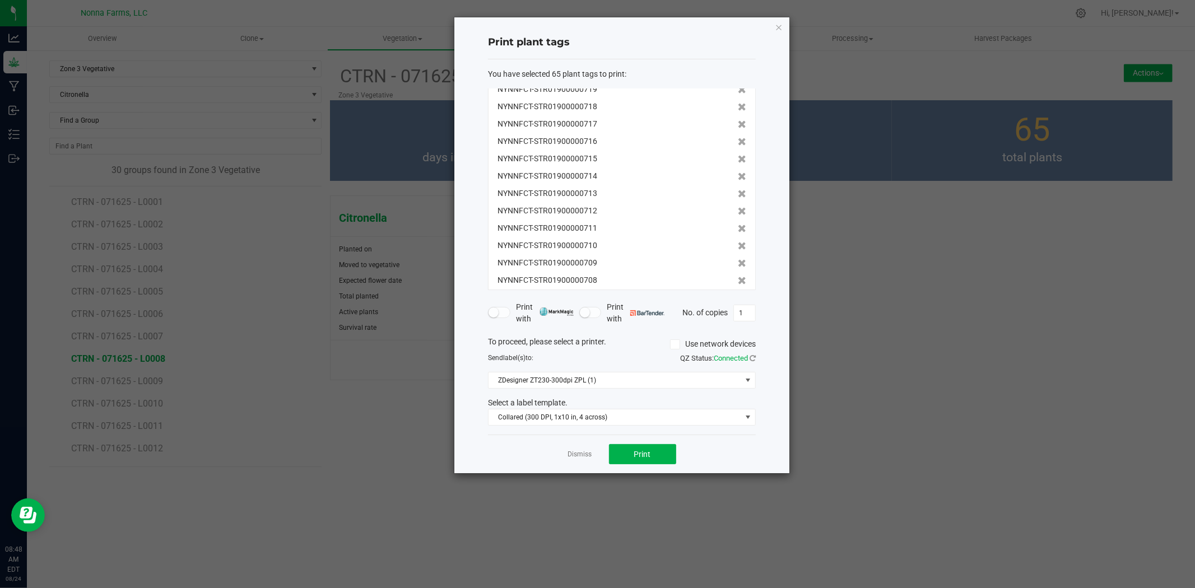
scroll to position [936, 0]
click at [738, 277] on icon at bounding box center [742, 275] width 8 height 8
click at [738, 277] on icon at bounding box center [742, 274] width 8 height 8
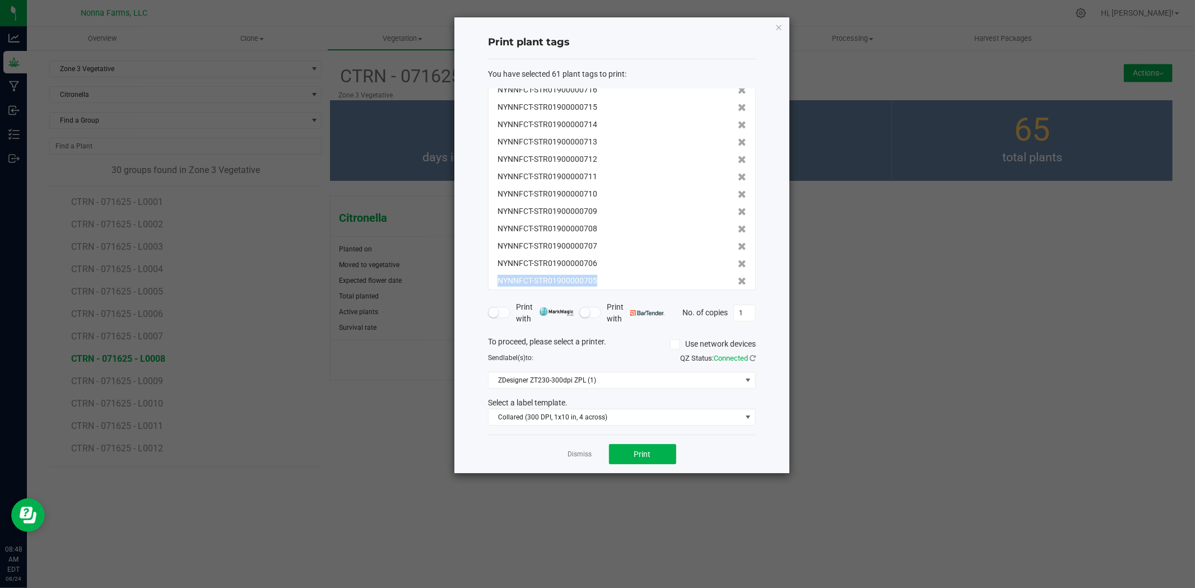
click at [738, 277] on icon at bounding box center [742, 281] width 8 height 8
click at [738, 277] on icon at bounding box center [742, 275] width 8 height 8
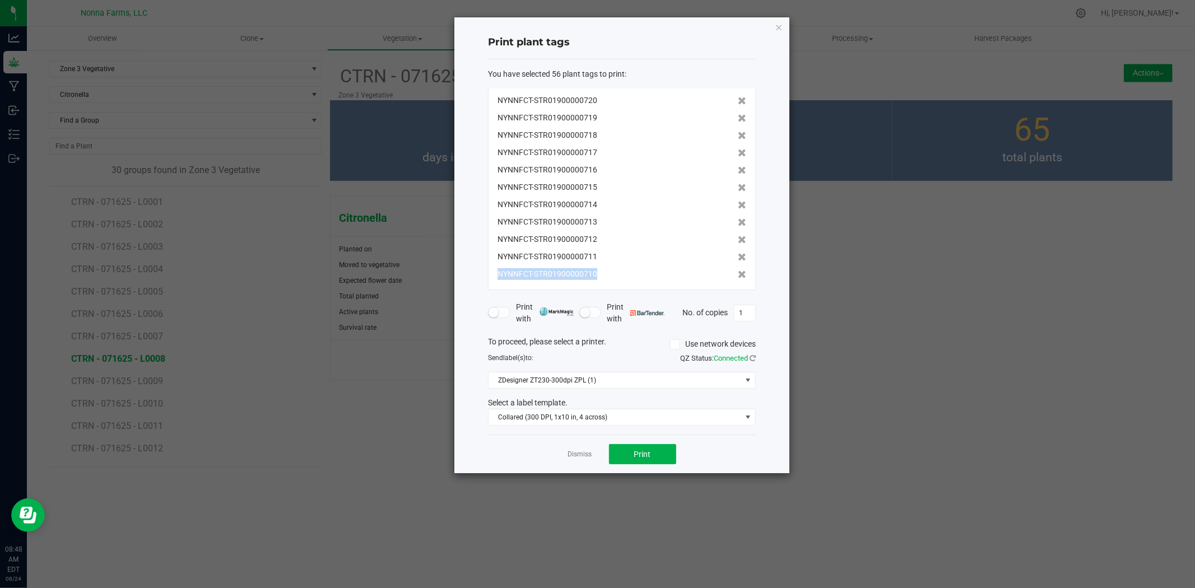
click at [738, 277] on icon at bounding box center [742, 275] width 8 height 8
click at [738, 277] on icon at bounding box center [742, 274] width 8 height 8
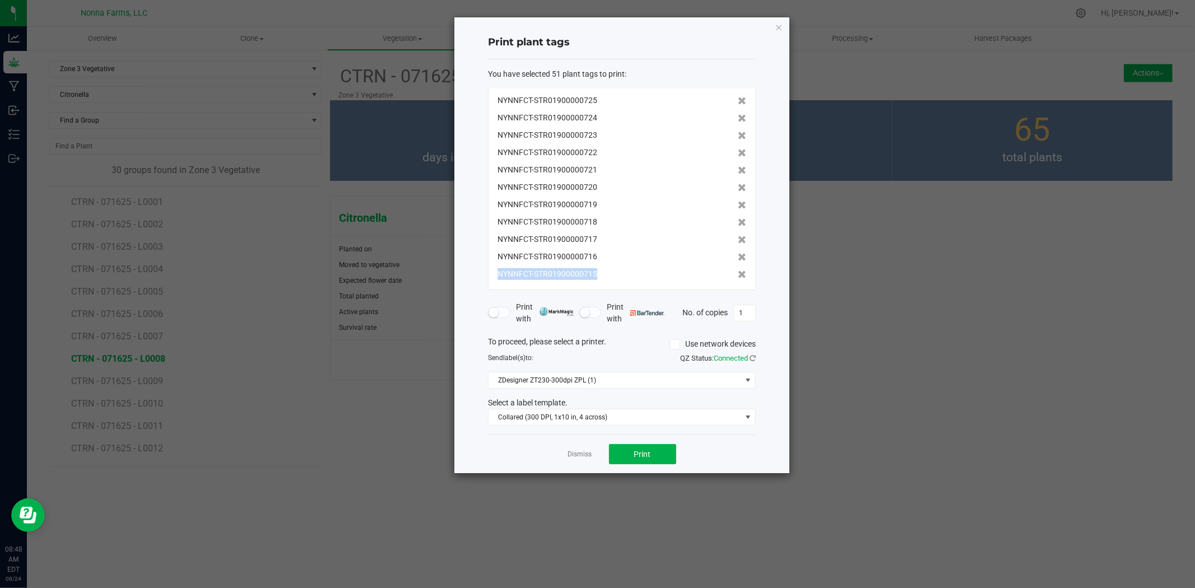
click at [738, 277] on icon at bounding box center [742, 275] width 8 height 8
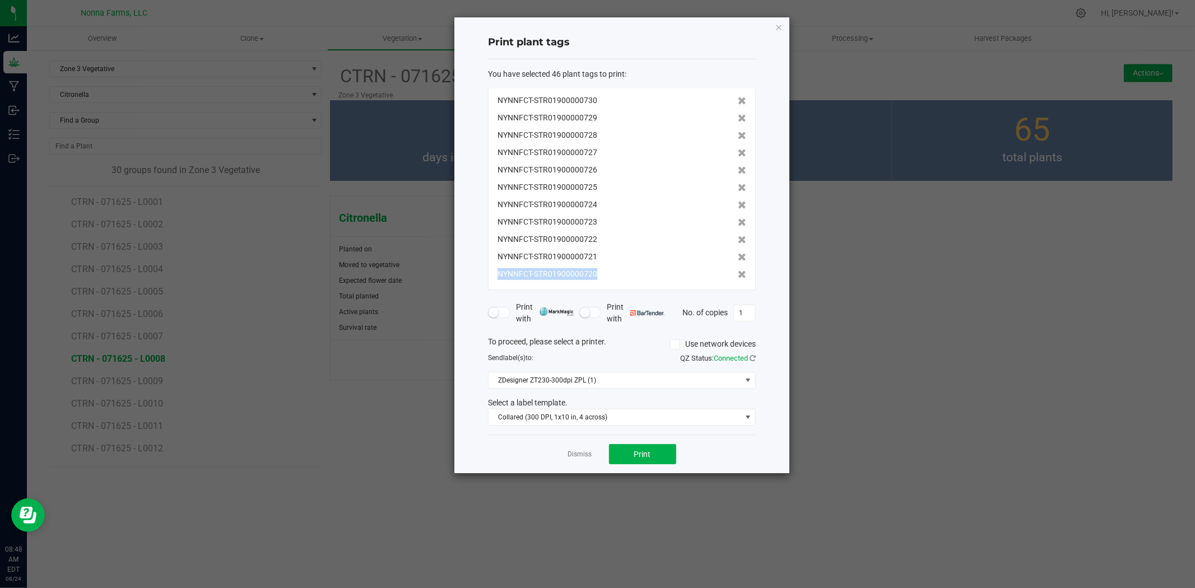
click at [738, 277] on icon at bounding box center [742, 275] width 8 height 8
click at [738, 277] on icon at bounding box center [742, 274] width 8 height 8
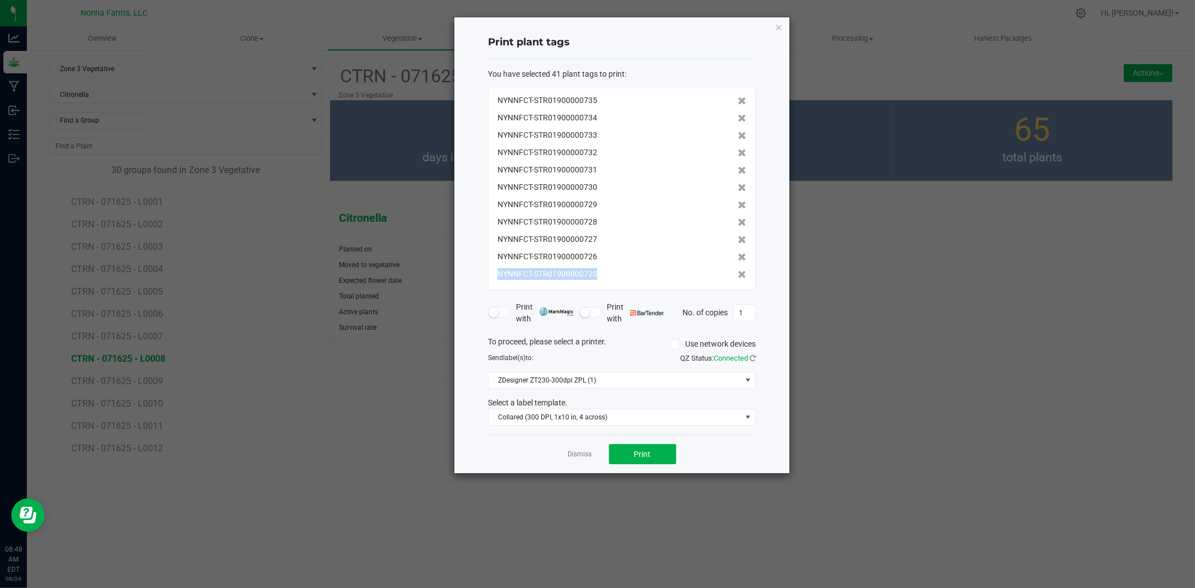
click at [738, 277] on icon at bounding box center [742, 275] width 8 height 8
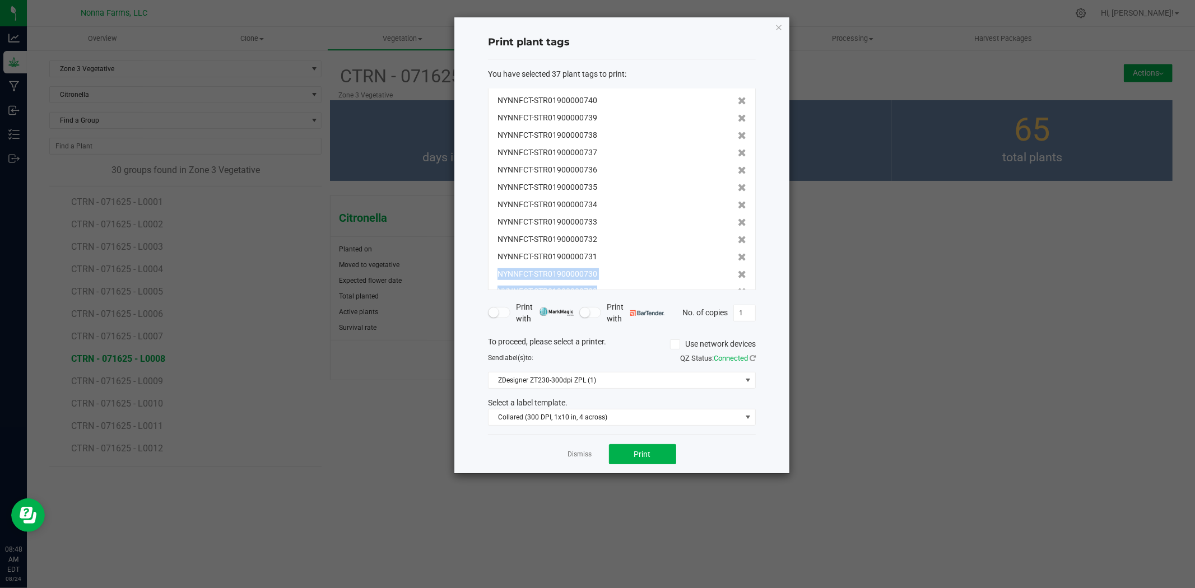
click at [738, 277] on icon at bounding box center [742, 275] width 8 height 8
click at [738, 277] on icon at bounding box center [742, 274] width 8 height 8
click at [634, 451] on span "Print" at bounding box center [642, 454] width 17 height 9
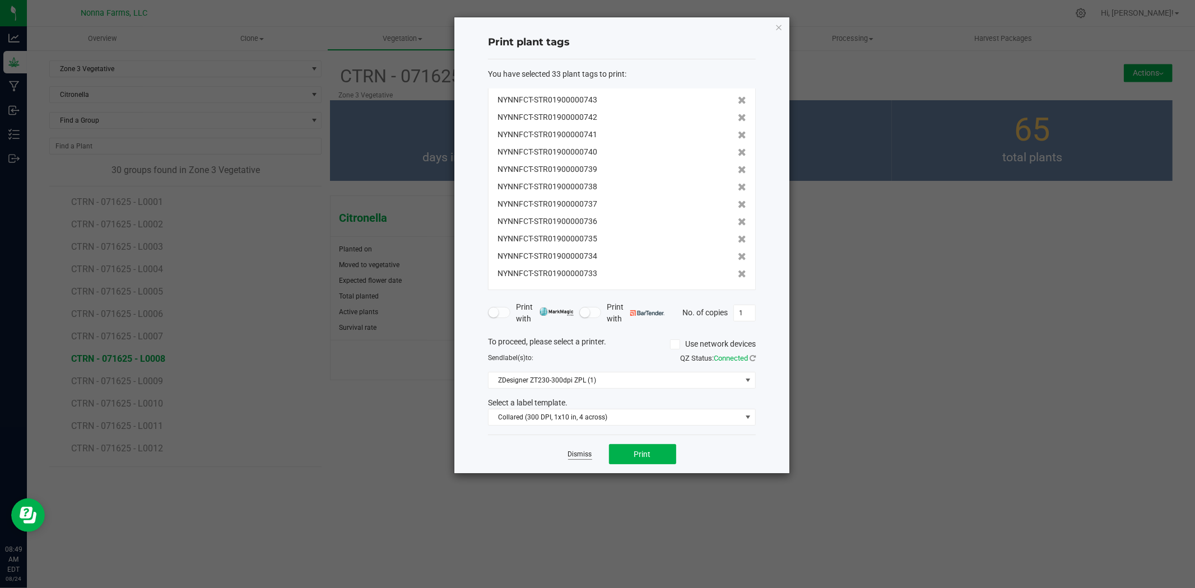
click at [589, 454] on link "Dismiss" at bounding box center [580, 455] width 24 height 10
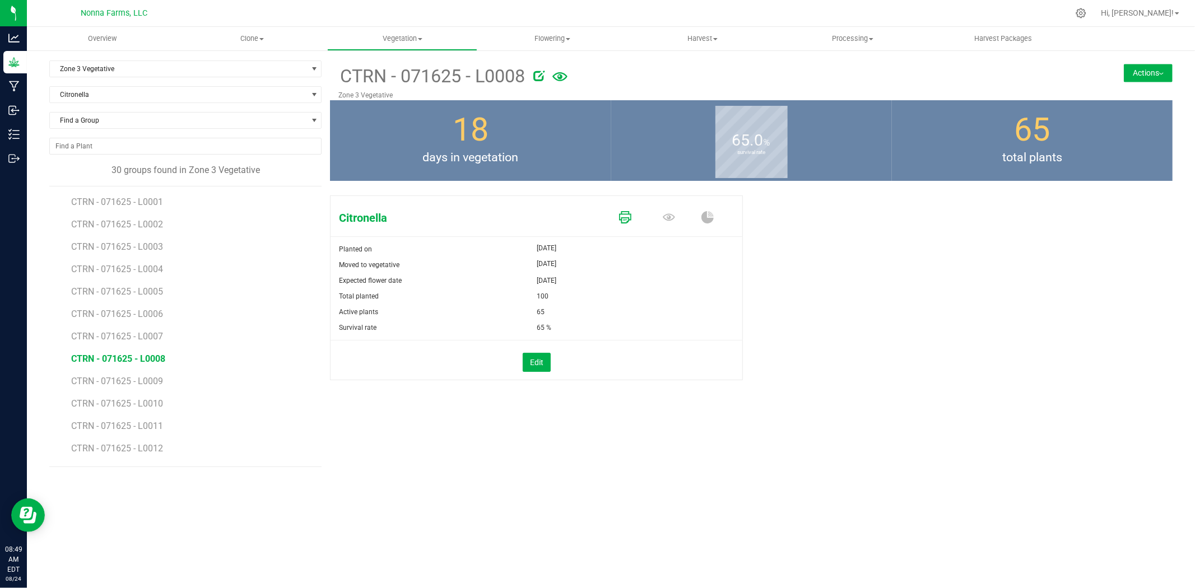
click at [623, 212] on icon at bounding box center [625, 217] width 12 height 12
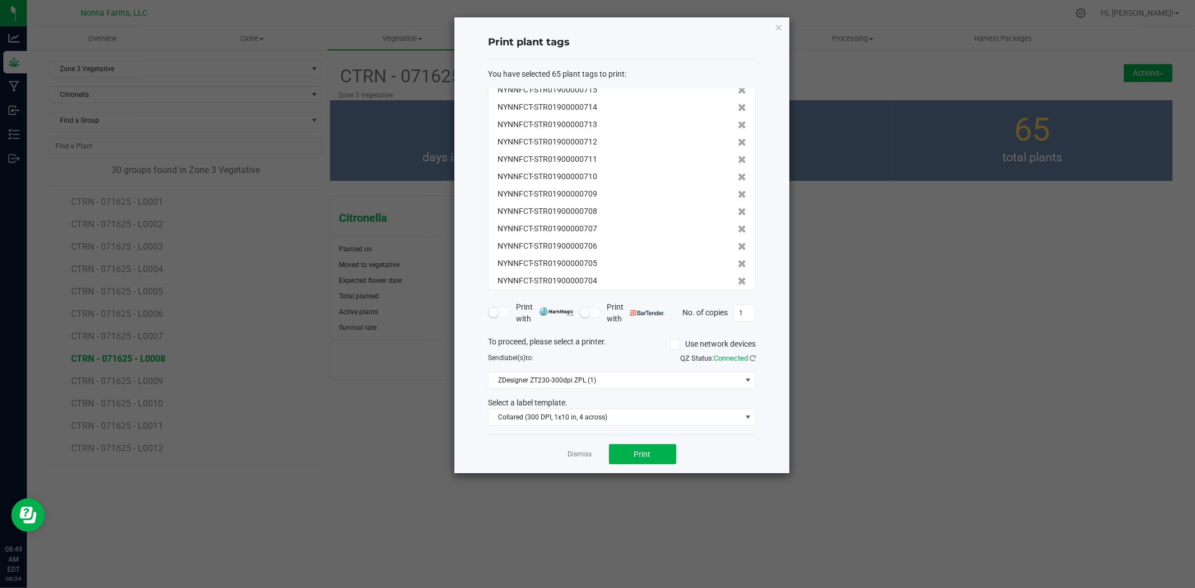
scroll to position [936, 0]
click at [738, 276] on icon at bounding box center [742, 275] width 8 height 8
click at [738, 276] on icon at bounding box center [742, 274] width 8 height 8
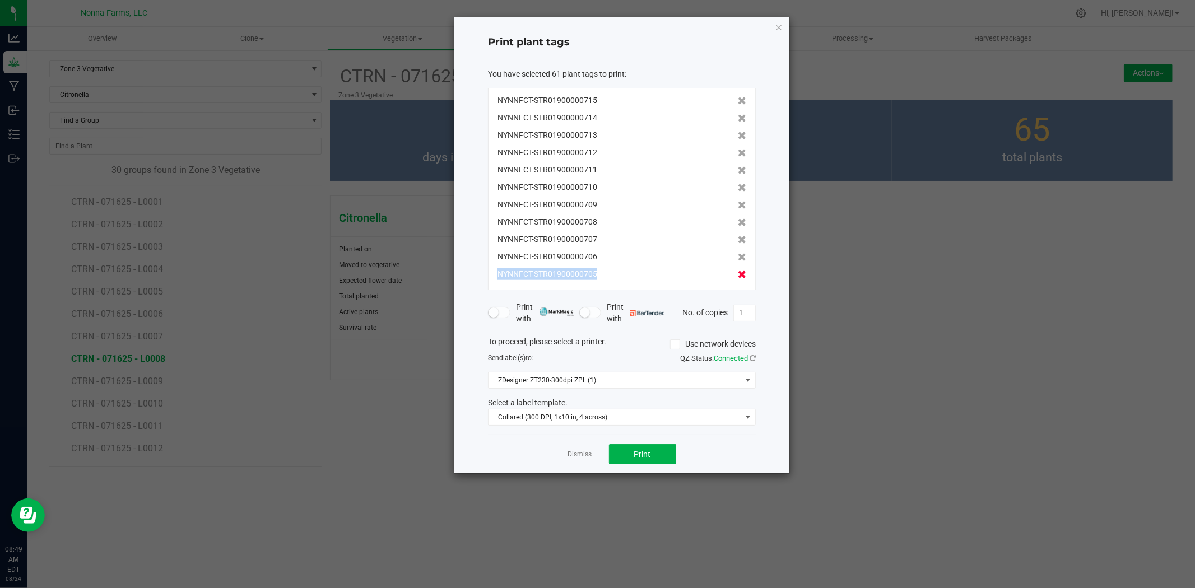
click at [738, 276] on icon at bounding box center [742, 275] width 8 height 8
click at [738, 275] on icon at bounding box center [742, 275] width 8 height 8
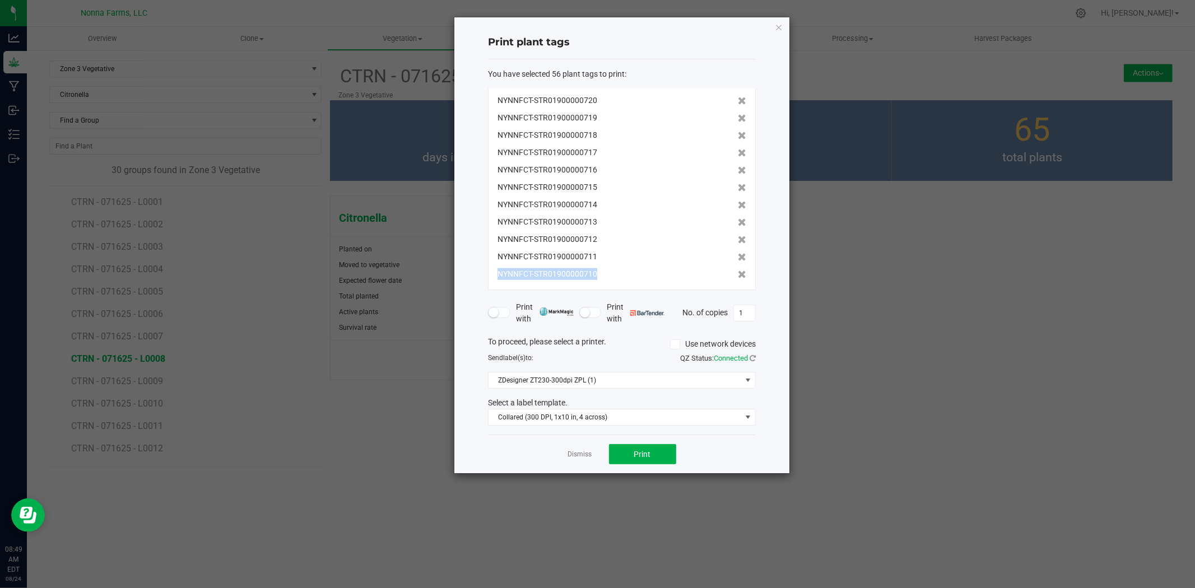
click at [738, 275] on icon at bounding box center [742, 275] width 8 height 8
click at [738, 274] on icon at bounding box center [742, 274] width 8 height 8
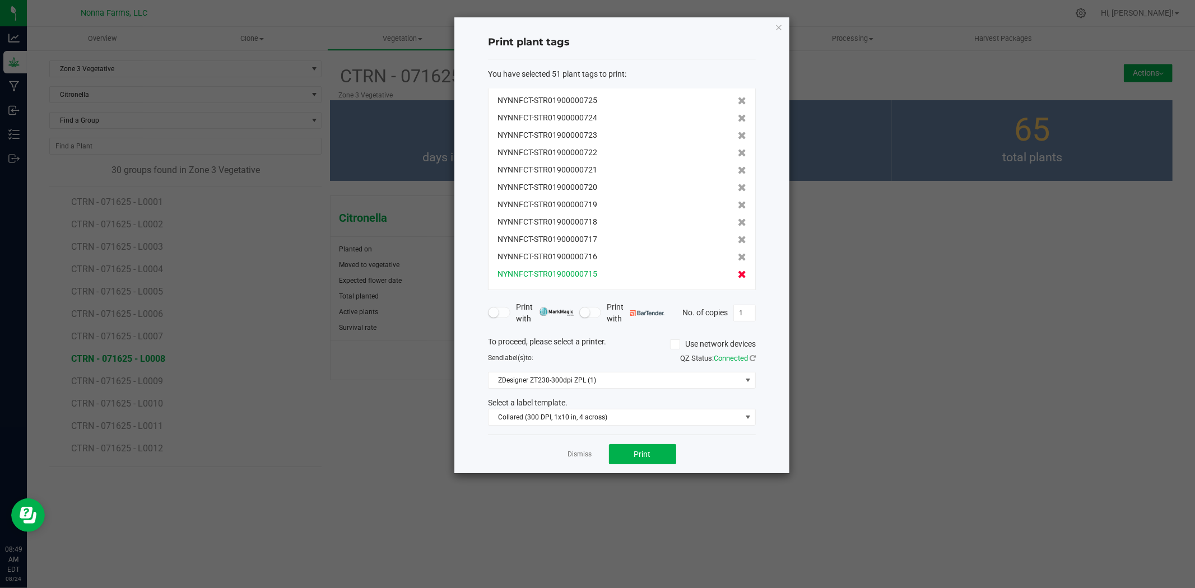
click at [738, 273] on icon at bounding box center [742, 275] width 8 height 8
click at [738, 272] on icon at bounding box center [742, 275] width 8 height 8
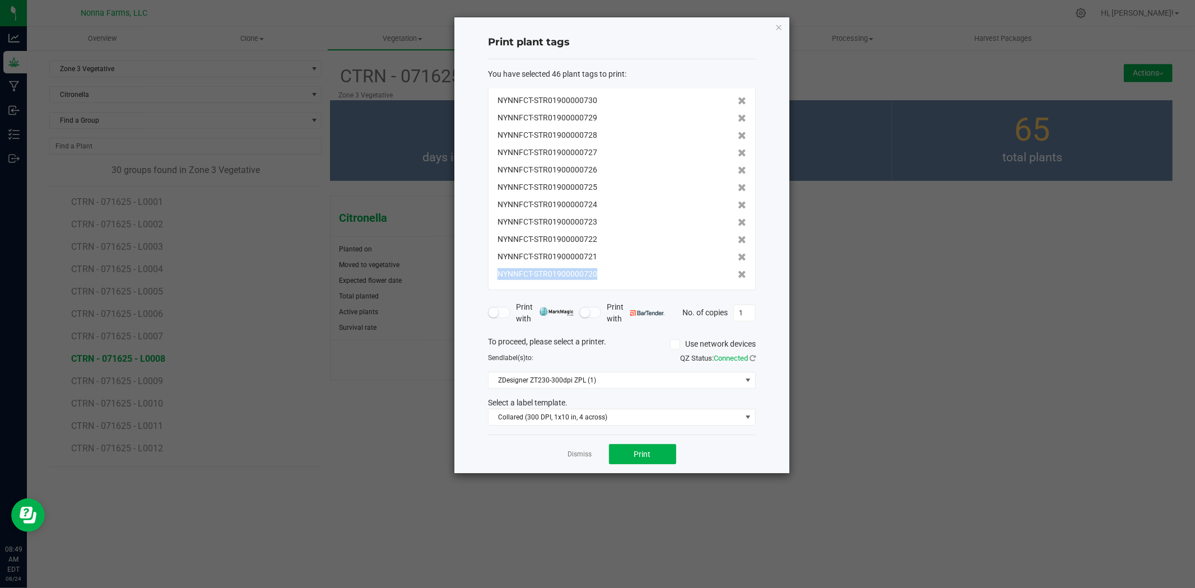
click at [738, 272] on icon at bounding box center [742, 275] width 8 height 8
click at [738, 272] on icon at bounding box center [742, 274] width 8 height 8
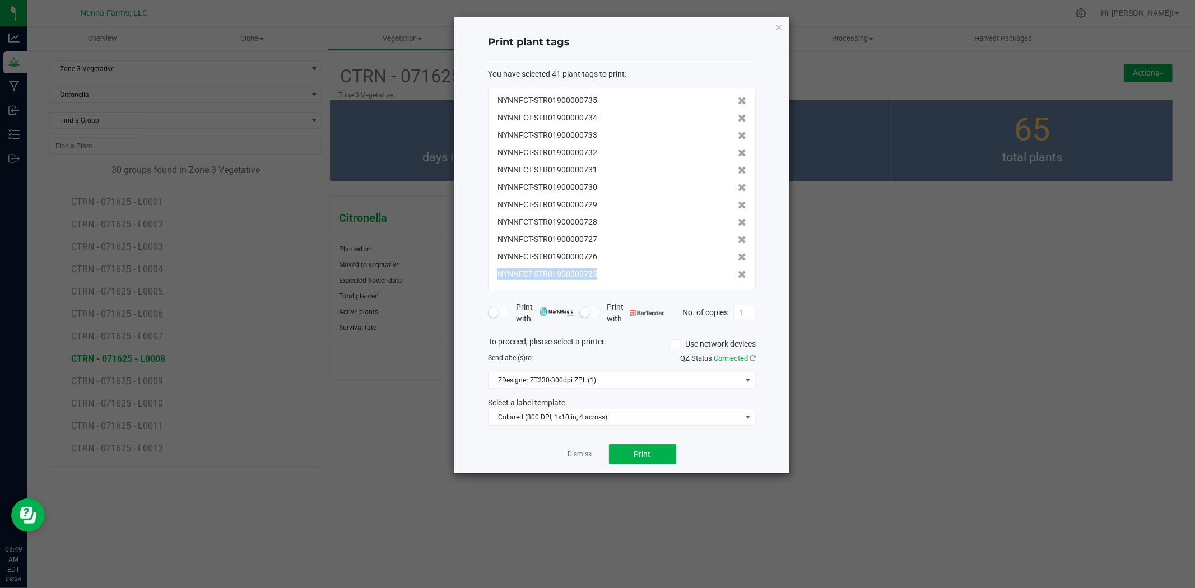
click at [738, 272] on icon at bounding box center [742, 275] width 8 height 8
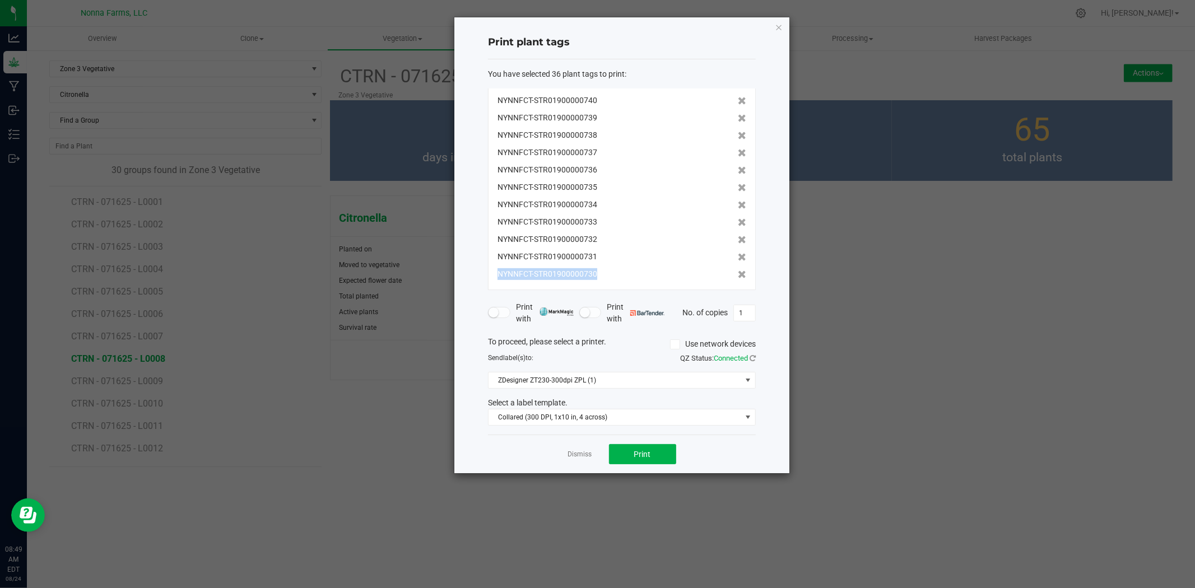
click at [738, 272] on icon at bounding box center [742, 275] width 8 height 8
click at [738, 272] on icon at bounding box center [742, 274] width 8 height 8
click at [642, 450] on span "Print" at bounding box center [642, 454] width 17 height 9
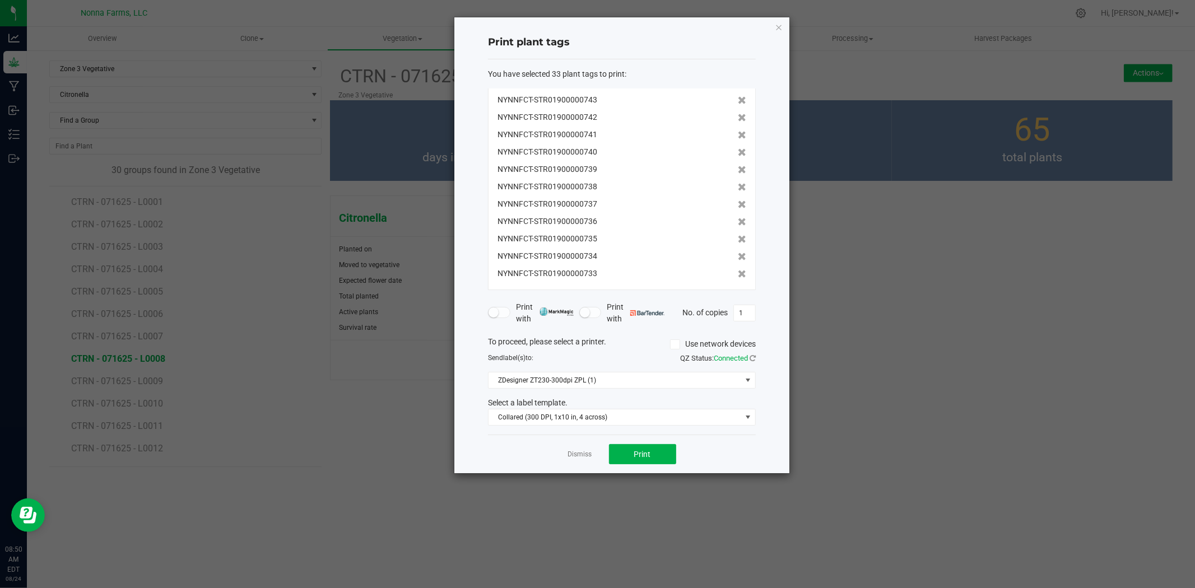
click at [837, 433] on ngb-modal-window "Print plant tags You have selected 33 plant tags to print : NYNNFCT-STR01900000…" at bounding box center [601, 294] width 1203 height 588
click at [577, 450] on link "Dismiss" at bounding box center [580, 455] width 24 height 10
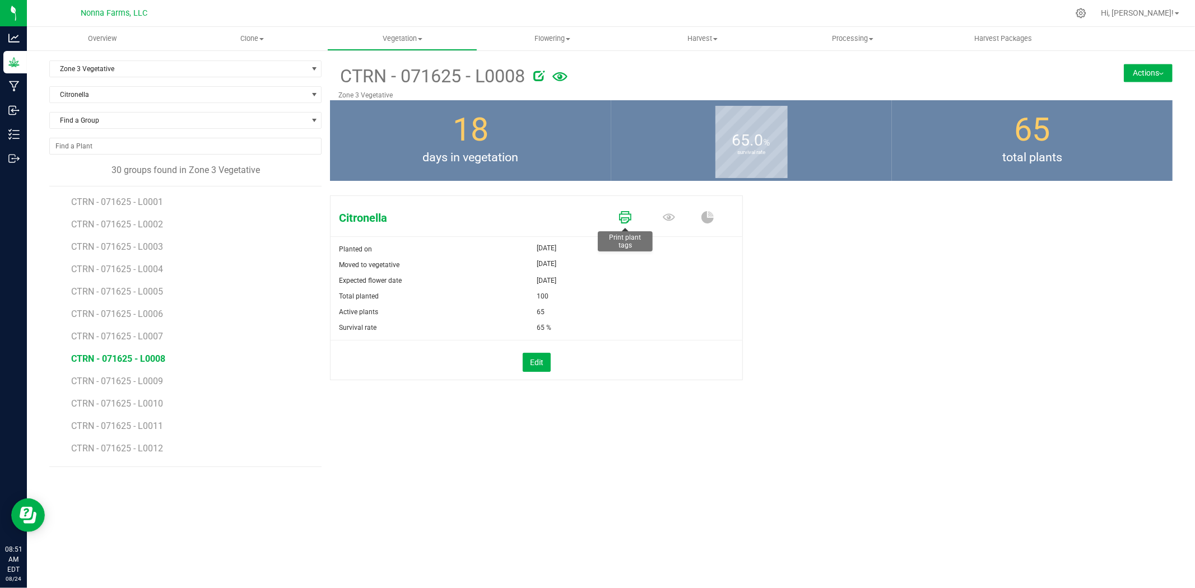
click at [628, 216] on icon at bounding box center [625, 217] width 12 height 12
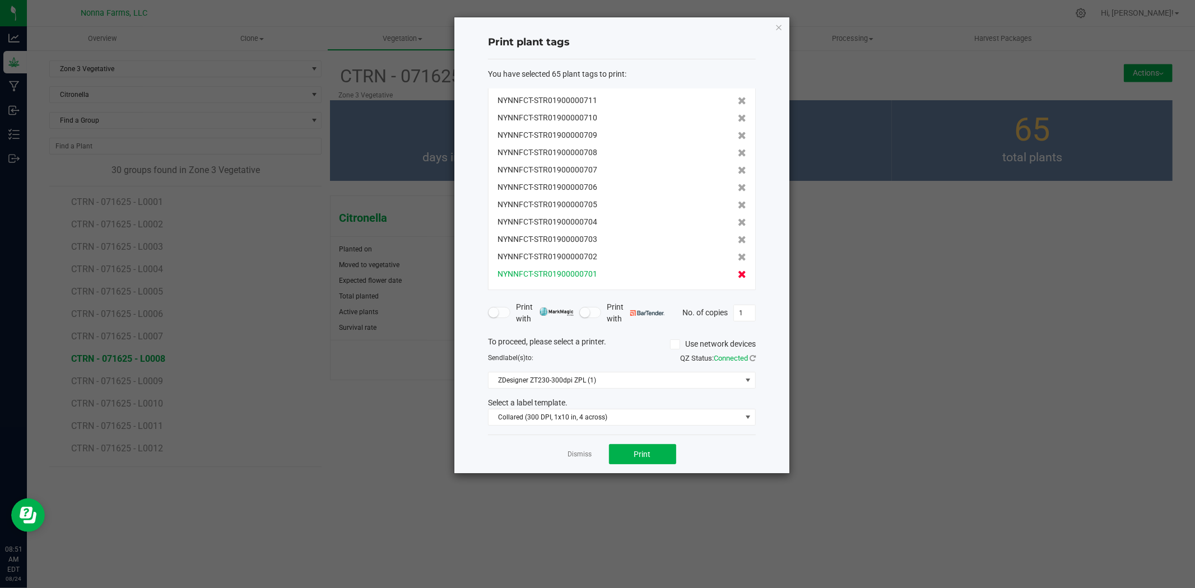
click at [738, 272] on icon at bounding box center [742, 275] width 8 height 8
click at [738, 272] on icon at bounding box center [742, 274] width 8 height 8
click at [738, 272] on icon at bounding box center [742, 275] width 8 height 8
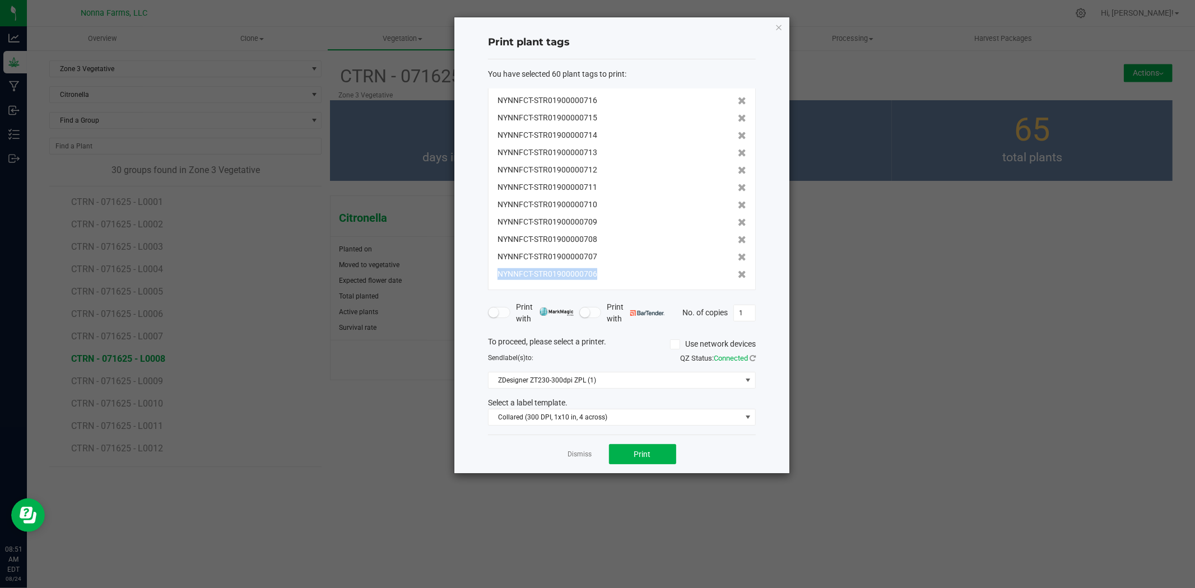
click at [738, 272] on icon at bounding box center [742, 275] width 8 height 8
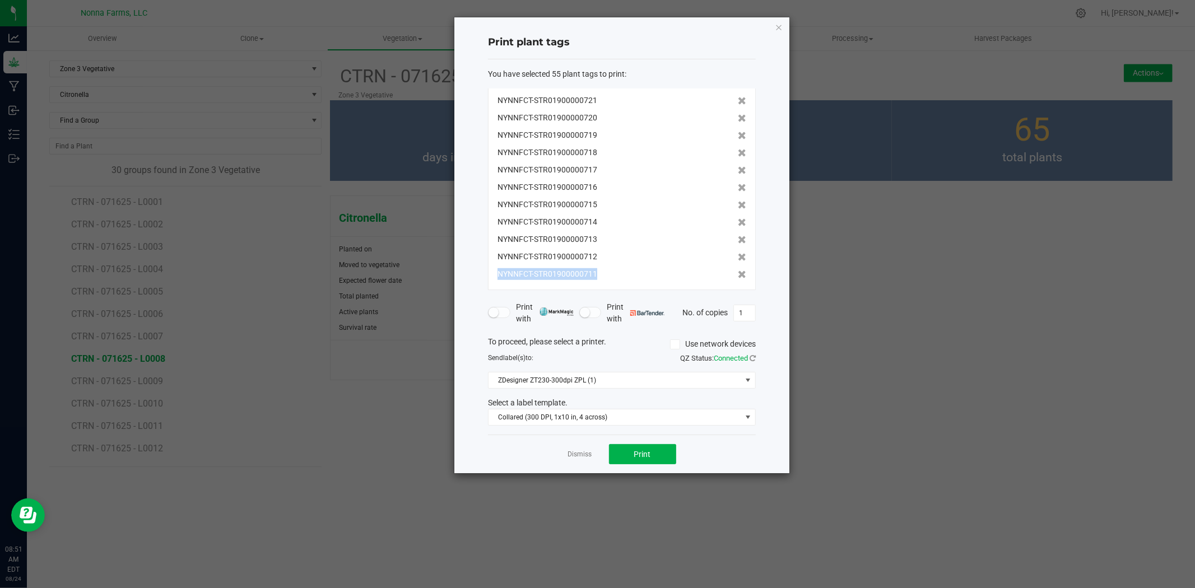
click at [738, 272] on icon at bounding box center [742, 275] width 8 height 8
click at [738, 272] on icon at bounding box center [742, 274] width 8 height 8
click at [738, 272] on icon at bounding box center [742, 275] width 8 height 8
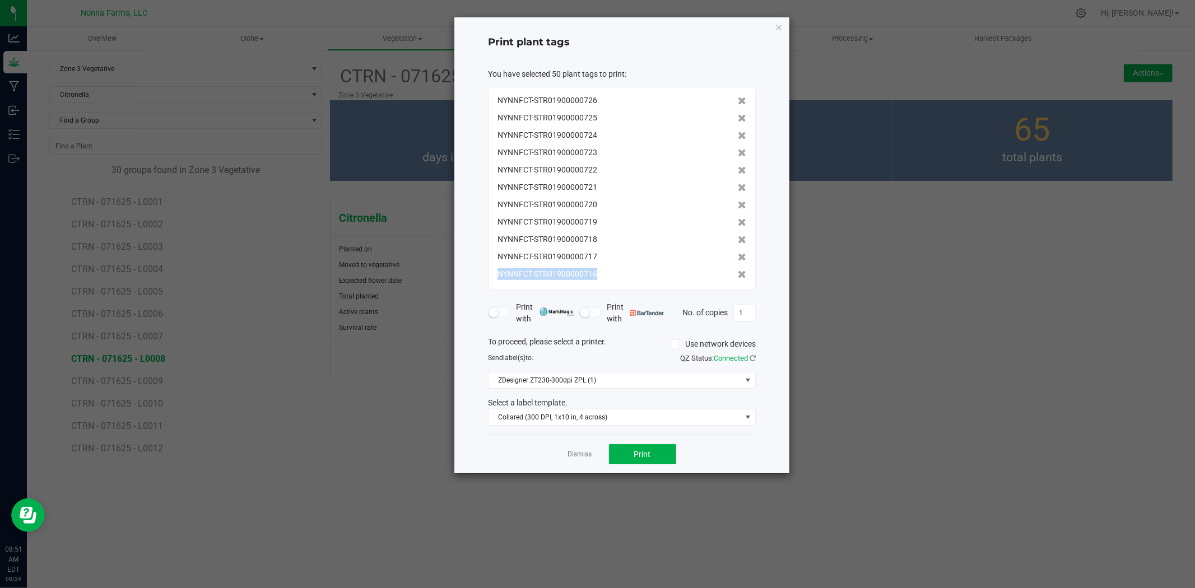
click at [738, 272] on icon at bounding box center [742, 275] width 8 height 8
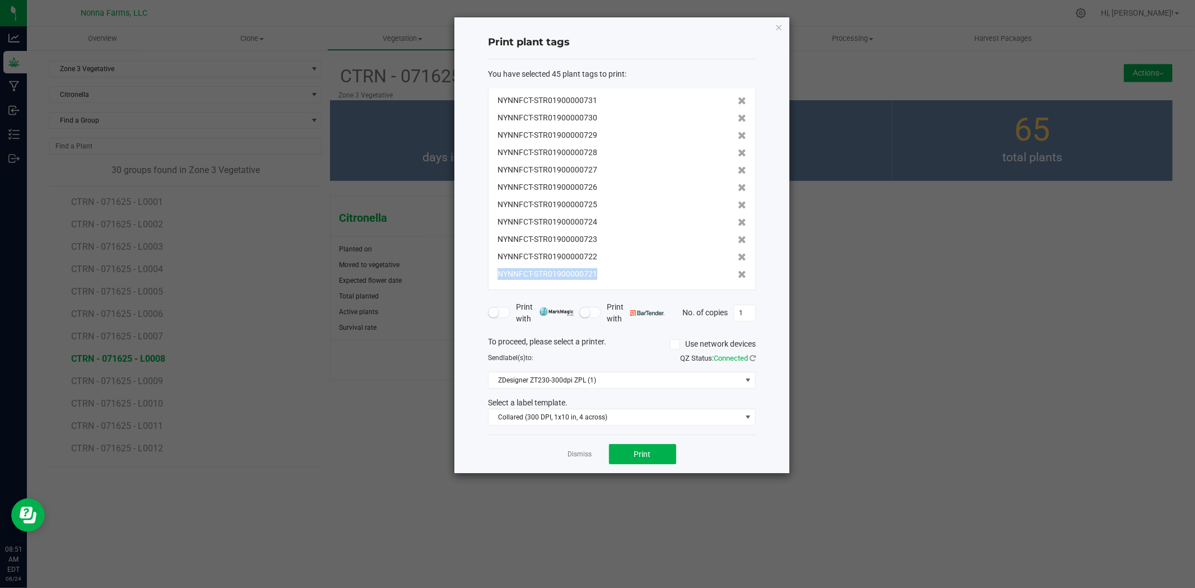
click at [738, 272] on icon at bounding box center [742, 275] width 8 height 8
click at [738, 272] on icon at bounding box center [742, 274] width 8 height 8
click at [738, 272] on icon at bounding box center [742, 275] width 8 height 8
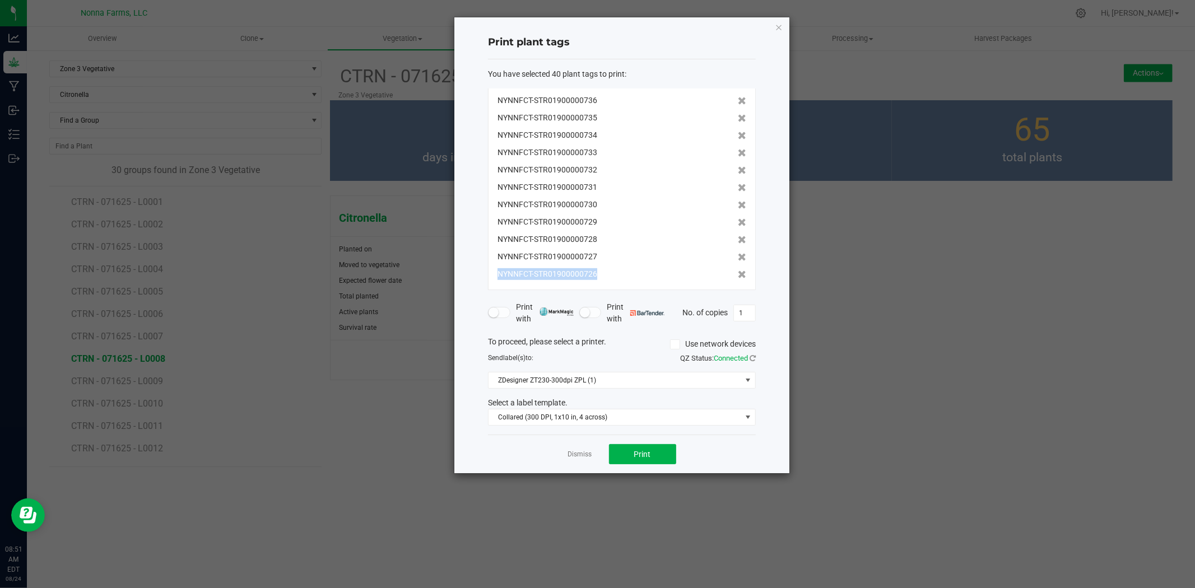
click at [738, 272] on icon at bounding box center [742, 275] width 8 height 8
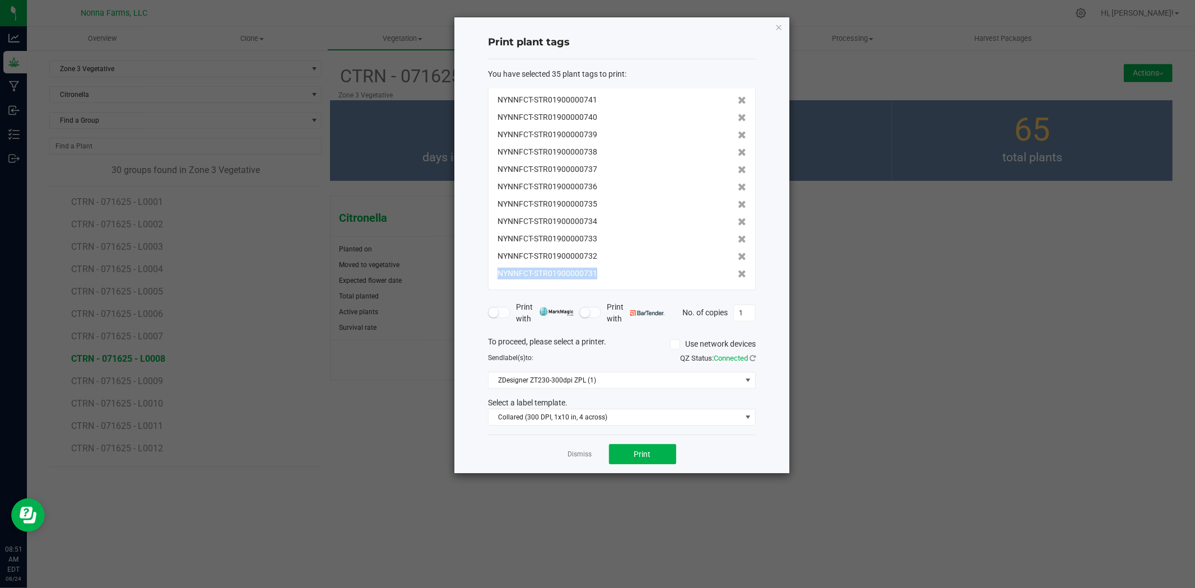
click at [738, 272] on icon at bounding box center [742, 274] width 8 height 8
click at [650, 450] on span "Print" at bounding box center [642, 454] width 17 height 9
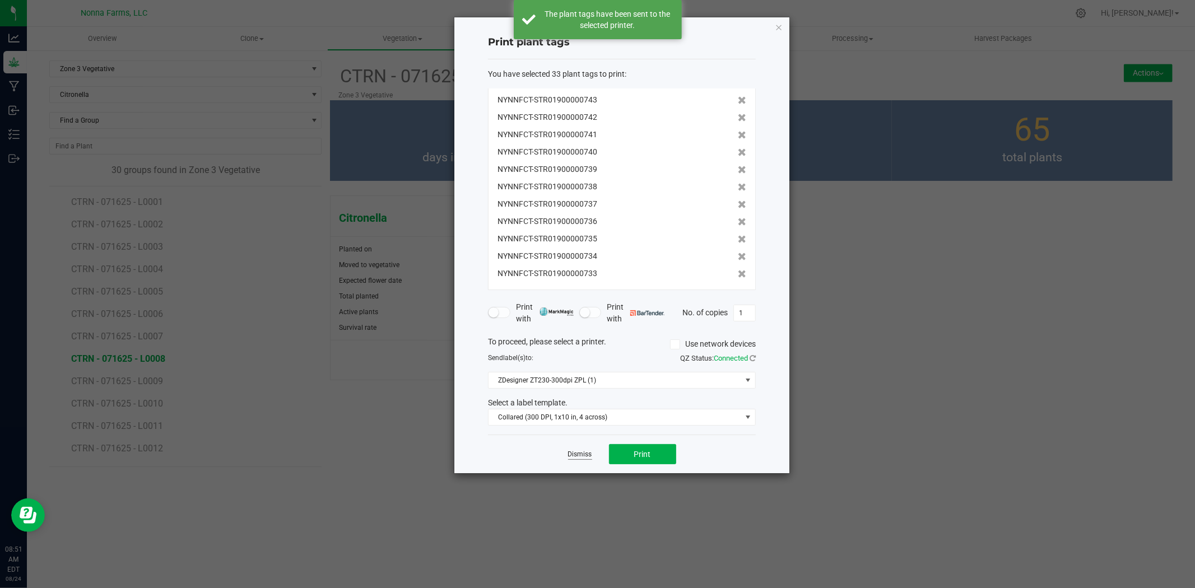
click at [586, 458] on link "Dismiss" at bounding box center [580, 455] width 24 height 10
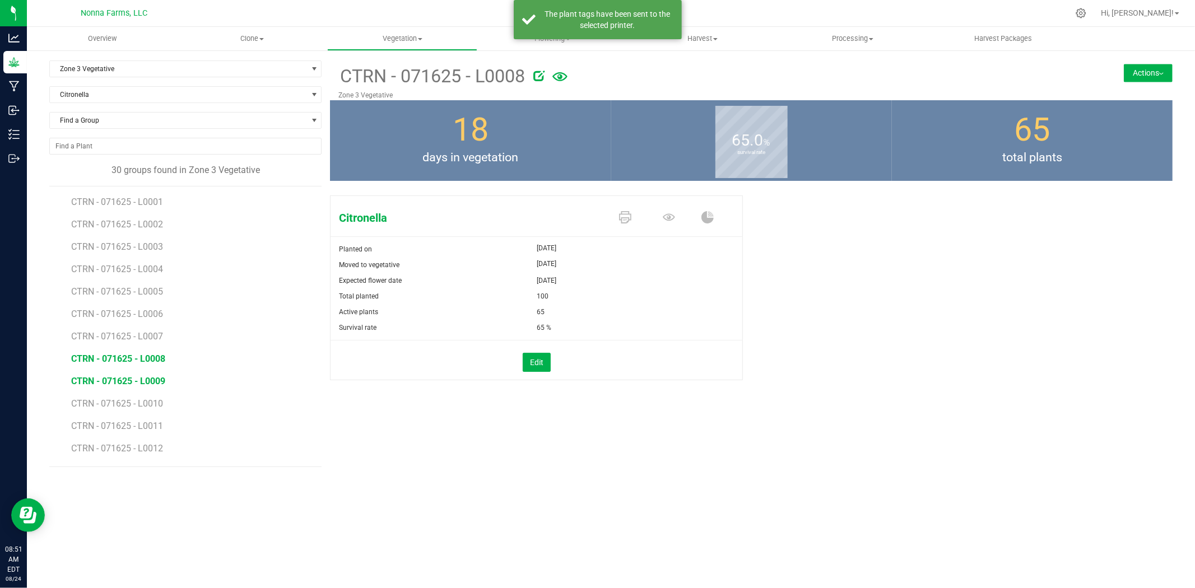
click at [155, 381] on span "CTRN - 071625 - L0009" at bounding box center [118, 381] width 94 height 11
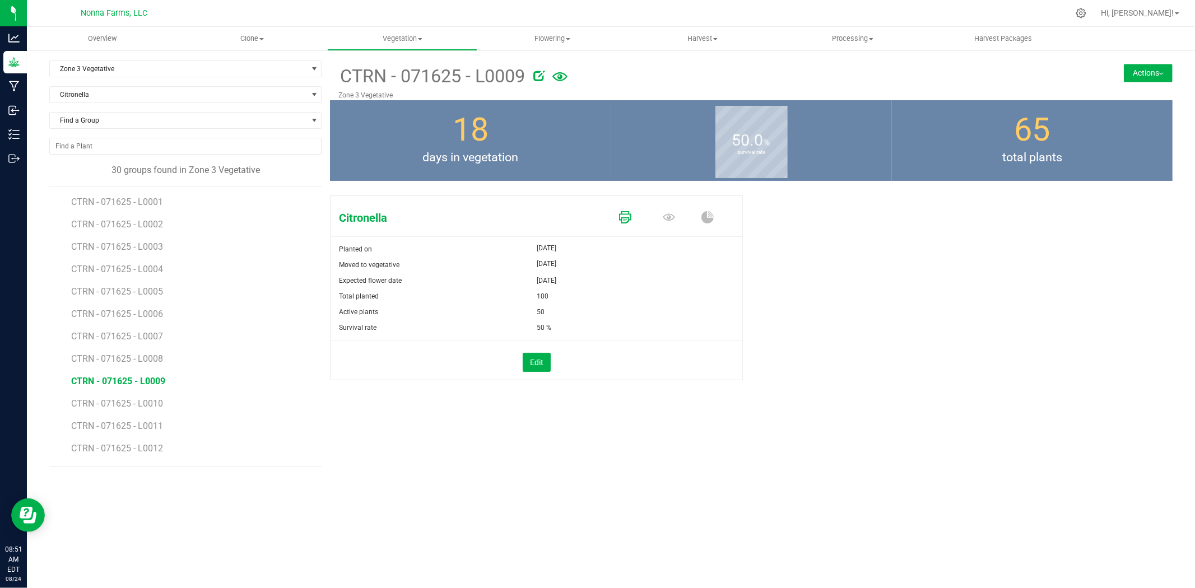
click at [628, 214] on icon at bounding box center [625, 217] width 12 height 12
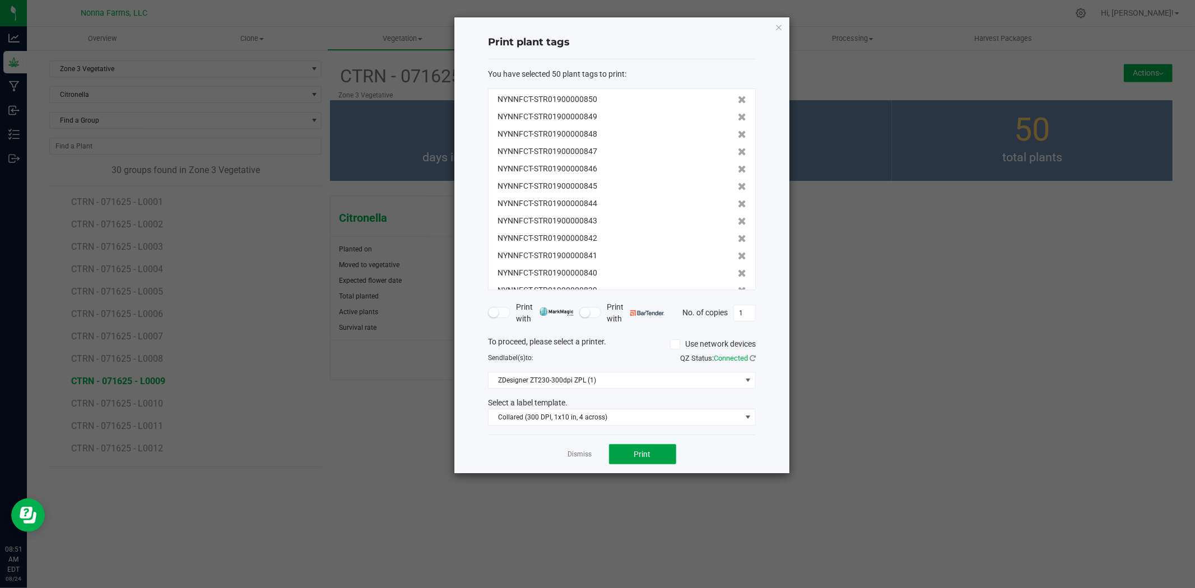
click at [657, 450] on button "Print" at bounding box center [642, 454] width 67 height 20
click at [586, 448] on div "Dismiss Print" at bounding box center [622, 454] width 268 height 39
click at [582, 453] on link "Dismiss" at bounding box center [580, 455] width 24 height 10
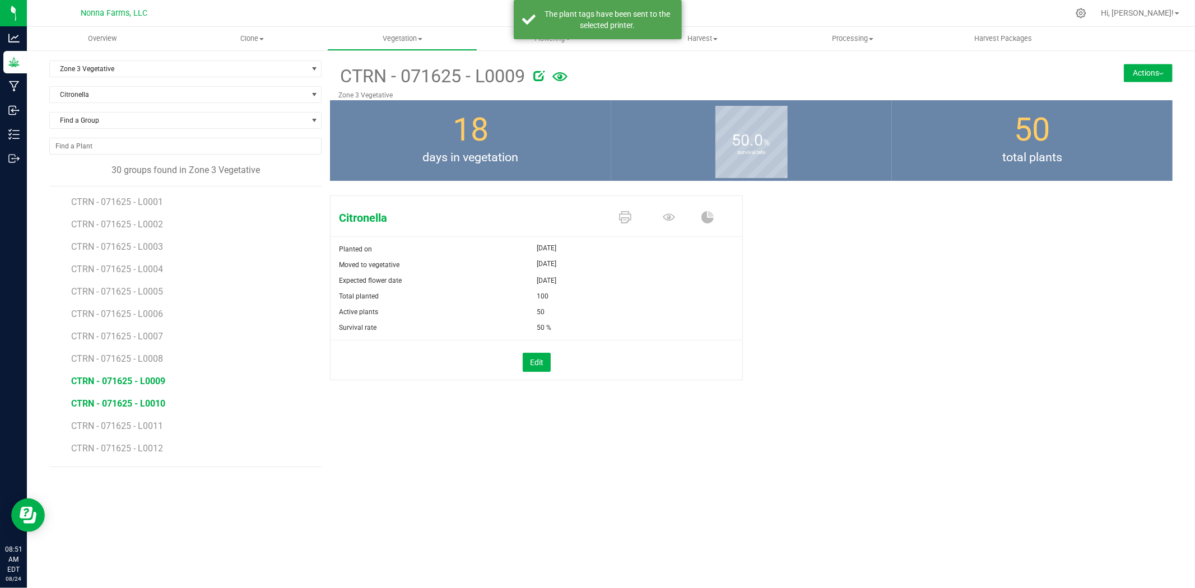
click at [144, 399] on span "CTRN - 071625 - L0010" at bounding box center [118, 403] width 94 height 11
click at [156, 383] on span "CTRN - 071625 - L0009" at bounding box center [118, 381] width 94 height 11
click at [156, 405] on span "CTRN - 071625 - L0010" at bounding box center [118, 403] width 94 height 11
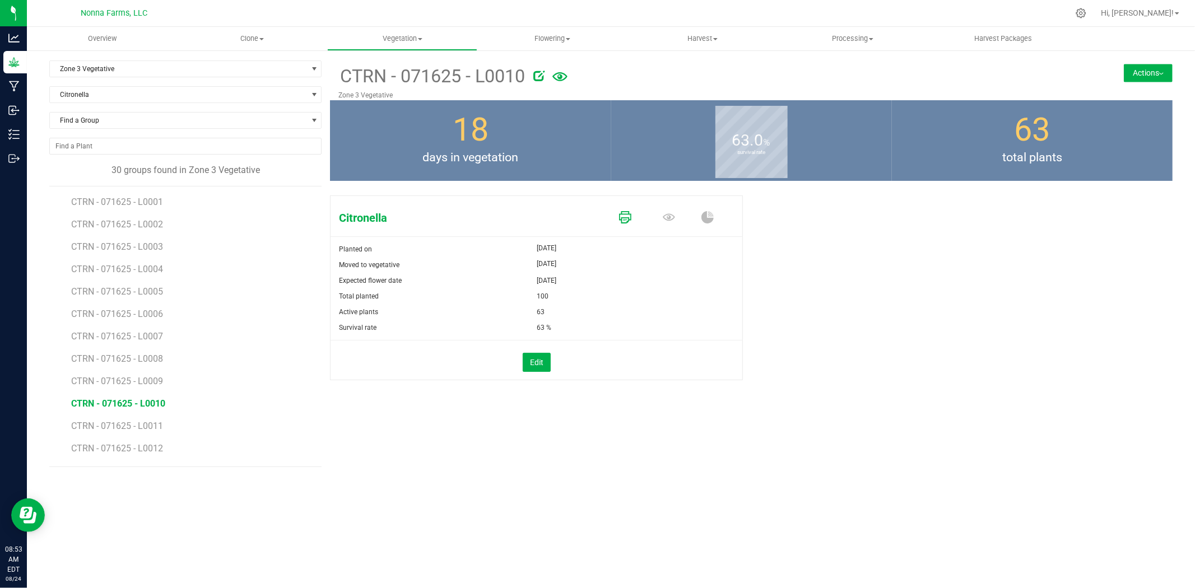
click at [620, 216] on icon at bounding box center [625, 217] width 12 height 12
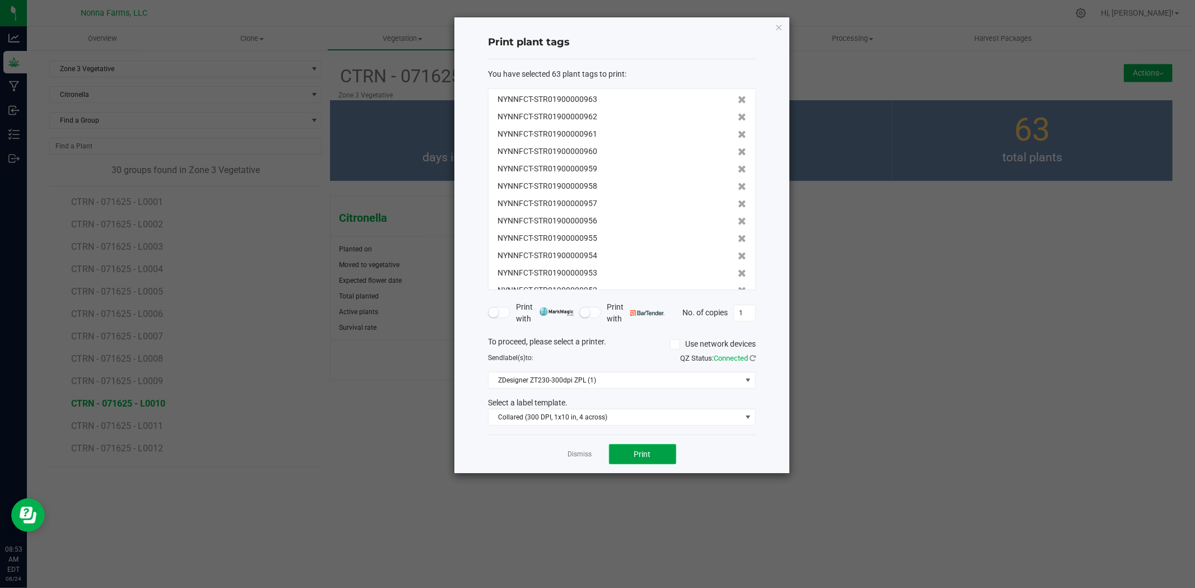
click at [631, 458] on button "Print" at bounding box center [642, 454] width 67 height 20
click at [570, 450] on link "Dismiss" at bounding box center [580, 455] width 24 height 10
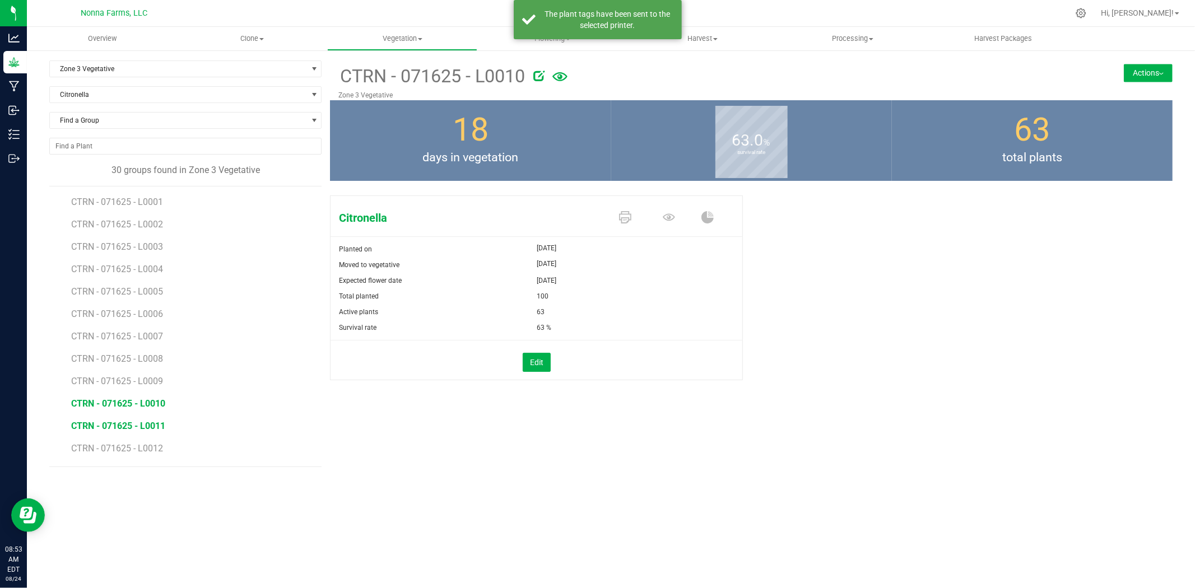
click at [129, 431] on span "CTRN - 071625 - L0011" at bounding box center [118, 426] width 94 height 11
click at [626, 217] on icon at bounding box center [625, 217] width 12 height 12
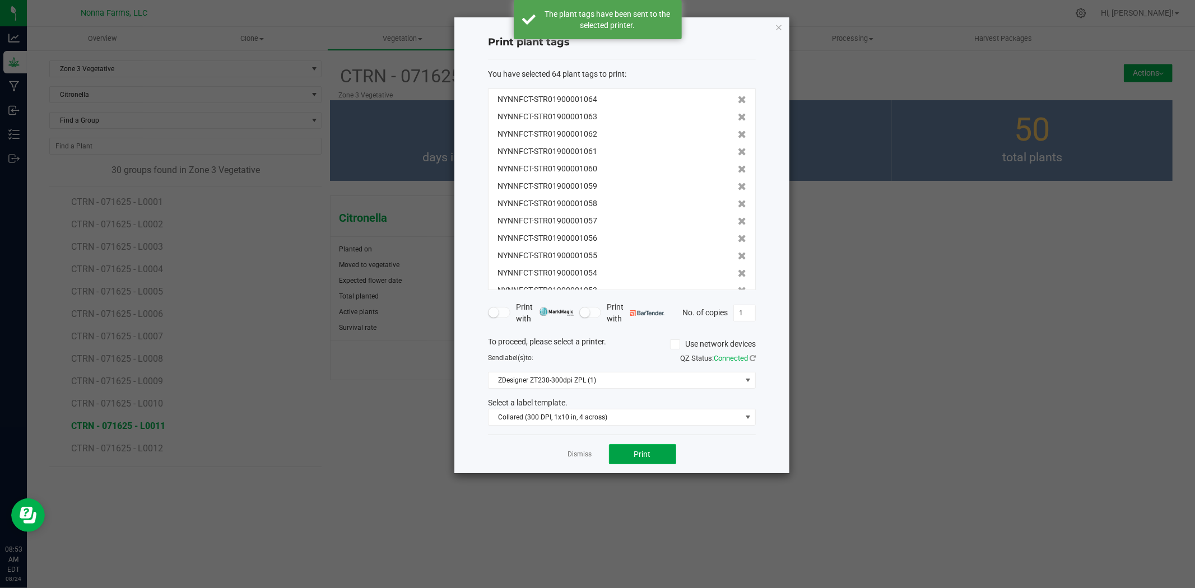
click at [635, 457] on span "Print" at bounding box center [642, 454] width 17 height 9
click at [589, 456] on link "Dismiss" at bounding box center [580, 455] width 24 height 10
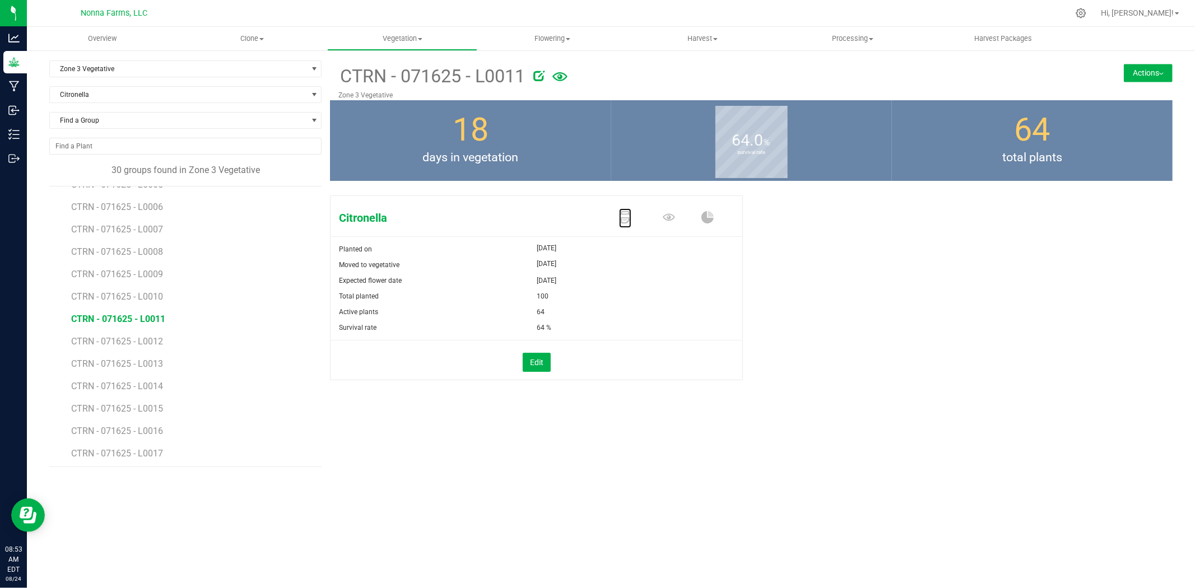
scroll to position [124, 0]
click at [147, 325] on span "CTRN - 071625 - L0012" at bounding box center [118, 324] width 94 height 11
click at [147, 299] on span "CTRN - 071625 - L0011" at bounding box center [118, 301] width 94 height 11
click at [628, 214] on icon at bounding box center [625, 217] width 12 height 12
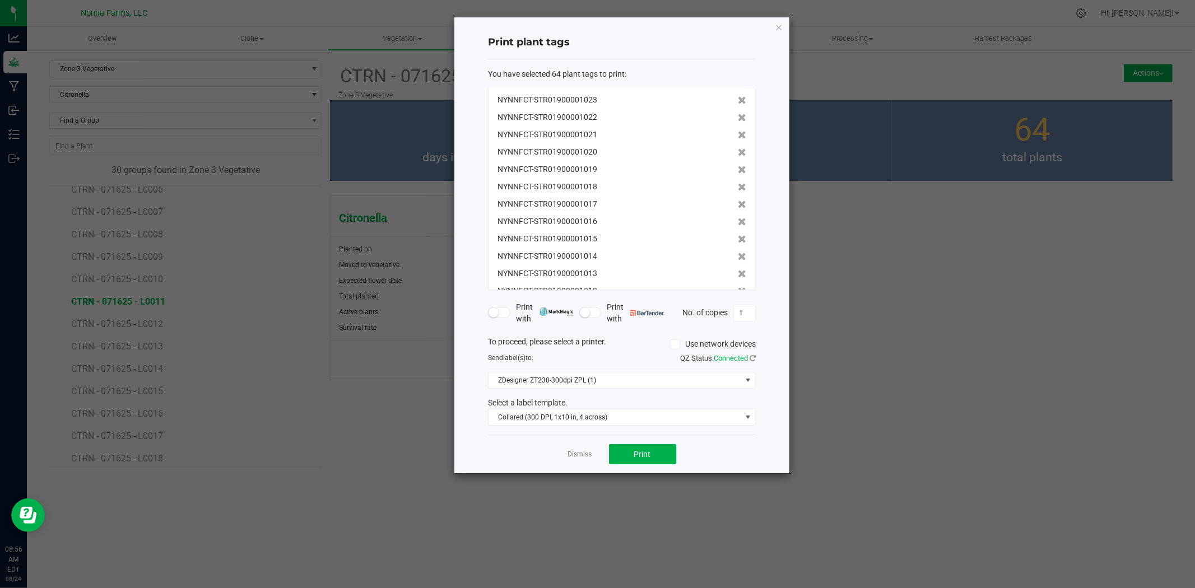
scroll to position [919, 0]
click at [738, 272] on icon at bounding box center [742, 275] width 8 height 8
click at [738, 272] on icon at bounding box center [742, 274] width 8 height 8
click at [738, 272] on icon at bounding box center [742, 275] width 8 height 8
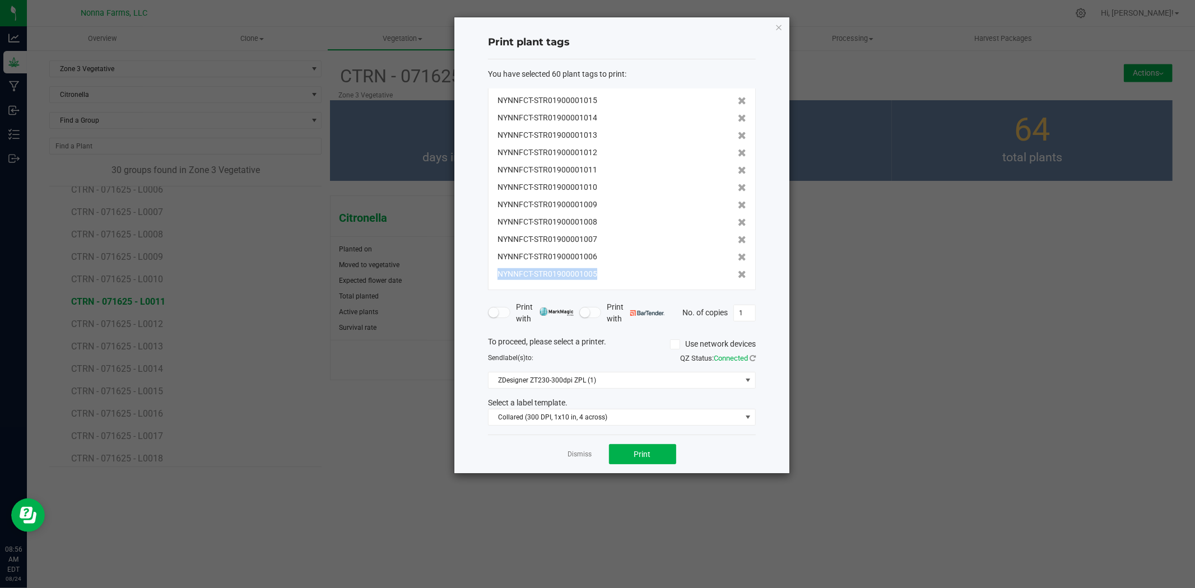
click at [738, 272] on icon at bounding box center [742, 275] width 8 height 8
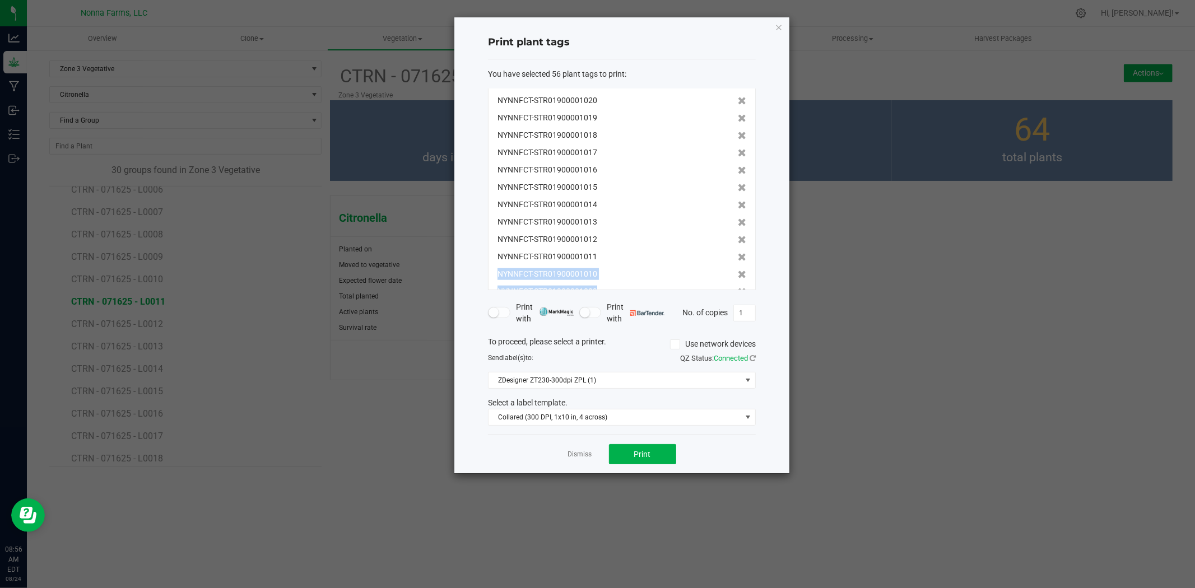
click at [738, 272] on icon at bounding box center [742, 275] width 8 height 8
click at [738, 272] on icon at bounding box center [742, 274] width 8 height 8
click at [738, 272] on icon at bounding box center [742, 275] width 8 height 8
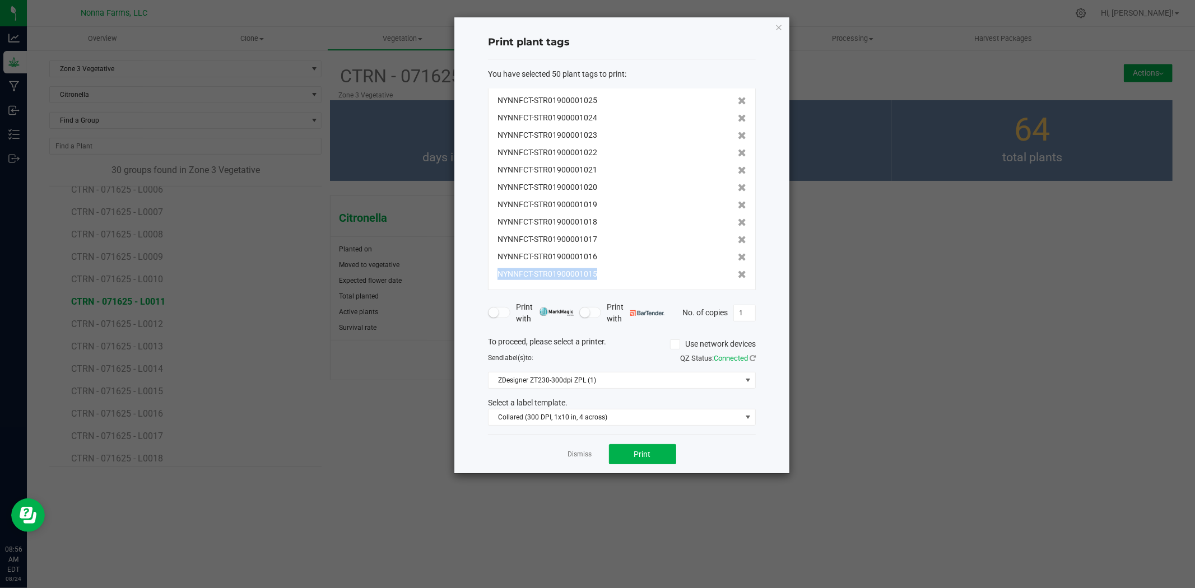
click at [738, 272] on icon at bounding box center [742, 275] width 8 height 8
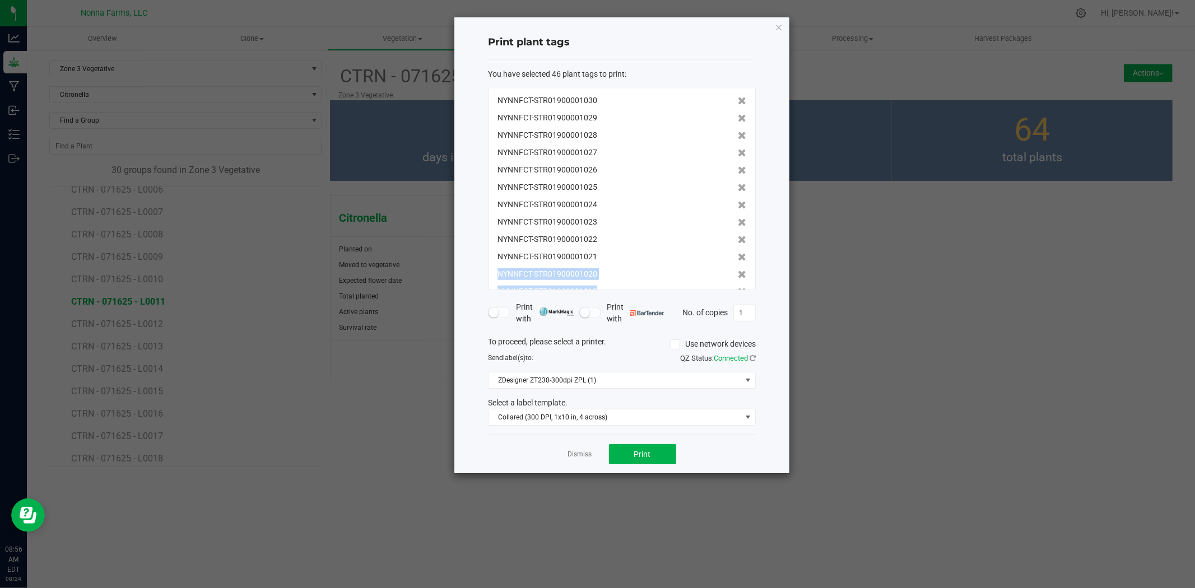
click at [738, 272] on icon at bounding box center [742, 275] width 8 height 8
click at [738, 272] on icon at bounding box center [742, 274] width 8 height 8
click at [738, 272] on icon at bounding box center [742, 275] width 8 height 8
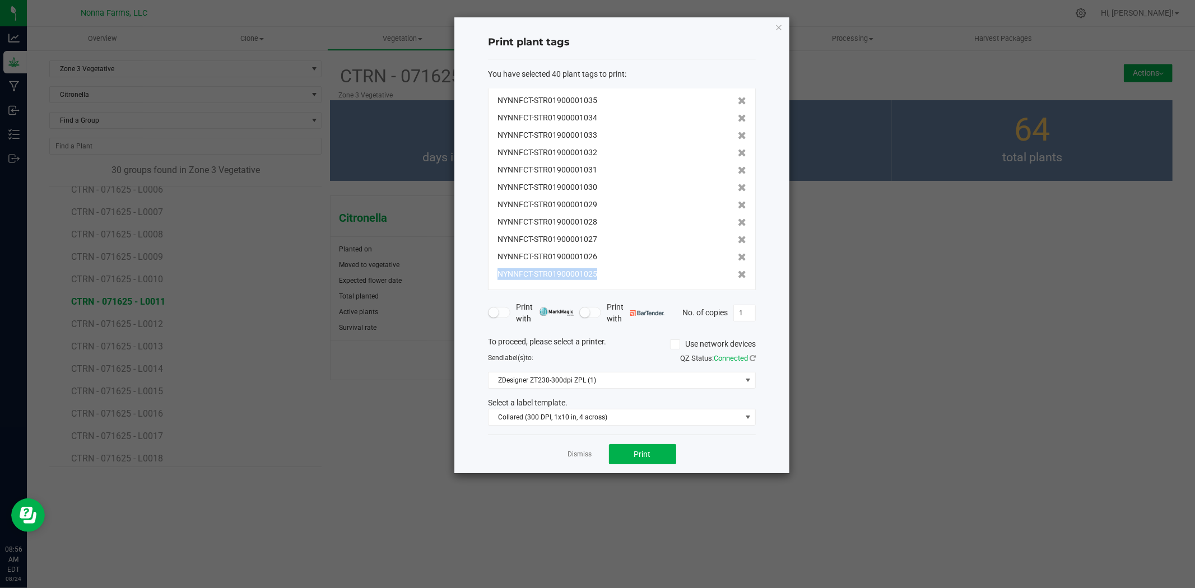
click at [738, 272] on icon at bounding box center [742, 275] width 8 height 8
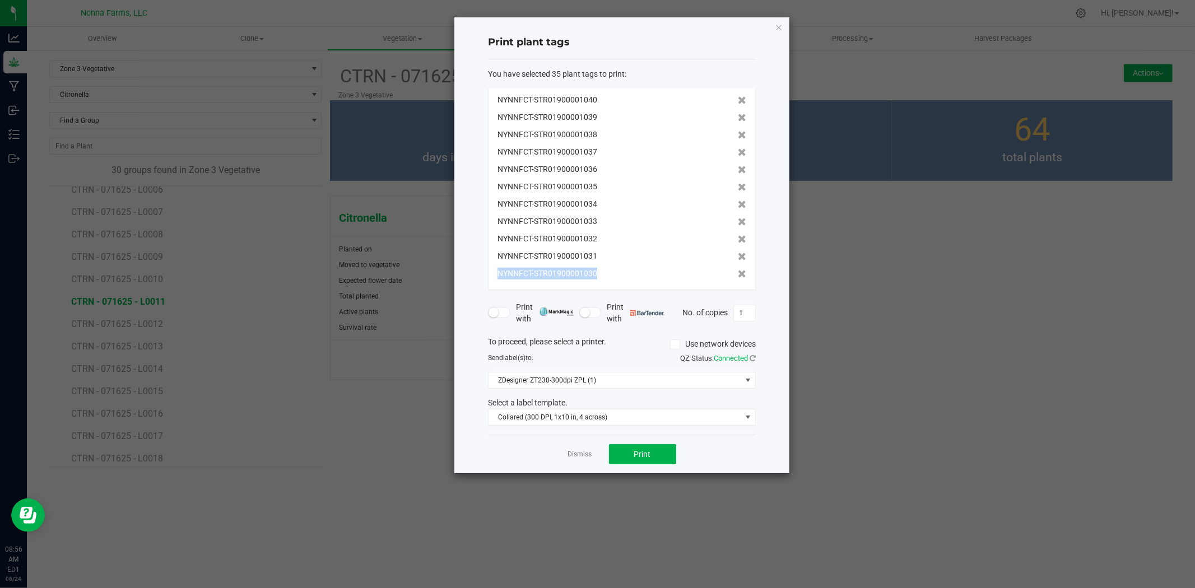
click at [738, 272] on icon at bounding box center [742, 274] width 8 height 8
click at [738, 272] on icon at bounding box center [742, 275] width 8 height 8
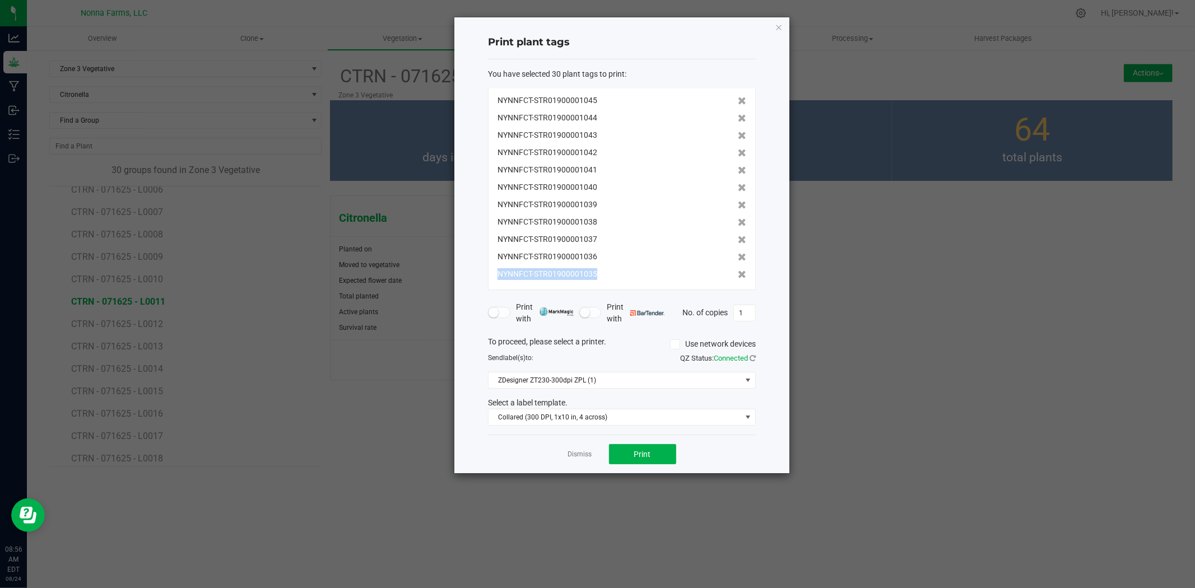
click at [738, 272] on icon at bounding box center [742, 275] width 8 height 8
click at [738, 272] on icon at bounding box center [742, 274] width 8 height 8
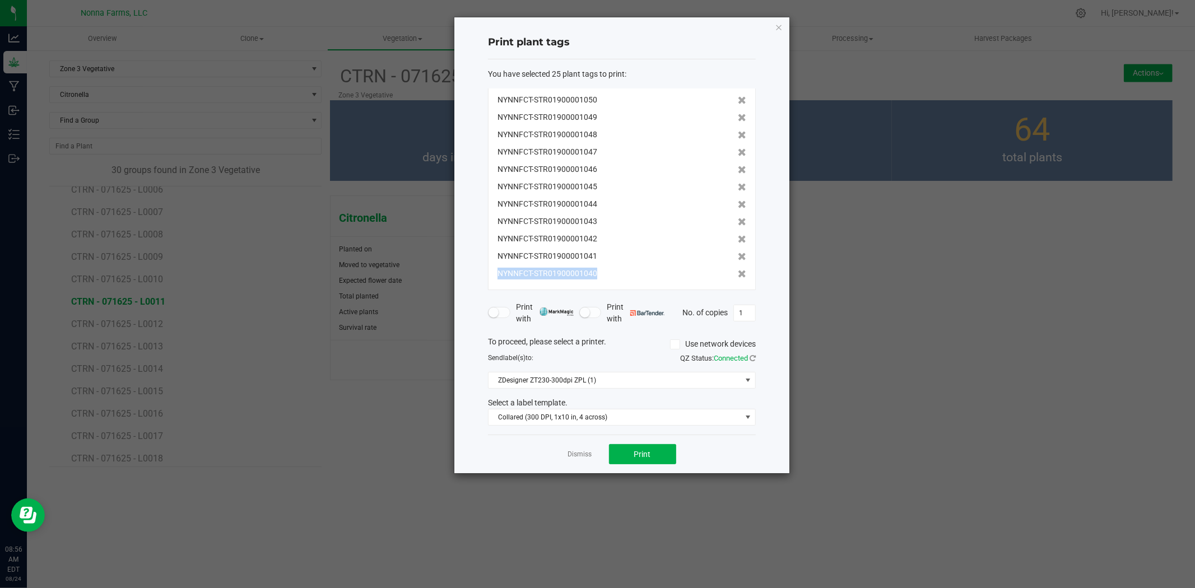
click at [738, 272] on icon at bounding box center [742, 274] width 8 height 8
click at [738, 272] on icon at bounding box center [742, 275] width 8 height 8
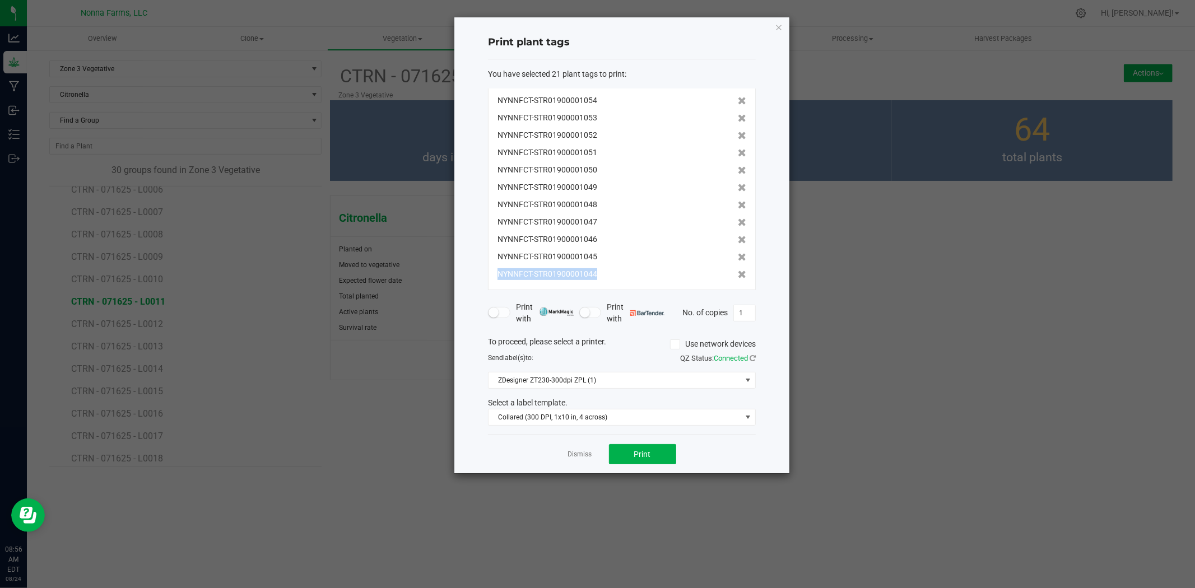
scroll to position [155, 0]
click at [738, 272] on icon at bounding box center [742, 275] width 8 height 8
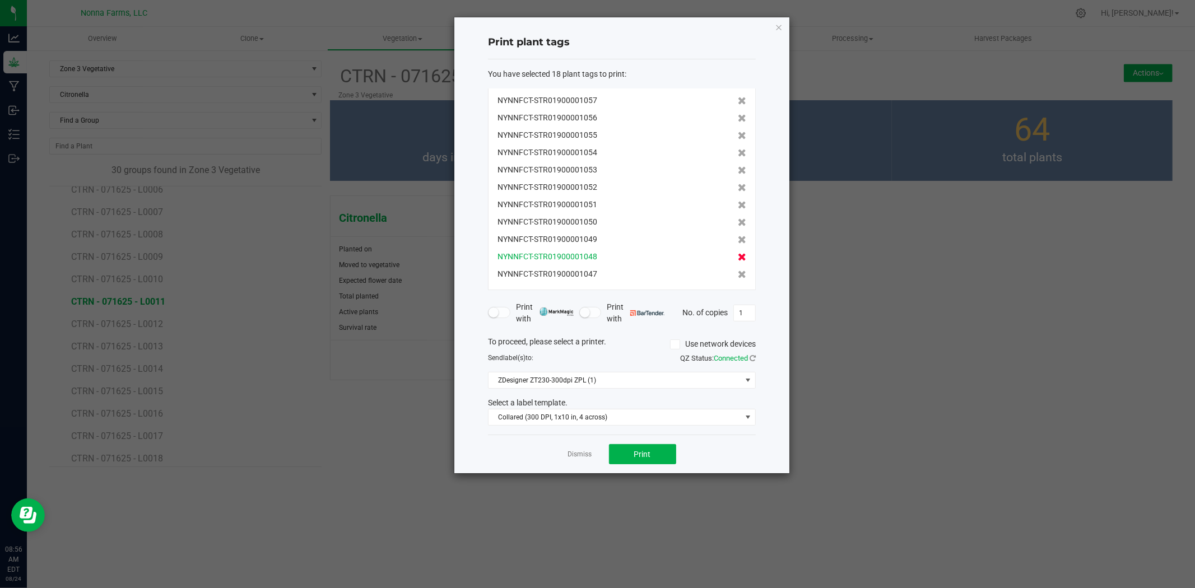
click at [738, 273] on icon at bounding box center [742, 275] width 8 height 8
click at [738, 273] on icon at bounding box center [742, 274] width 8 height 8
click at [657, 455] on button "Print" at bounding box center [642, 454] width 67 height 20
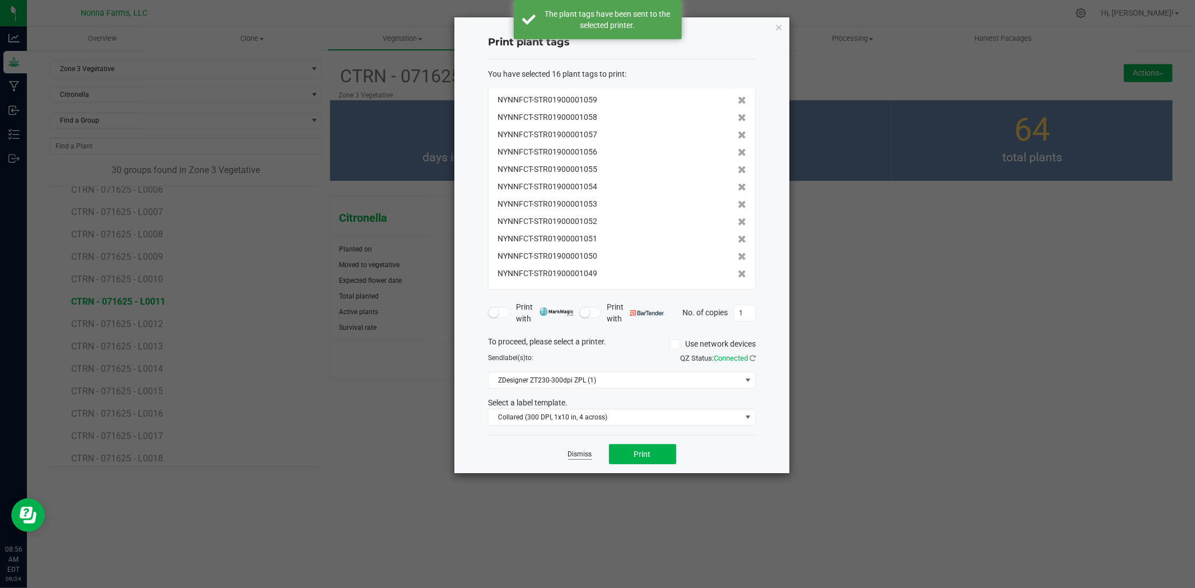
click at [581, 456] on link "Dismiss" at bounding box center [580, 455] width 24 height 10
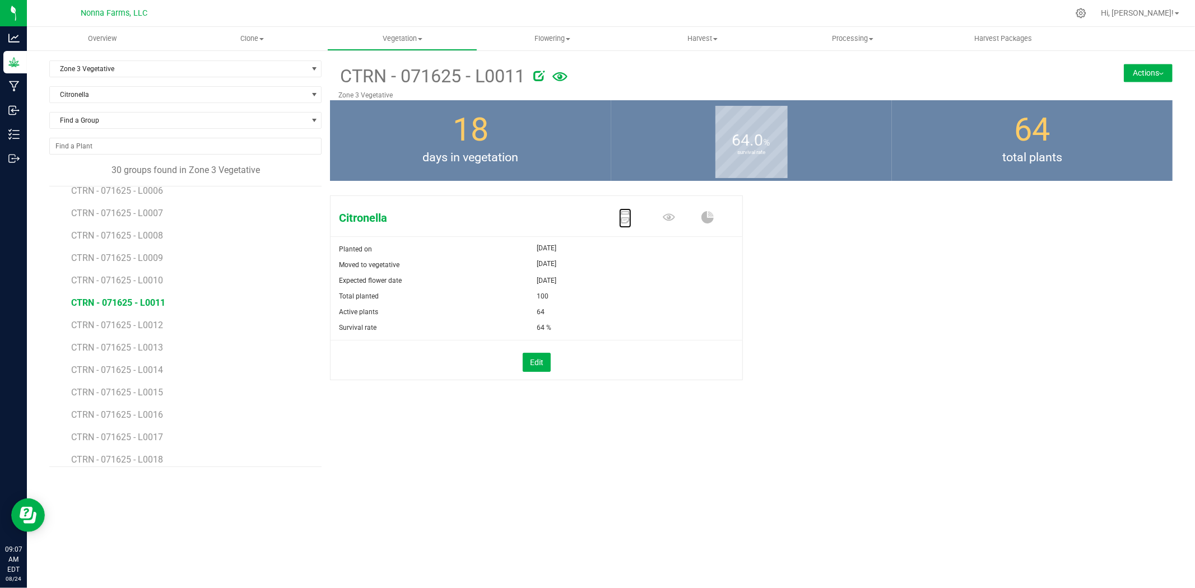
scroll to position [152, 0]
click at [620, 216] on icon at bounding box center [625, 217] width 12 height 12
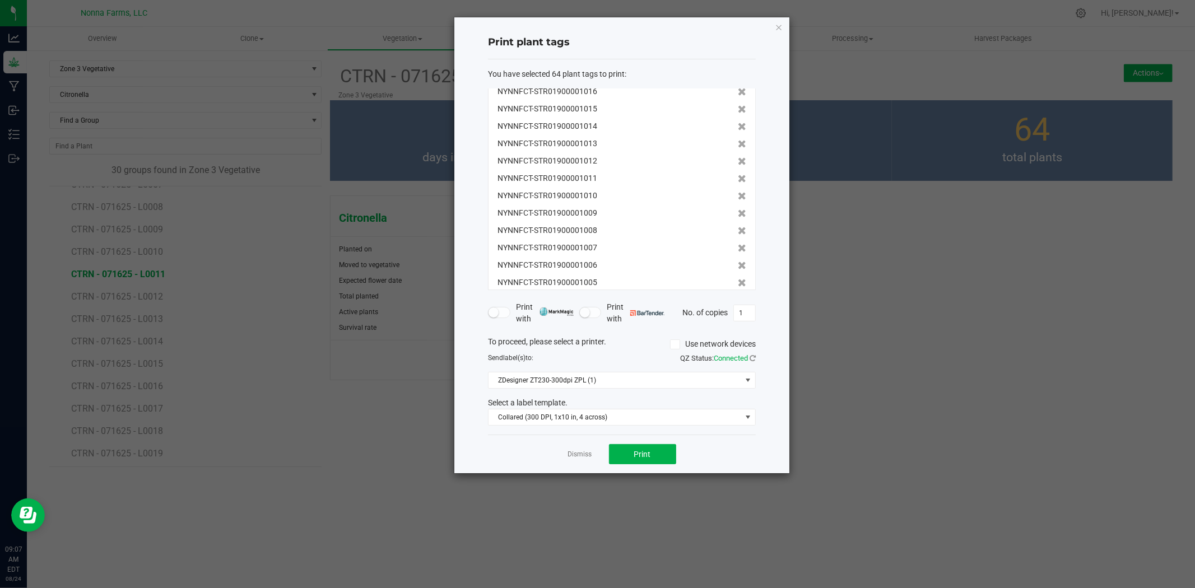
scroll to position [919, 0]
click at [738, 272] on icon at bounding box center [742, 275] width 8 height 8
click at [738, 272] on icon at bounding box center [742, 274] width 8 height 8
click at [738, 272] on icon at bounding box center [742, 275] width 8 height 8
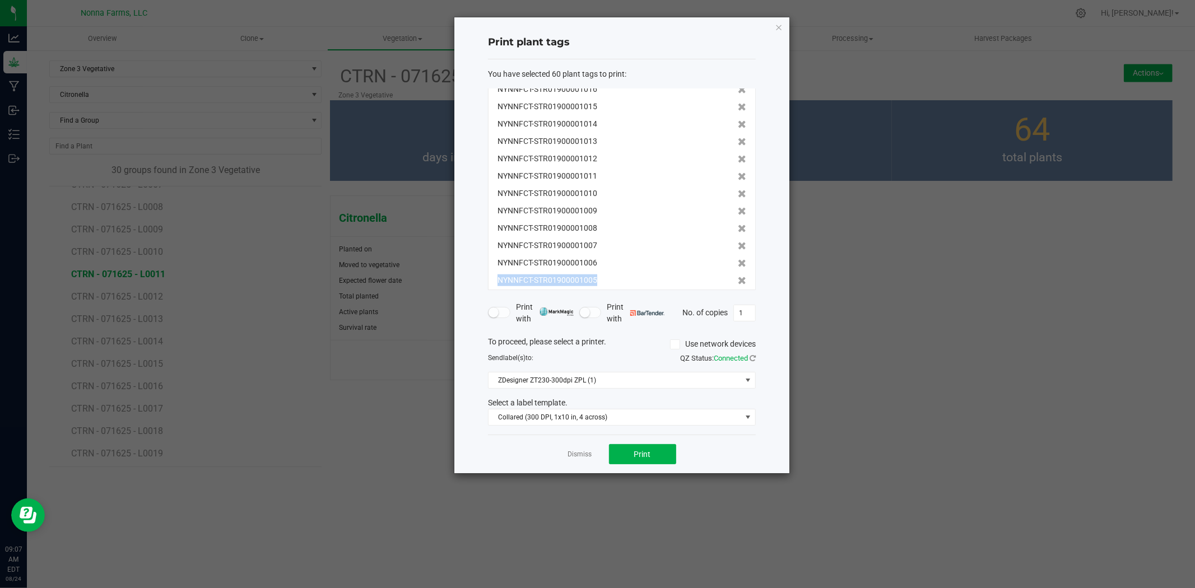
click at [738, 277] on icon at bounding box center [742, 281] width 8 height 8
click at [738, 272] on icon at bounding box center [742, 275] width 8 height 8
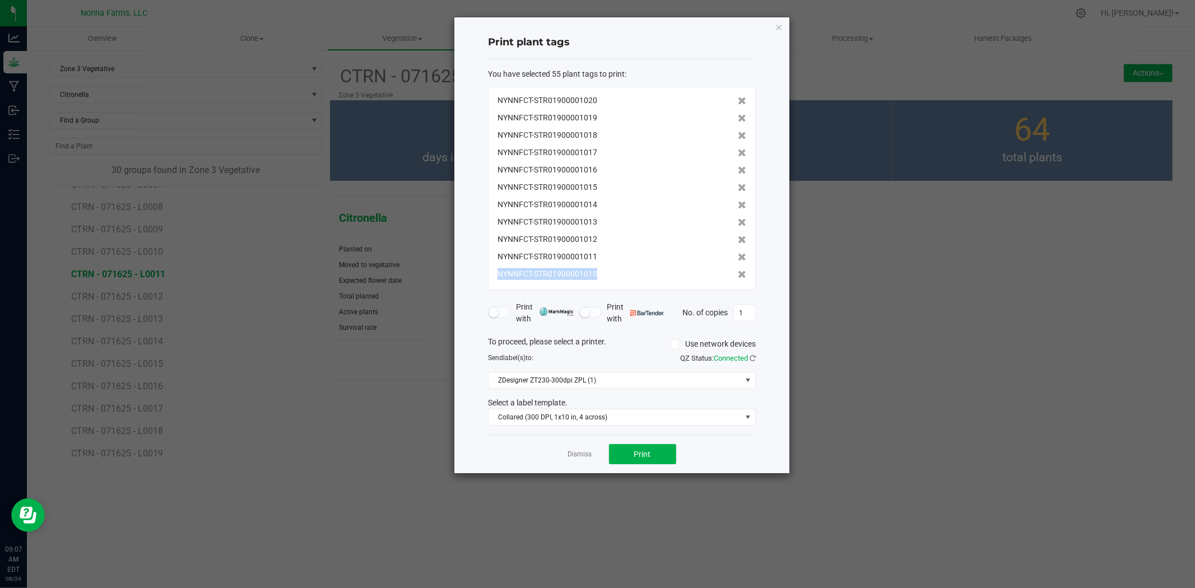
click at [738, 272] on icon at bounding box center [742, 275] width 8 height 8
click at [738, 272] on icon at bounding box center [742, 274] width 8 height 8
click at [738, 272] on icon at bounding box center [742, 275] width 8 height 8
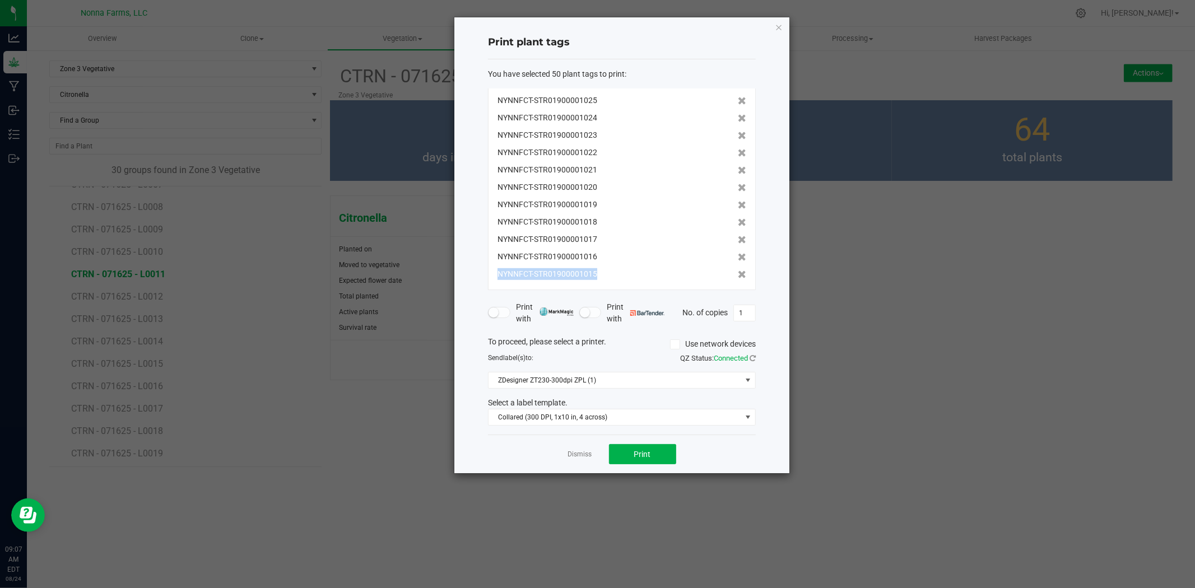
click at [738, 272] on icon at bounding box center [742, 275] width 8 height 8
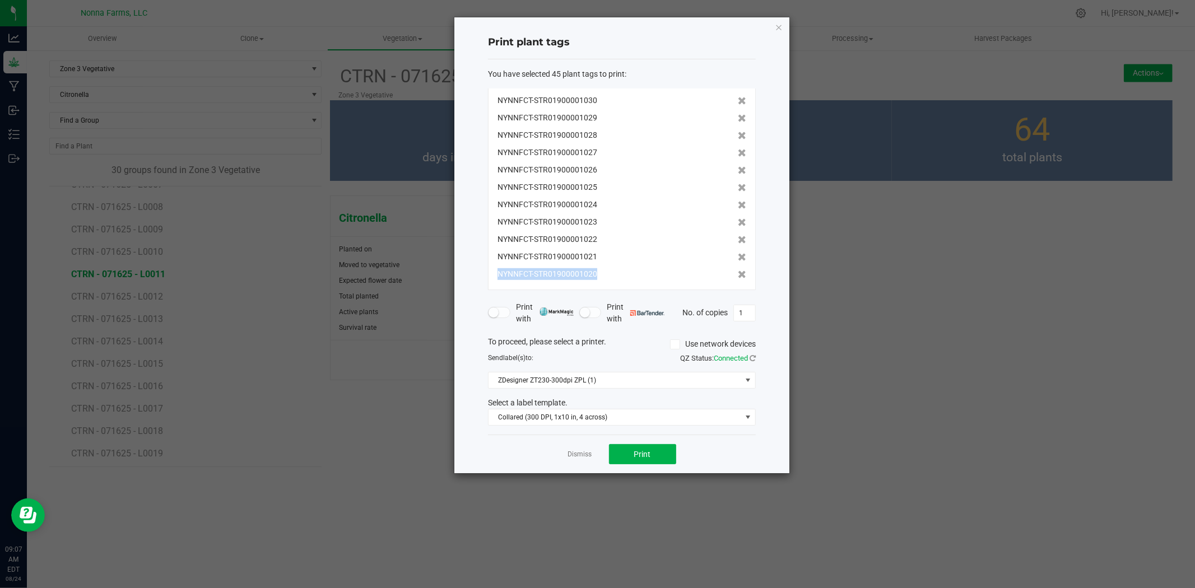
click at [738, 272] on icon at bounding box center [742, 275] width 8 height 8
click at [738, 272] on icon at bounding box center [742, 274] width 8 height 8
click at [738, 272] on icon at bounding box center [742, 275] width 8 height 8
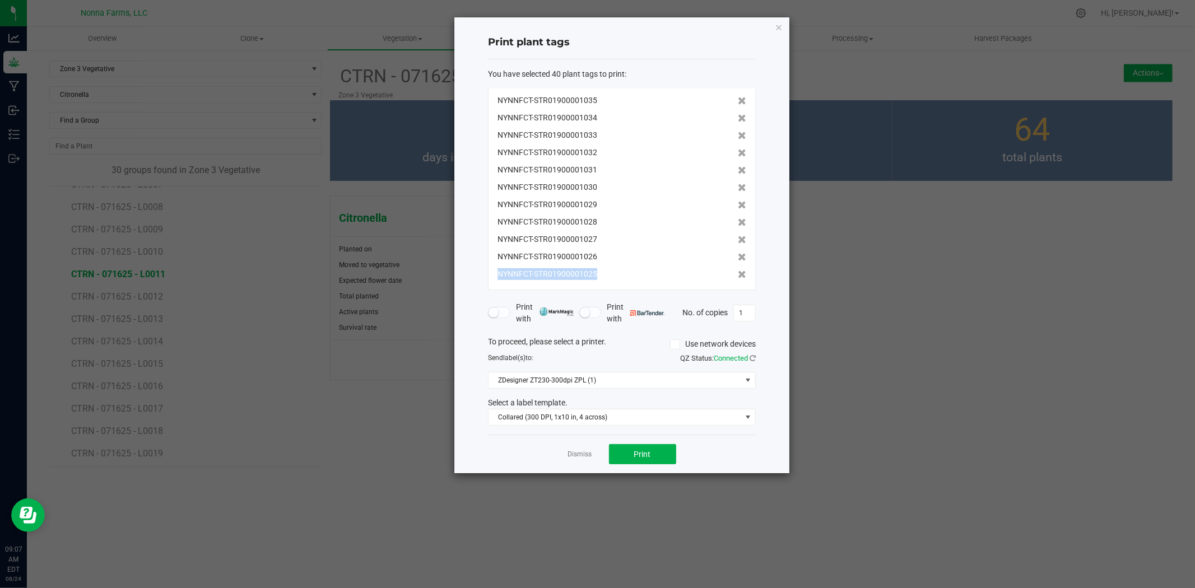
click at [738, 272] on icon at bounding box center [742, 275] width 8 height 8
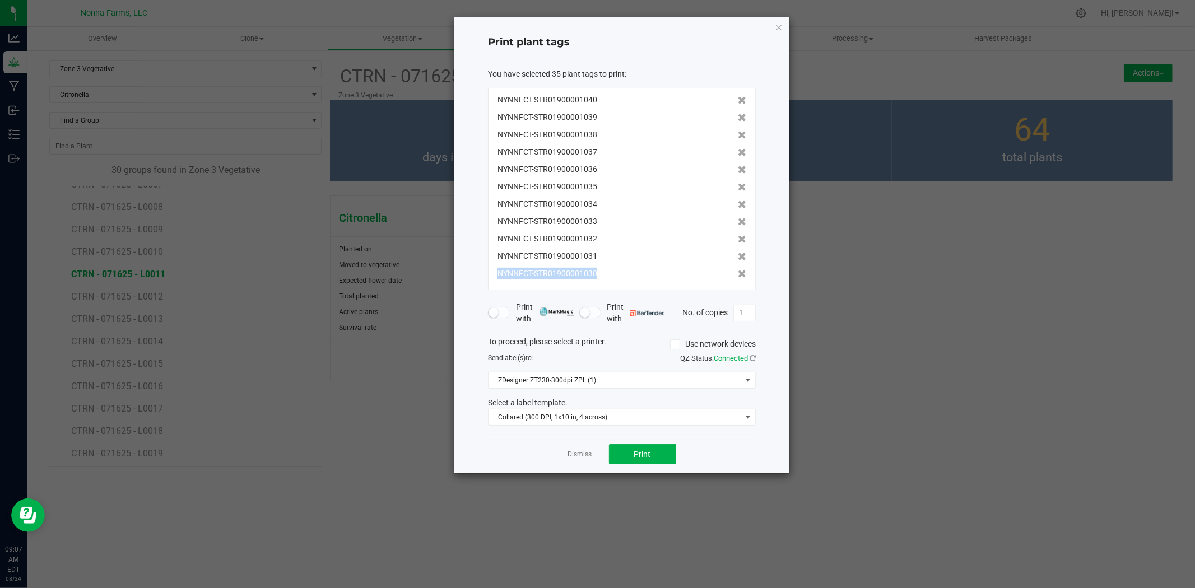
click at [738, 272] on icon at bounding box center [742, 274] width 8 height 8
click at [738, 272] on icon at bounding box center [742, 275] width 8 height 8
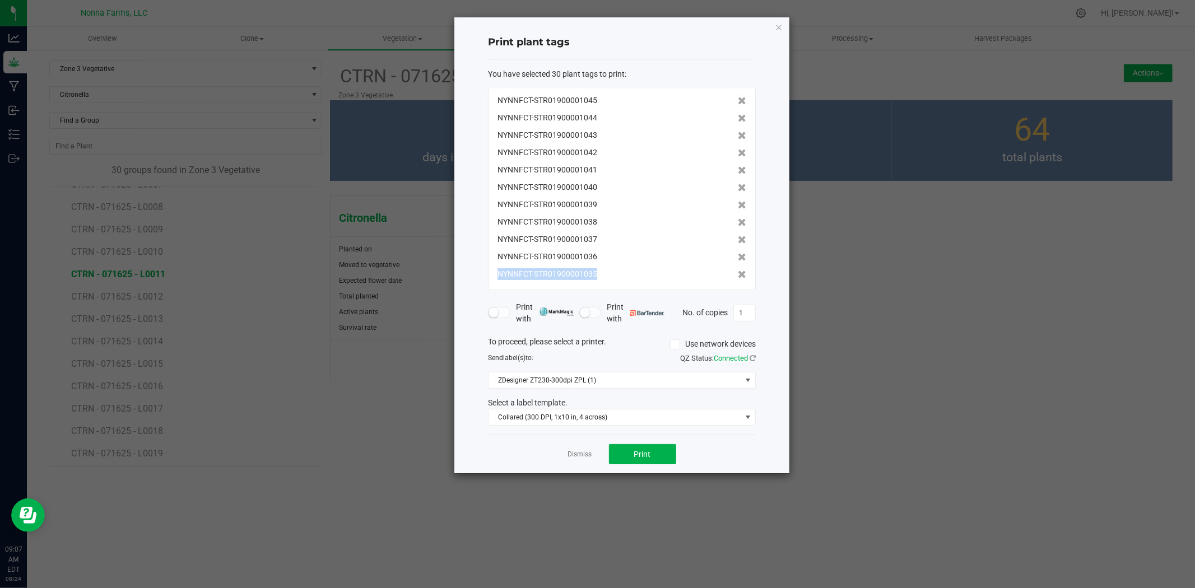
click at [738, 272] on icon at bounding box center [742, 275] width 8 height 8
click at [738, 272] on icon at bounding box center [742, 274] width 8 height 8
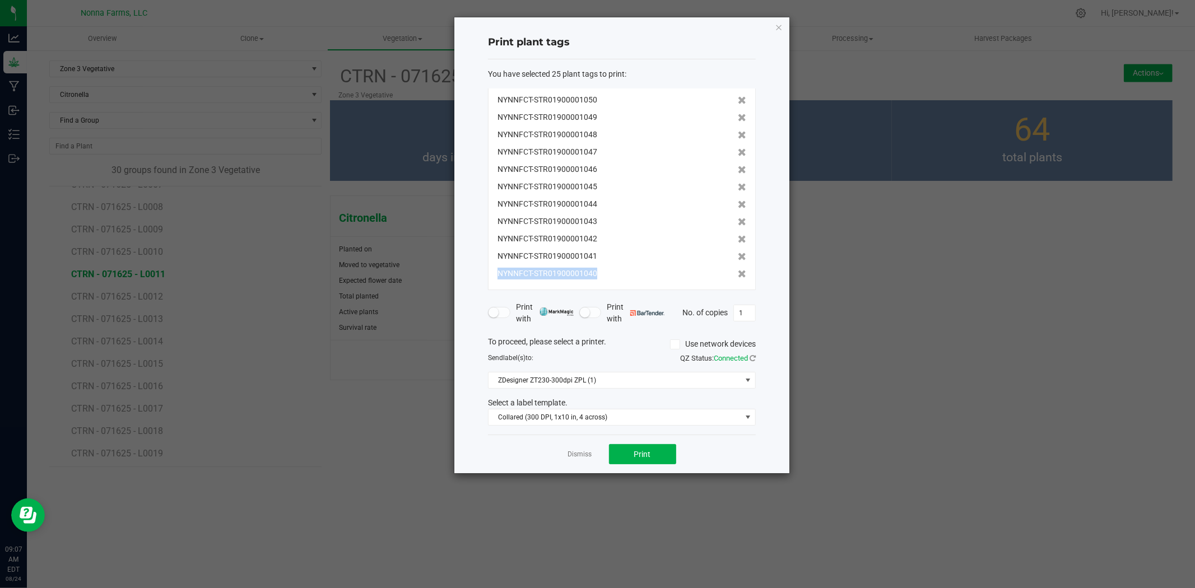
click at [738, 272] on icon at bounding box center [742, 274] width 8 height 8
click at [738, 272] on icon at bounding box center [742, 275] width 8 height 8
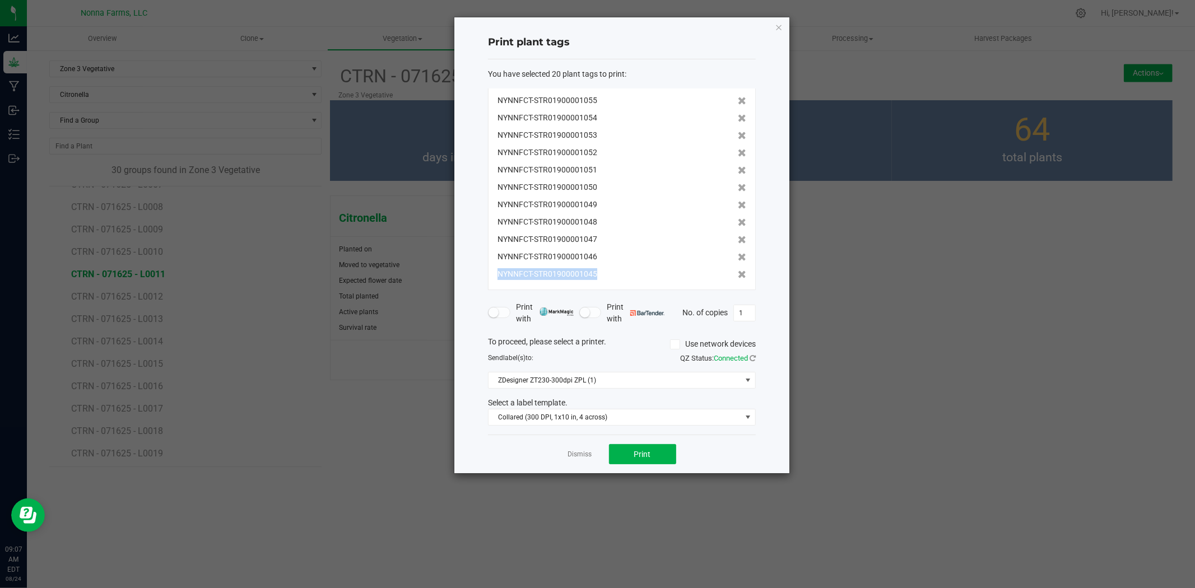
click at [738, 272] on icon at bounding box center [742, 275] width 8 height 8
click at [738, 272] on icon at bounding box center [742, 274] width 8 height 8
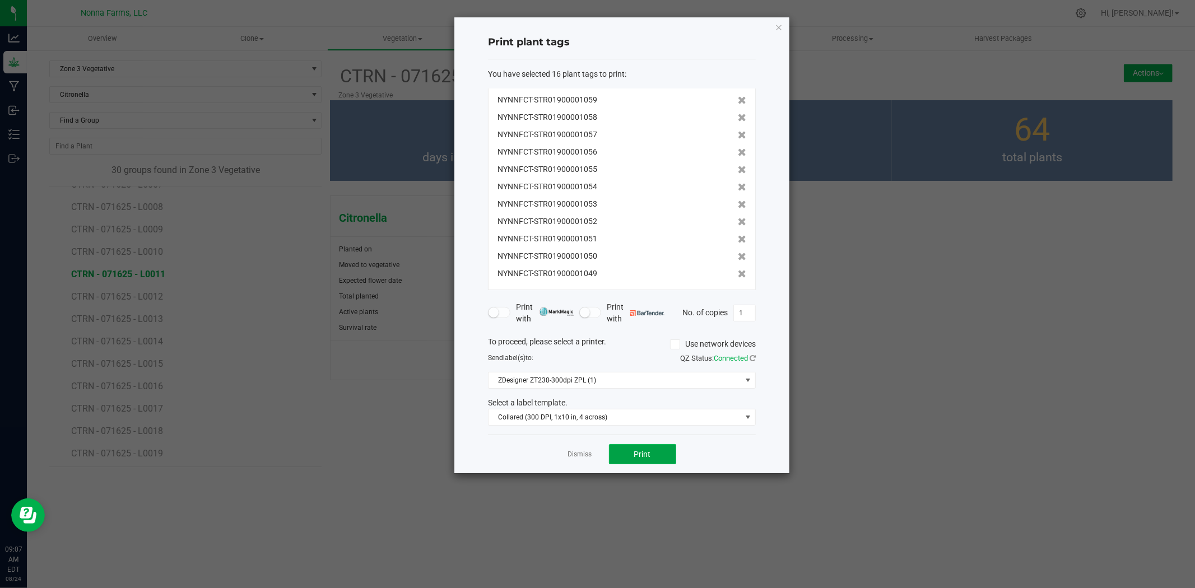
click at [651, 455] on button "Print" at bounding box center [642, 454] width 67 height 20
click at [650, 451] on span "Print" at bounding box center [642, 454] width 17 height 9
click at [587, 456] on link "Dismiss" at bounding box center [580, 455] width 24 height 10
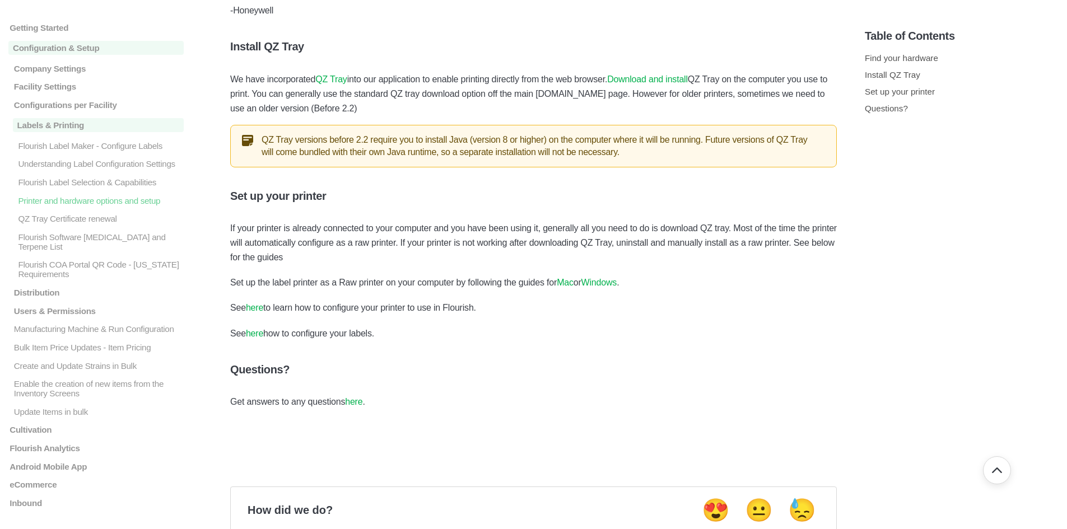
scroll to position [448, 0]
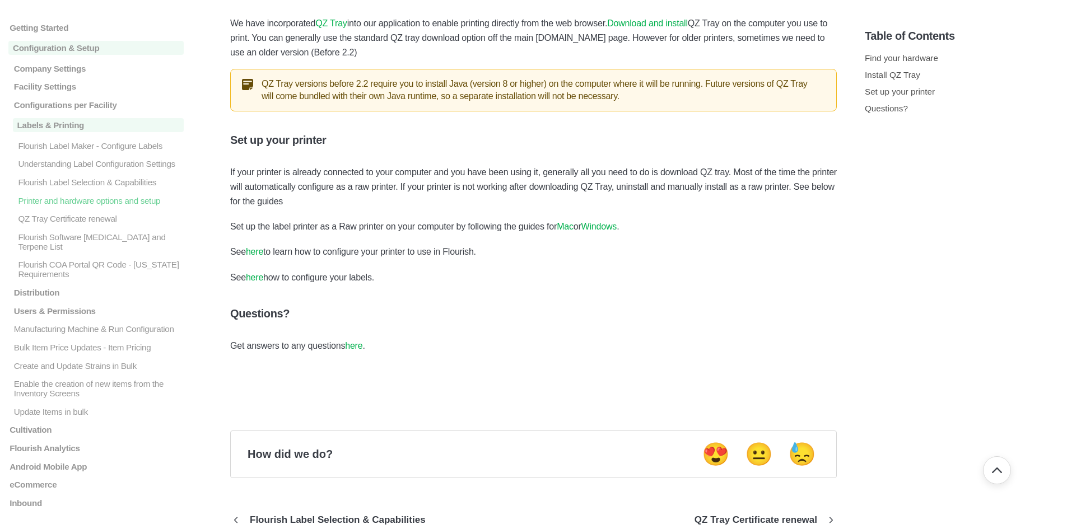
drag, startPoint x: 852, startPoint y: 329, endPoint x: 692, endPoint y: 323, distance: 160.3
click at [678, 331] on div "Find your hardware Install QZ Tray Set up your printer Questions? Find your har…" at bounding box center [533, 67] width 607 height 673
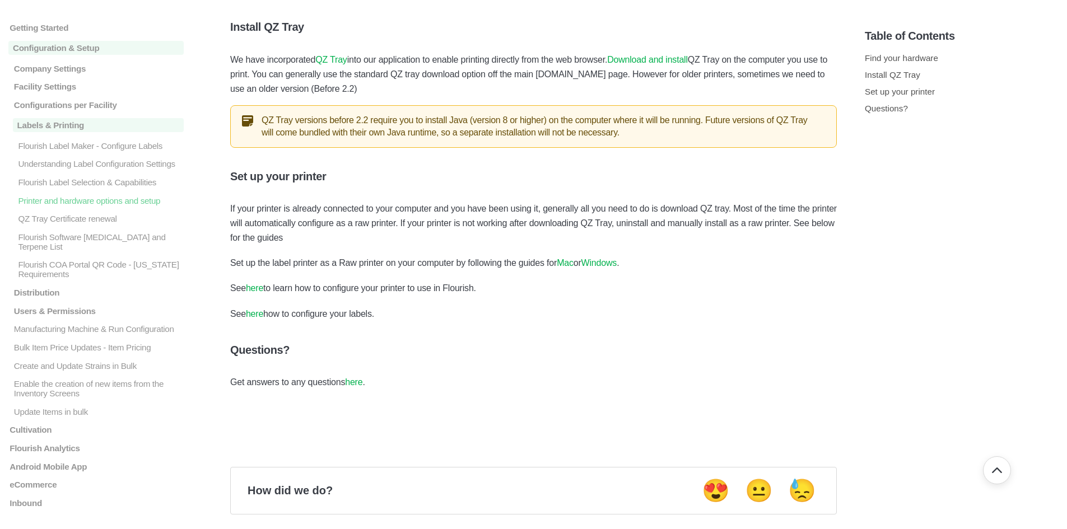
scroll to position [392, 0]
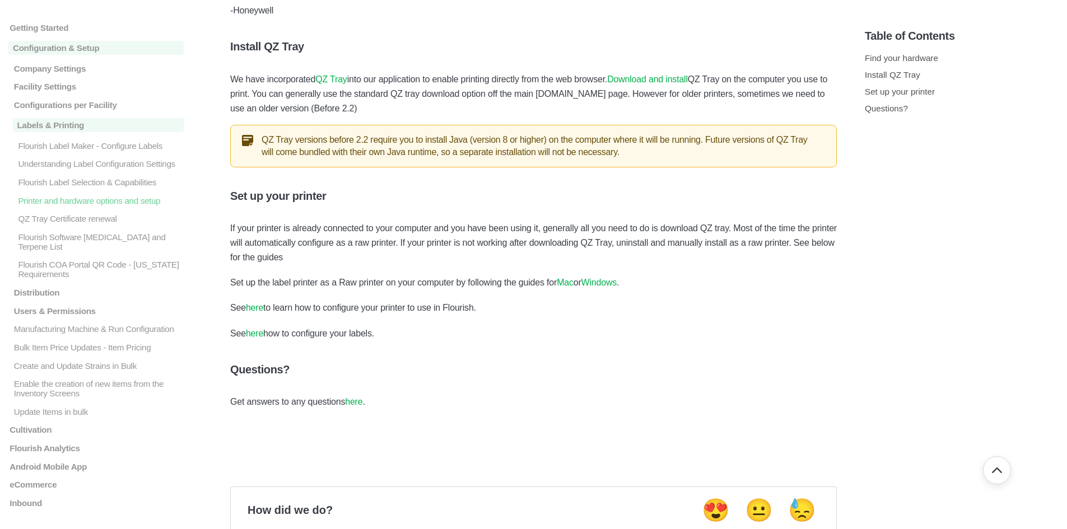
click at [612, 280] on link "Windows" at bounding box center [599, 283] width 36 height 10
